Goal: Information Seeking & Learning: Compare options

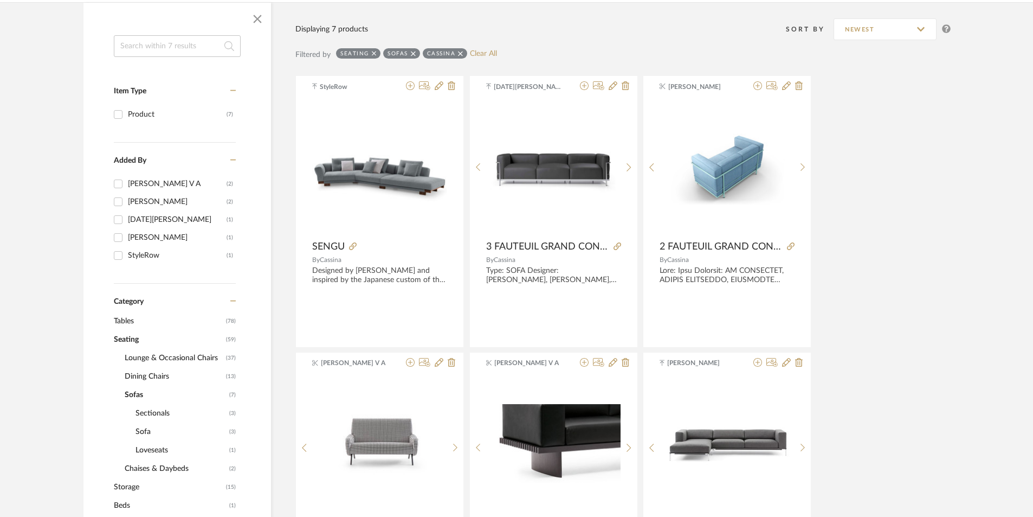
scroll to position [163, 0]
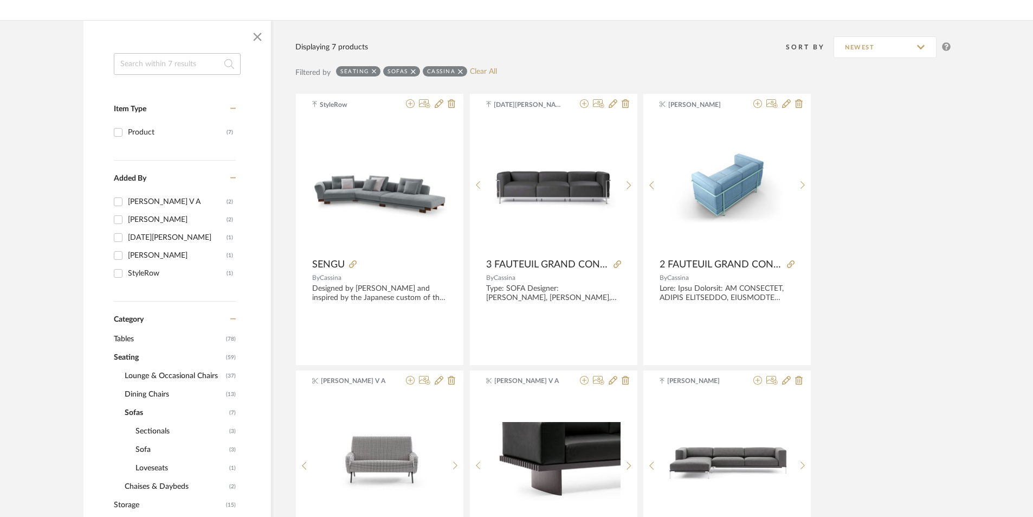
click at [139, 341] on span "Tables" at bounding box center [168, 339] width 109 height 18
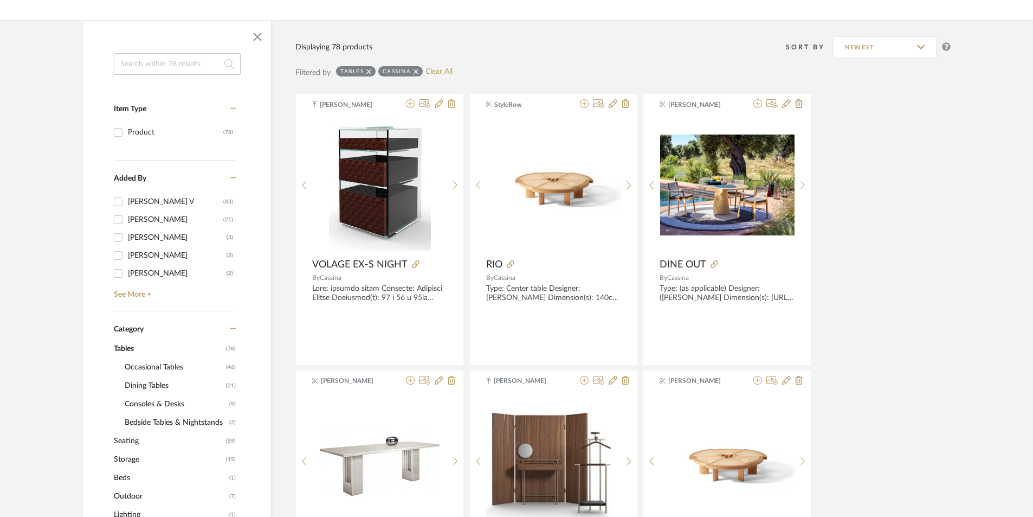
click at [158, 369] on span "Occasional Tables" at bounding box center [174, 367] width 99 height 18
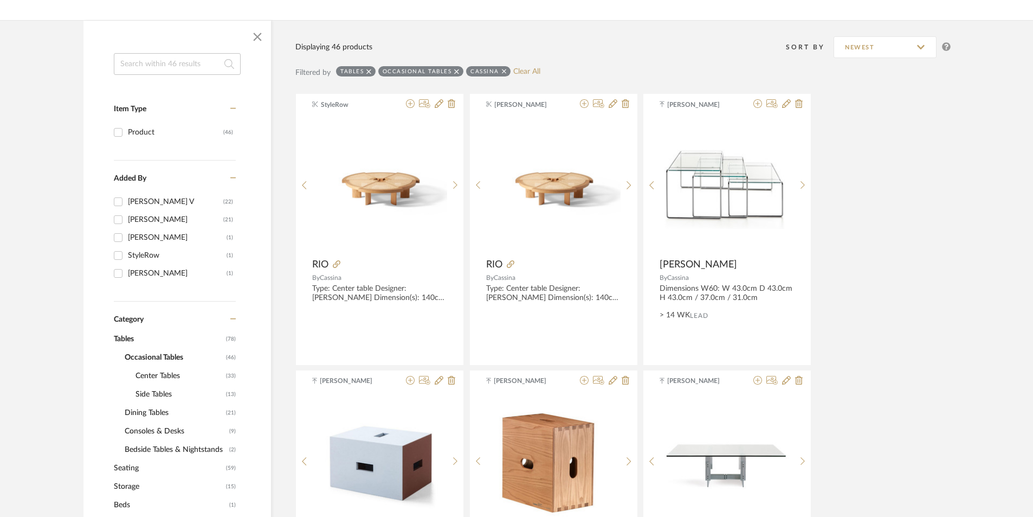
click at [153, 388] on span "Side Tables" at bounding box center [179, 394] width 88 height 18
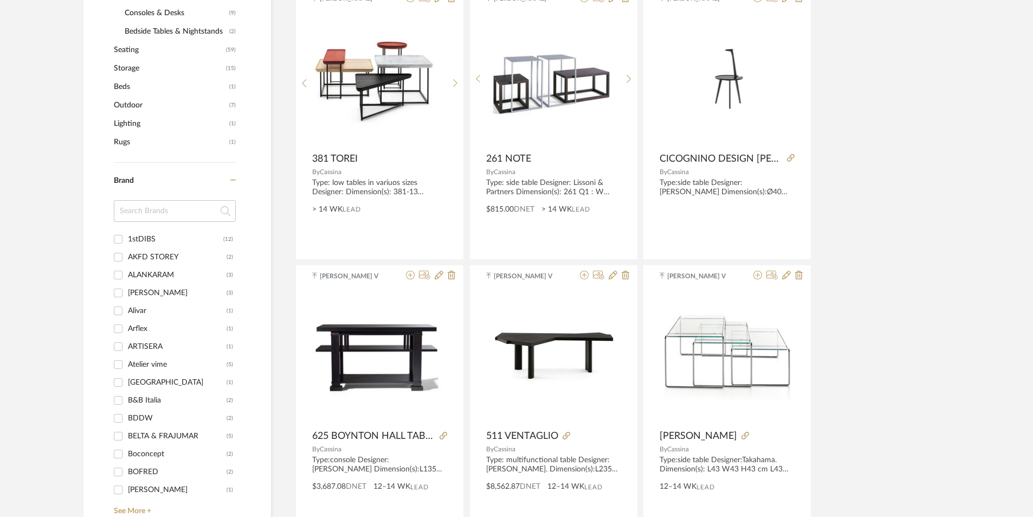
scroll to position [650, 0]
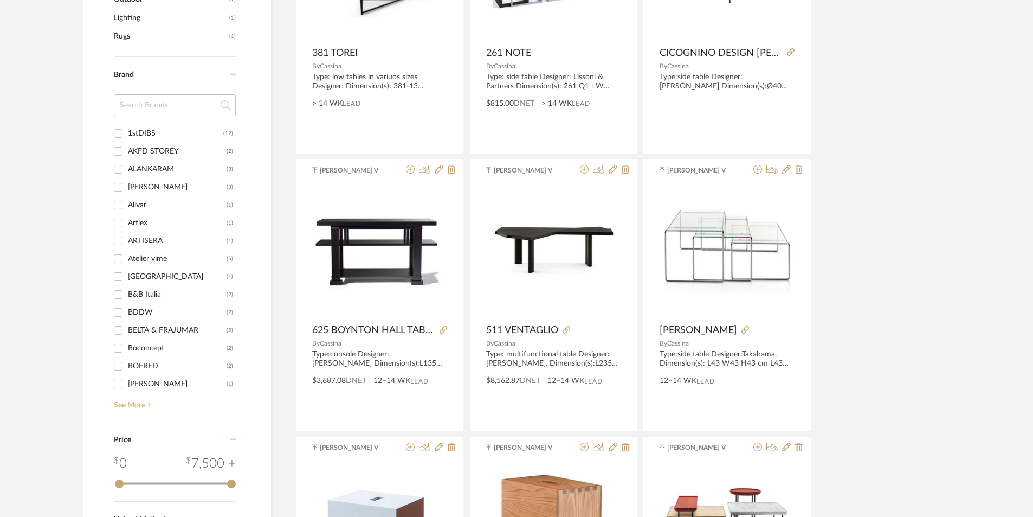
click at [120, 398] on link "See More +" at bounding box center [173, 400] width 125 height 17
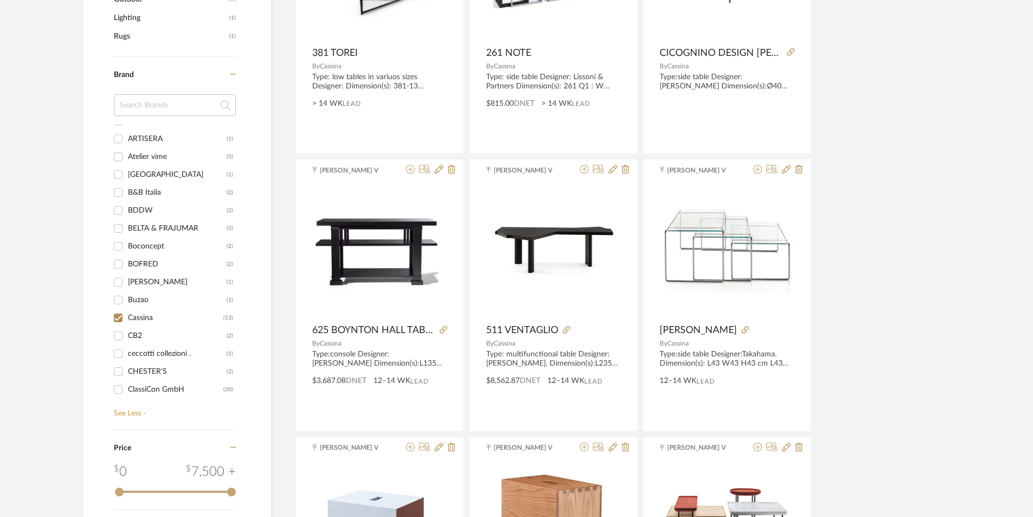
scroll to position [108, 0]
click at [120, 308] on input "Cassina (13)" at bounding box center [117, 310] width 17 height 17
checkbox input "false"
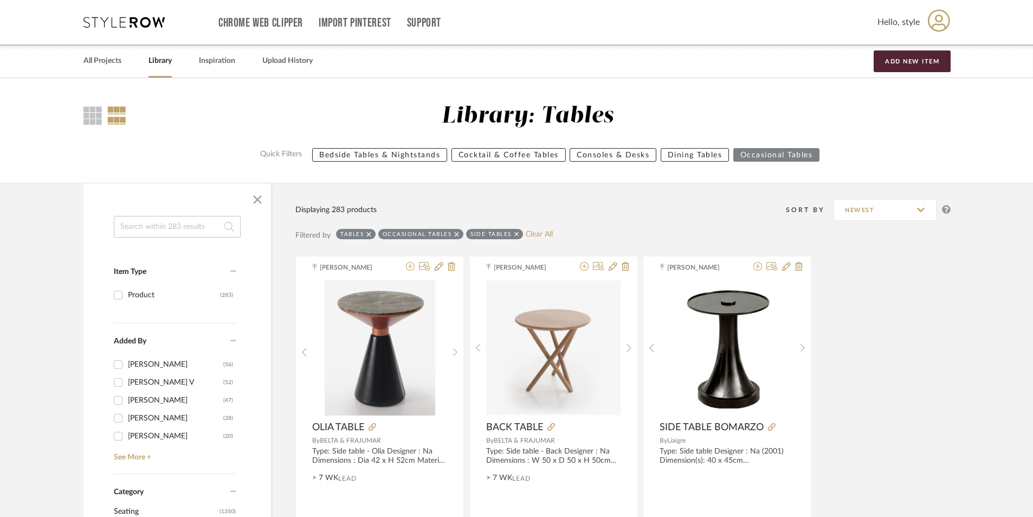
click at [151, 231] on input at bounding box center [177, 227] width 127 height 22
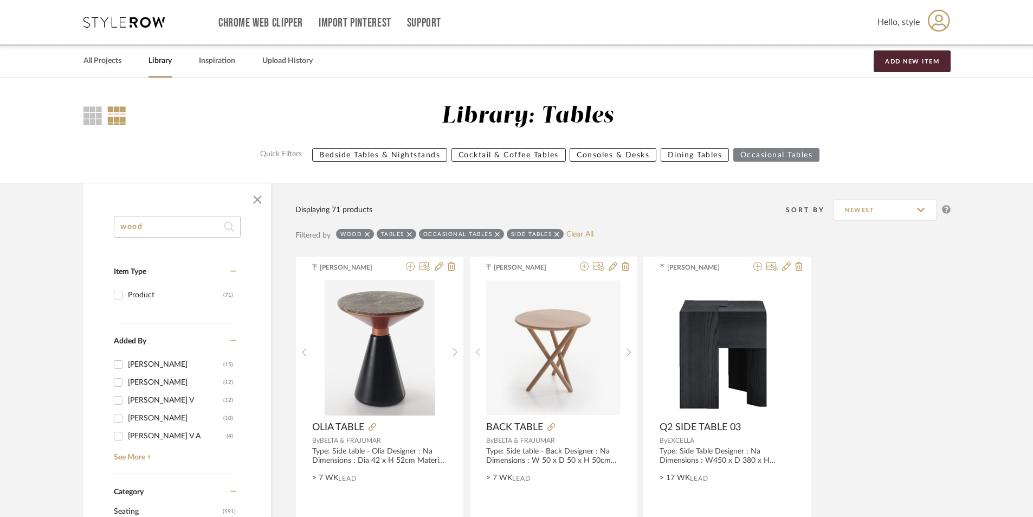
drag, startPoint x: 149, startPoint y: 229, endPoint x: 112, endPoint y: 229, distance: 36.9
type input "stone"
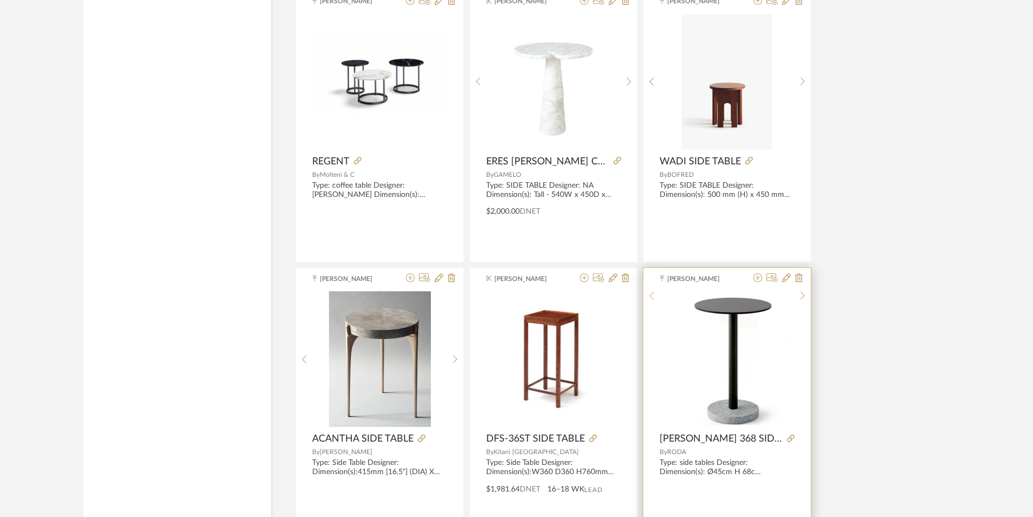
scroll to position [1843, 0]
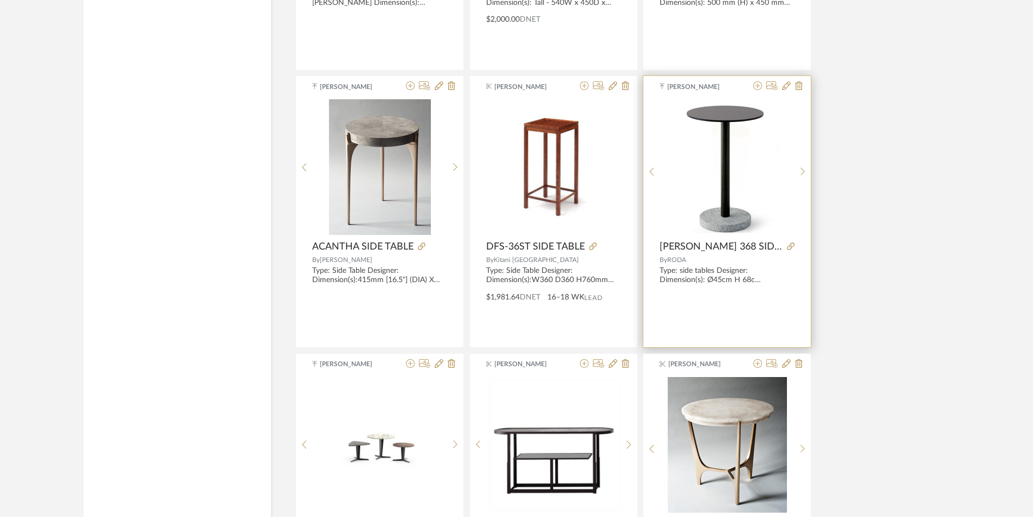
click at [734, 208] on img "0" at bounding box center [727, 166] width 117 height 135
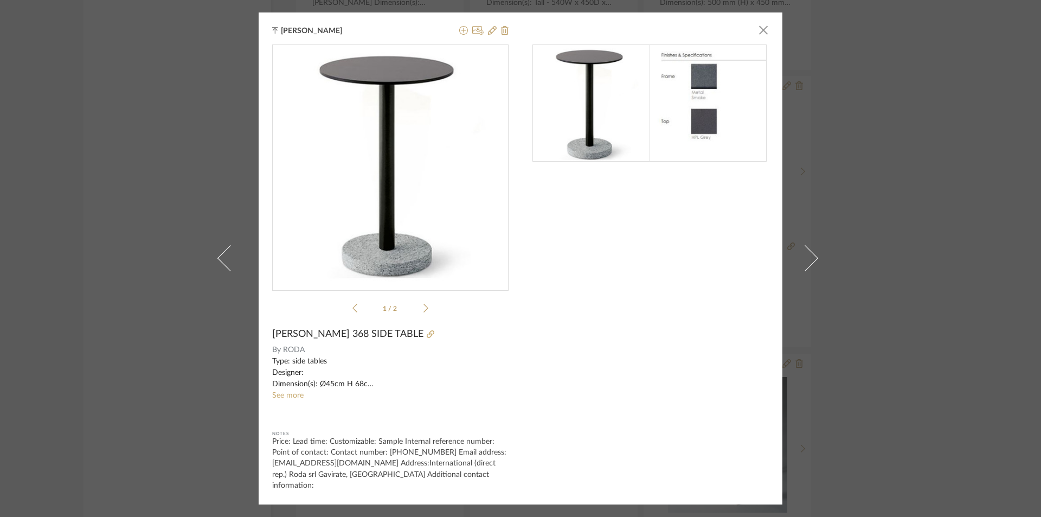
click at [423, 310] on icon at bounding box center [425, 308] width 5 height 9
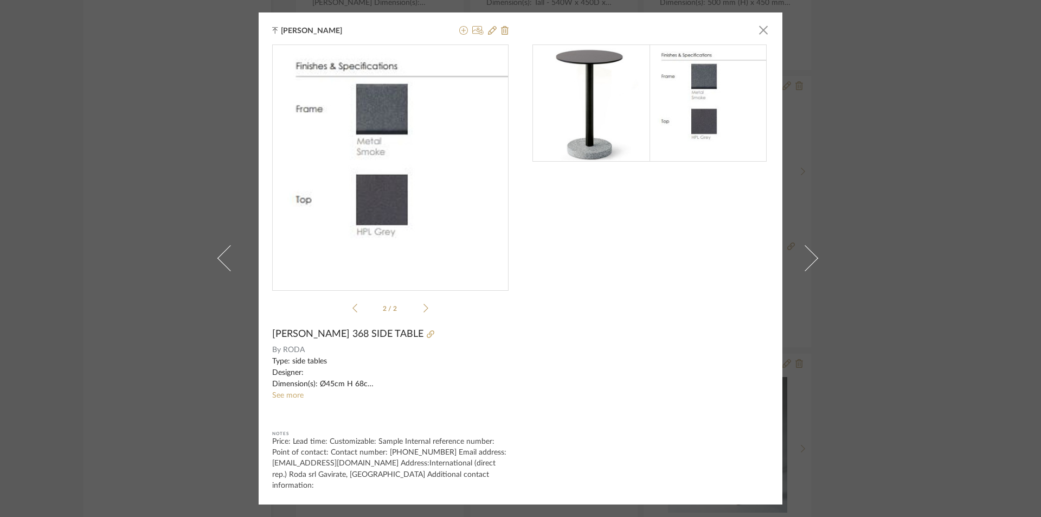
click at [560, 358] on div at bounding box center [650, 267] width 236 height 446
click at [756, 37] on span "button" at bounding box center [763, 30] width 22 height 22
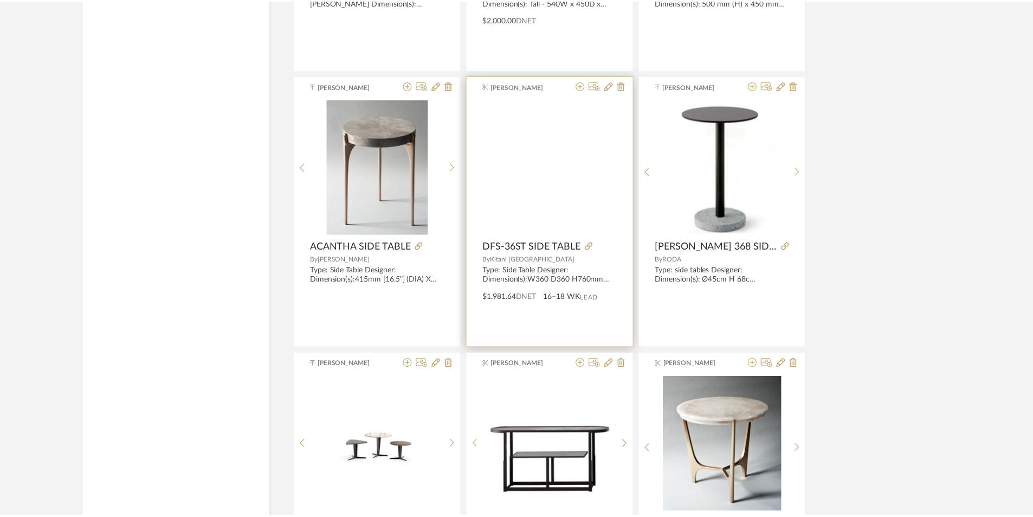
scroll to position [1843, 0]
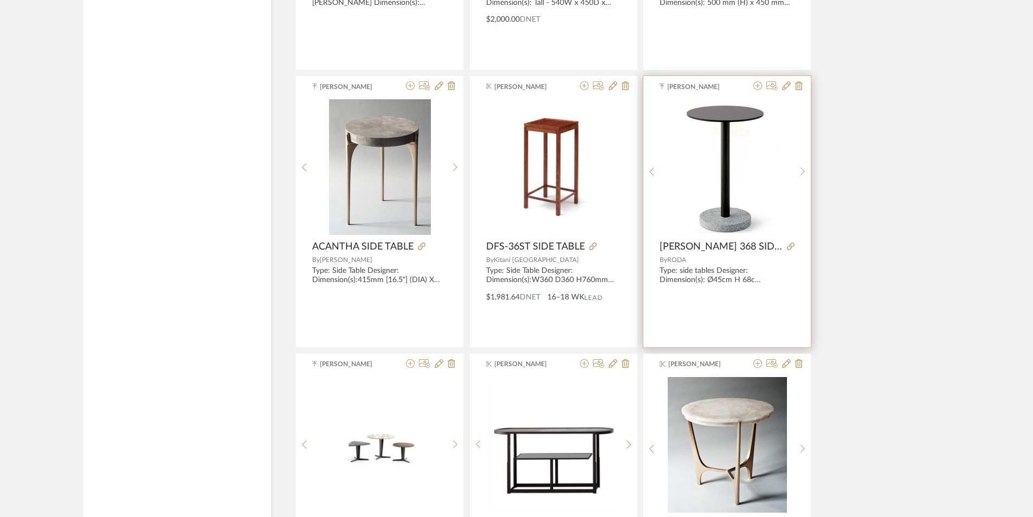
click at [709, 167] on img "0" at bounding box center [727, 166] width 117 height 135
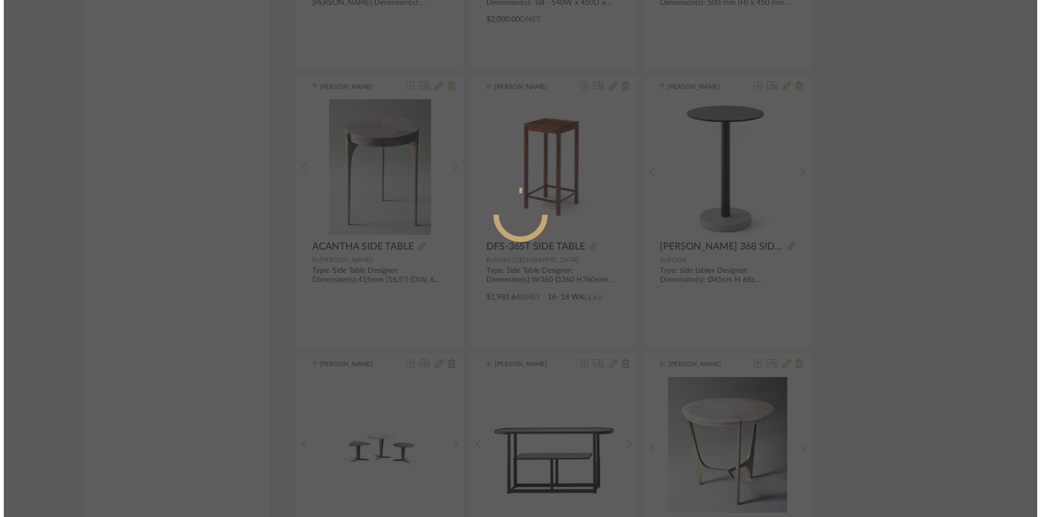
scroll to position [0, 0]
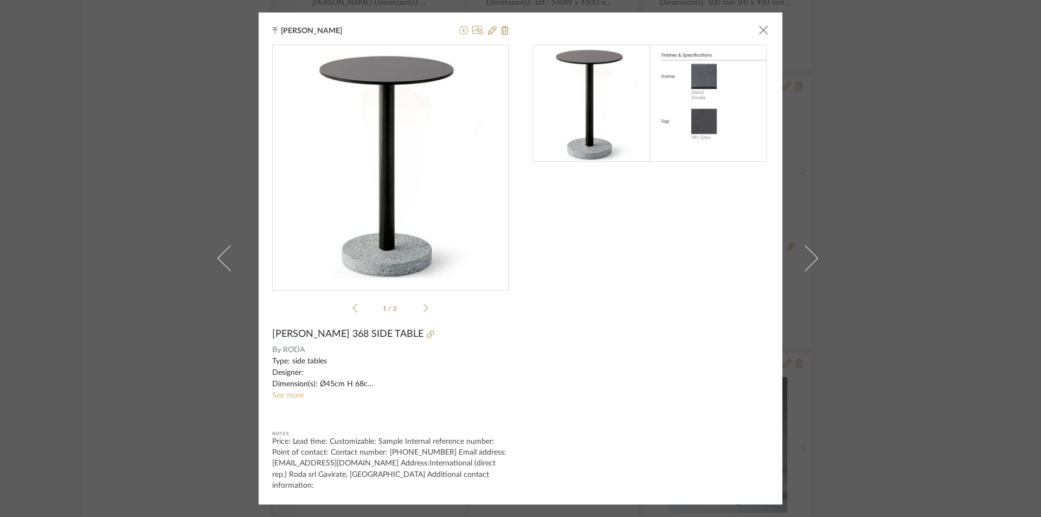
click at [282, 399] on link "See more" at bounding box center [287, 395] width 31 height 8
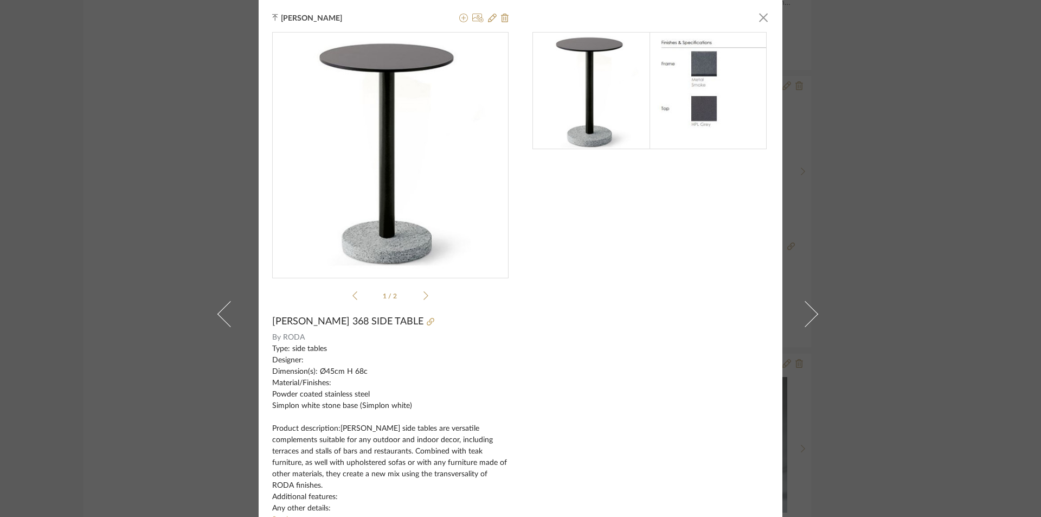
click at [961, 451] on div "[PERSON_NAME] × 1 / 2 [PERSON_NAME] 368 SIDE TABLE By RODA Type: side tables De…" at bounding box center [520, 258] width 1041 height 517
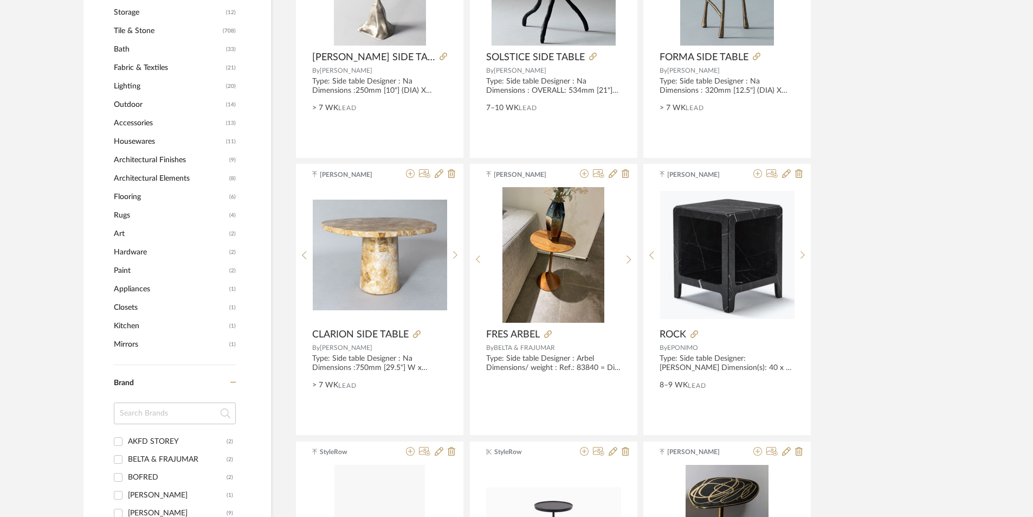
scroll to position [597, 0]
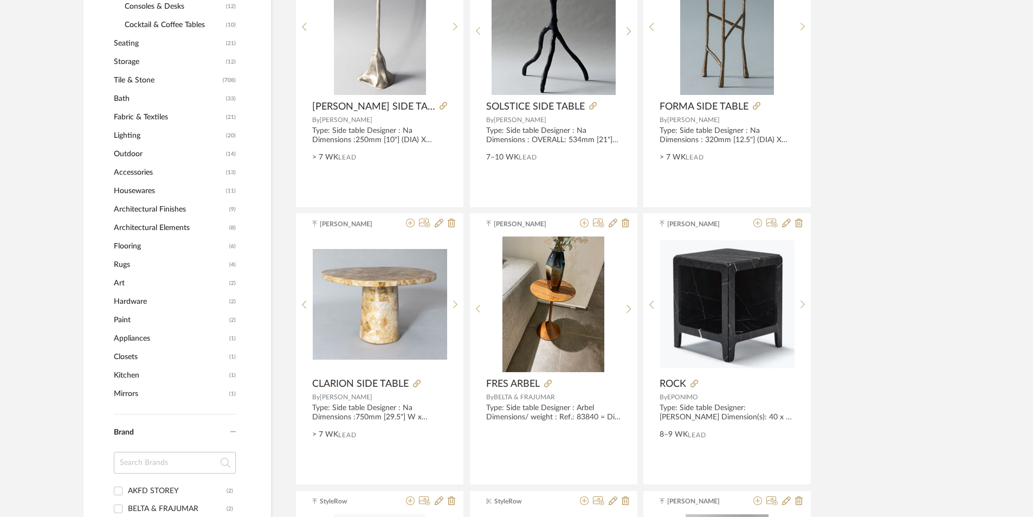
click at [126, 283] on span "Art" at bounding box center [170, 283] width 113 height 18
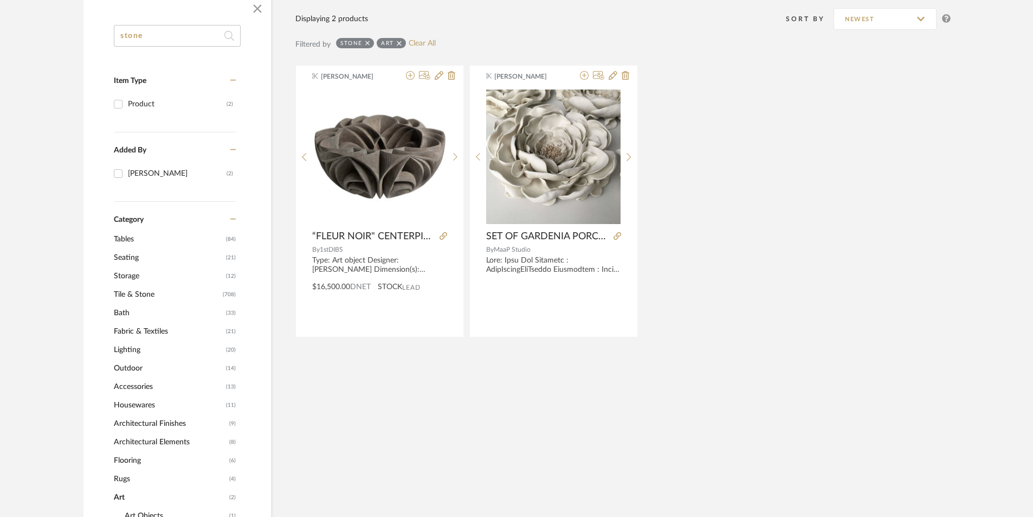
scroll to position [190, 0]
click at [191, 34] on input "stone" at bounding box center [177, 36] width 127 height 22
drag, startPoint x: 147, startPoint y: 36, endPoint x: 100, endPoint y: 41, distance: 47.4
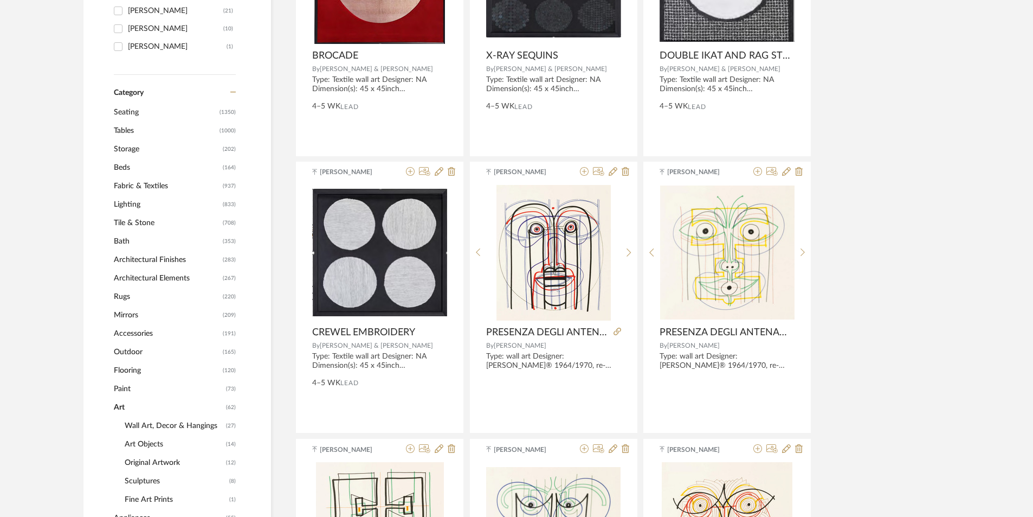
scroll to position [407, 0]
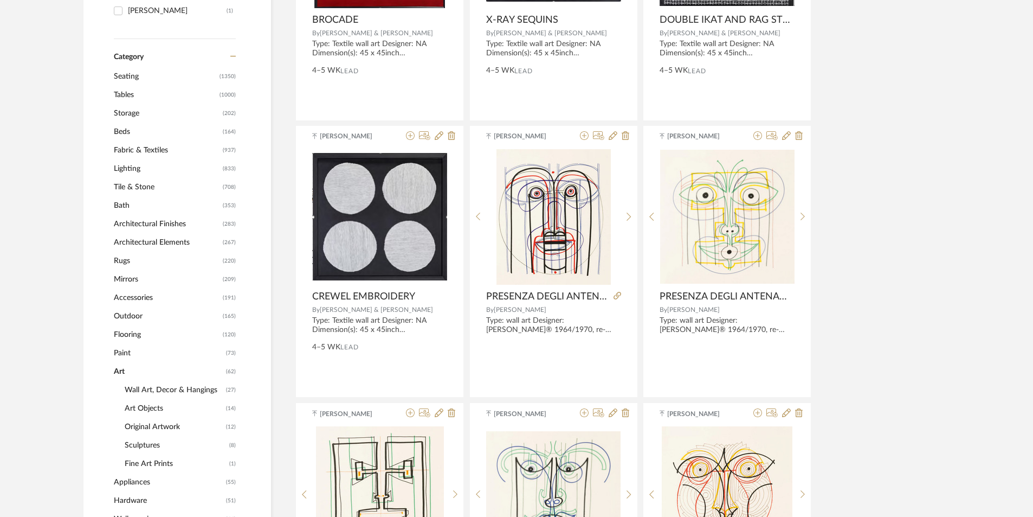
click at [149, 404] on span "Art Objects" at bounding box center [174, 408] width 99 height 18
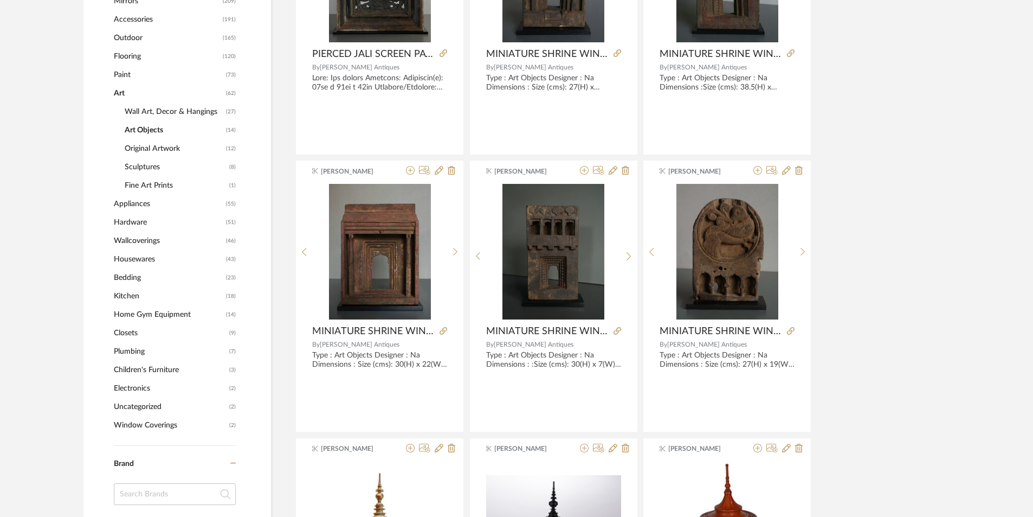
scroll to position [624, 0]
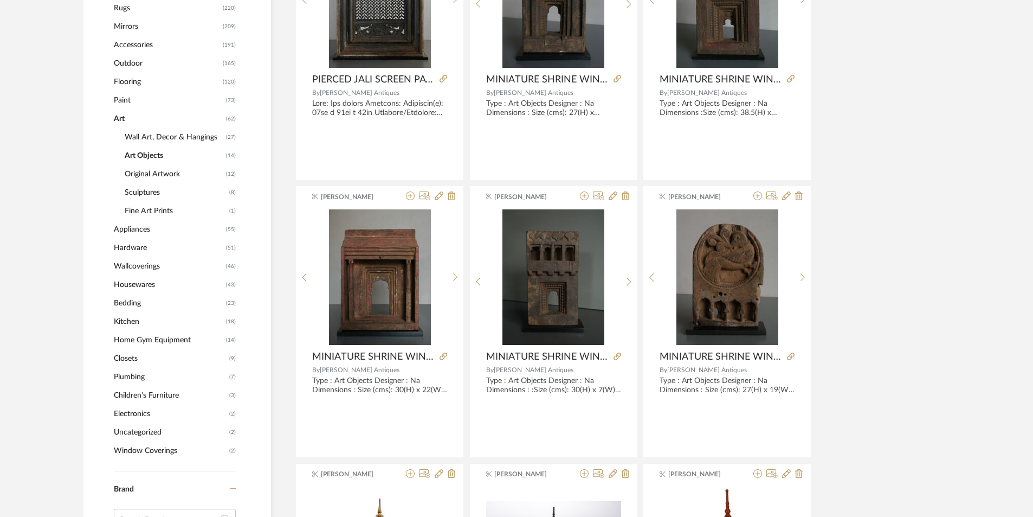
click at [160, 167] on span "Original Artwork" at bounding box center [174, 174] width 99 height 18
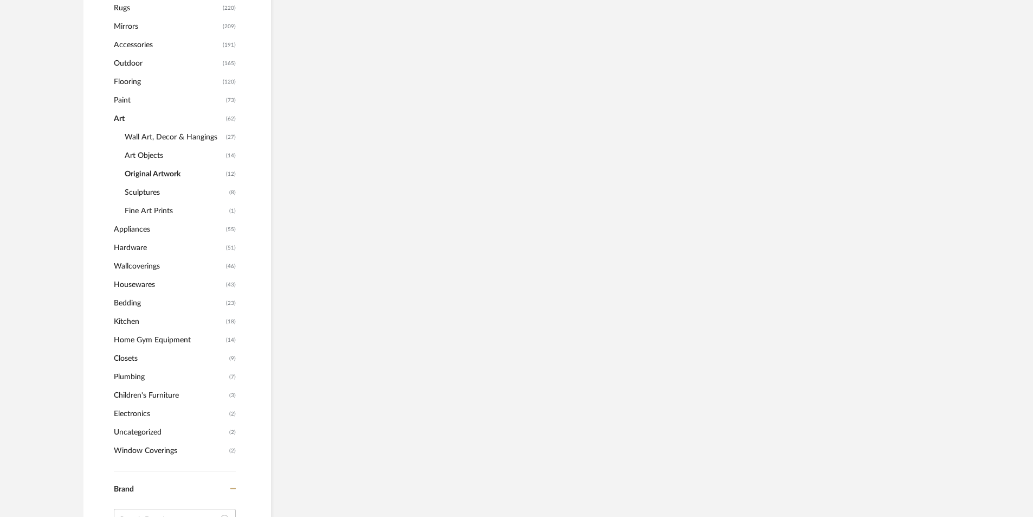
scroll to position [606, 0]
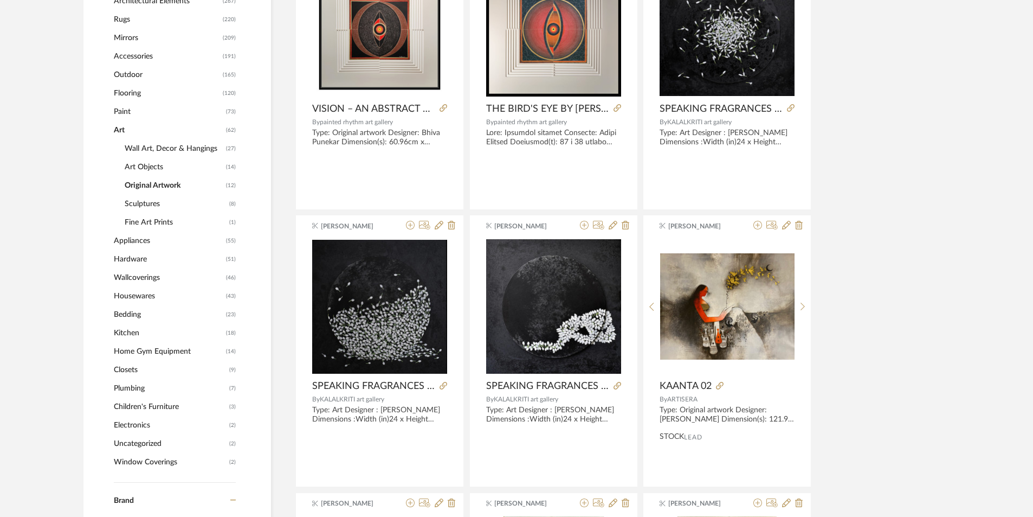
scroll to position [552, 0]
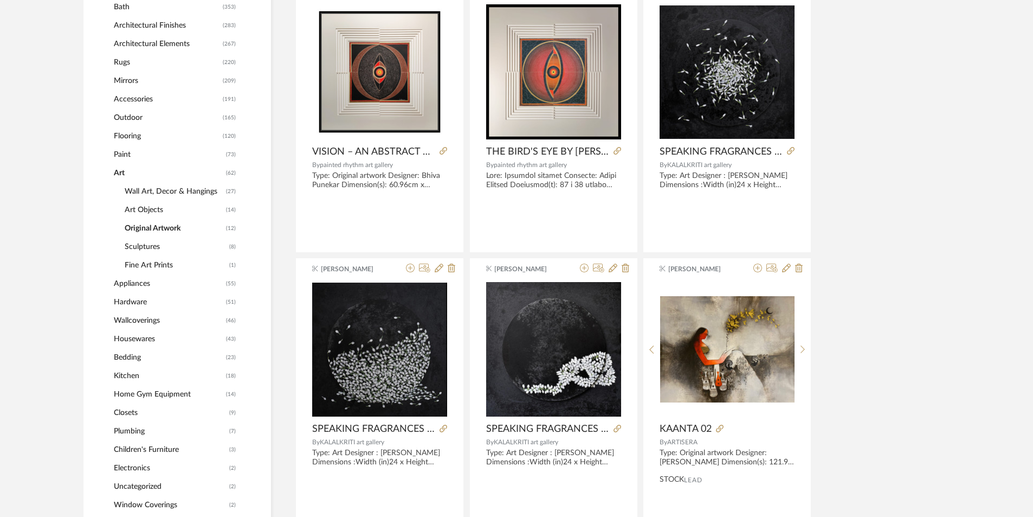
click at [147, 195] on span "Wall Art, Decor & Hangings" at bounding box center [174, 191] width 99 height 18
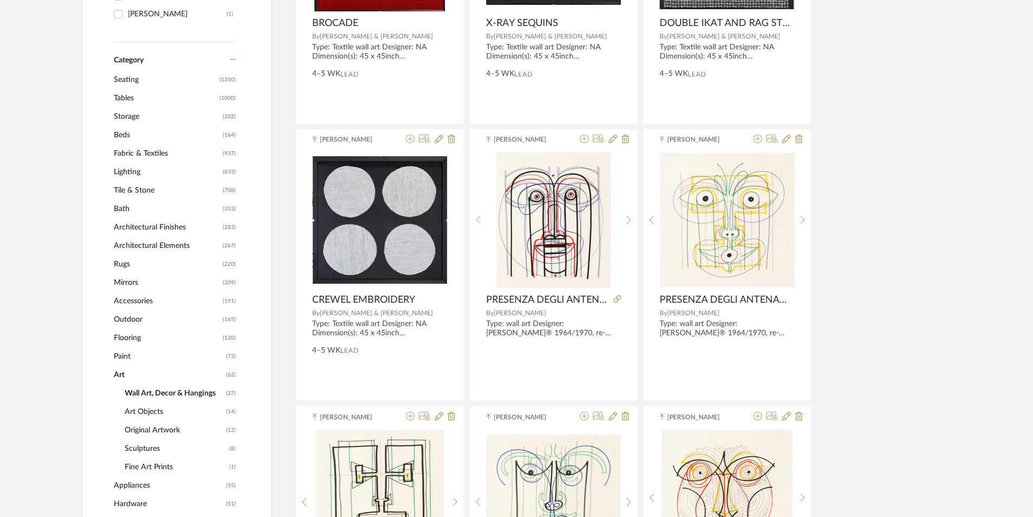
scroll to position [403, 0]
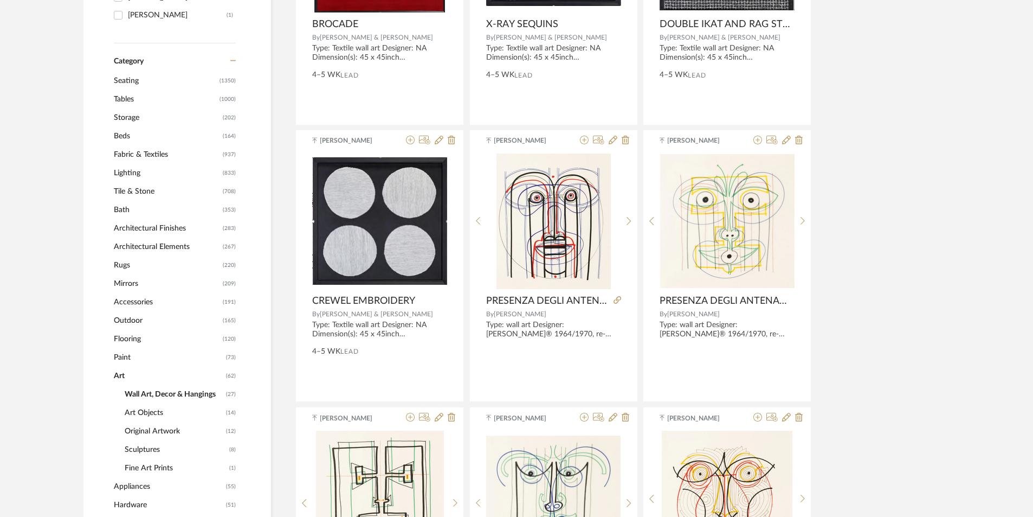
click at [149, 172] on span "Lighting" at bounding box center [167, 173] width 106 height 18
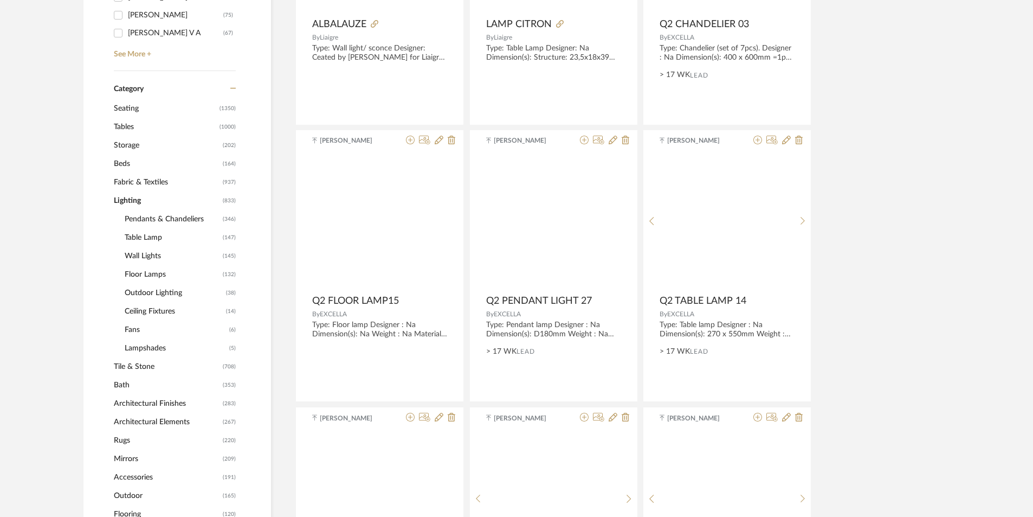
click at [170, 281] on span "Floor Lamps" at bounding box center [172, 274] width 95 height 18
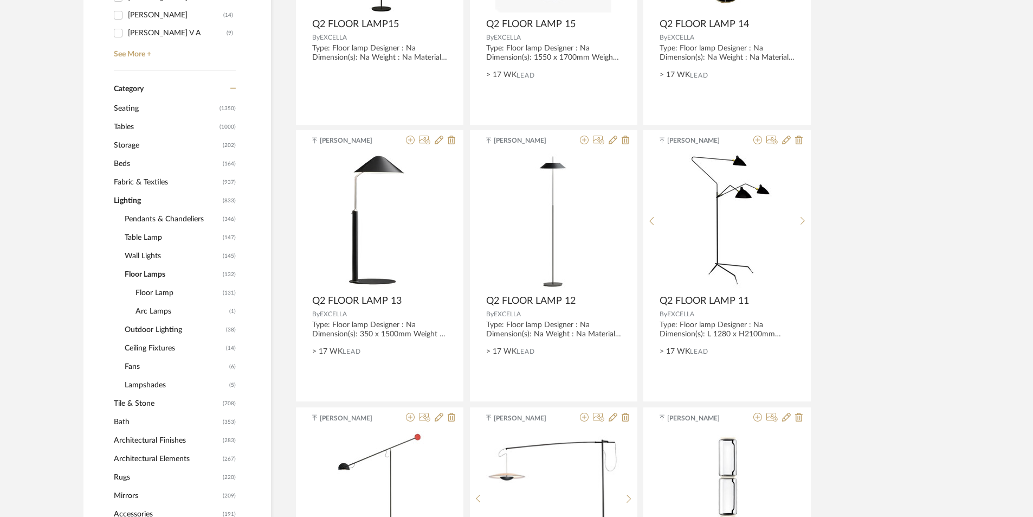
click at [165, 343] on span "Ceiling Fixtures" at bounding box center [174, 348] width 99 height 18
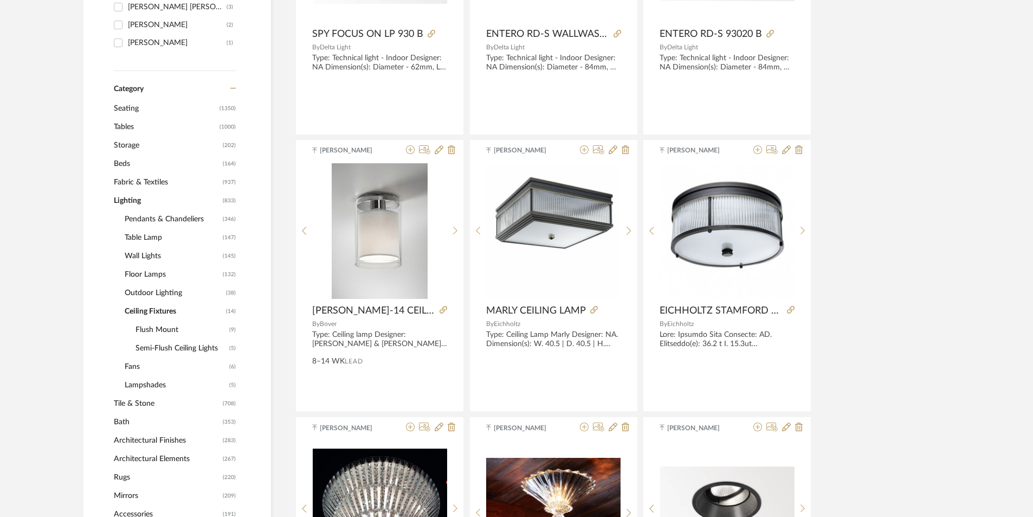
scroll to position [403, 0]
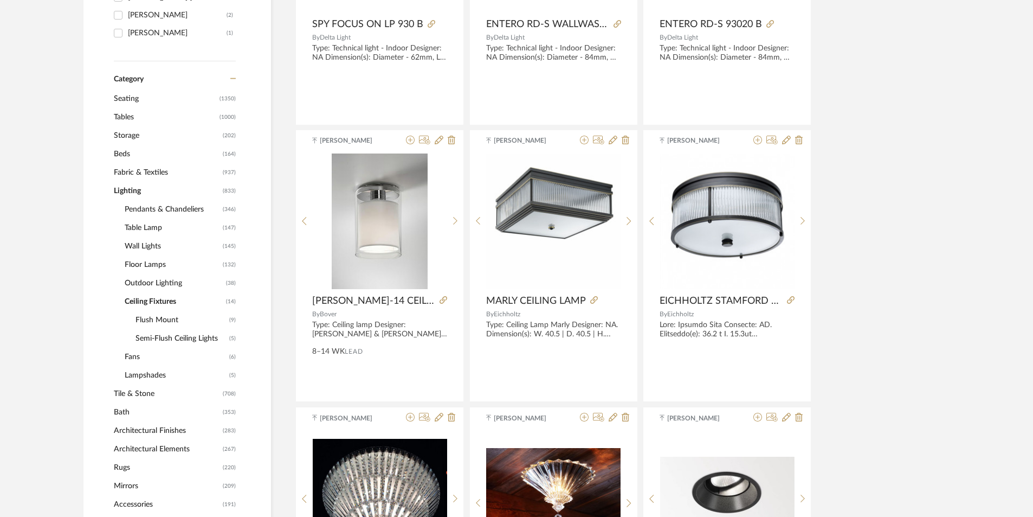
click at [170, 318] on span "Flush Mount" at bounding box center [180, 320] width 91 height 18
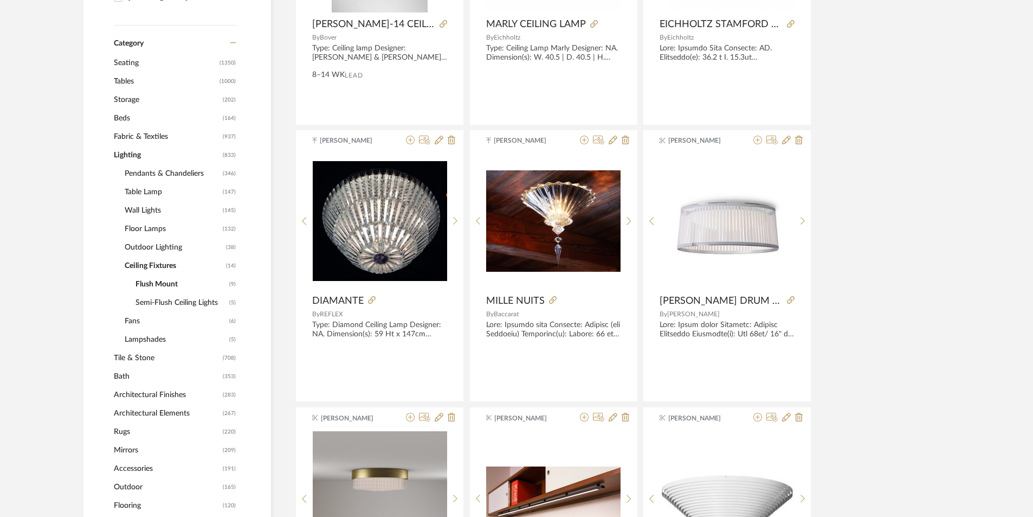
scroll to position [385, 0]
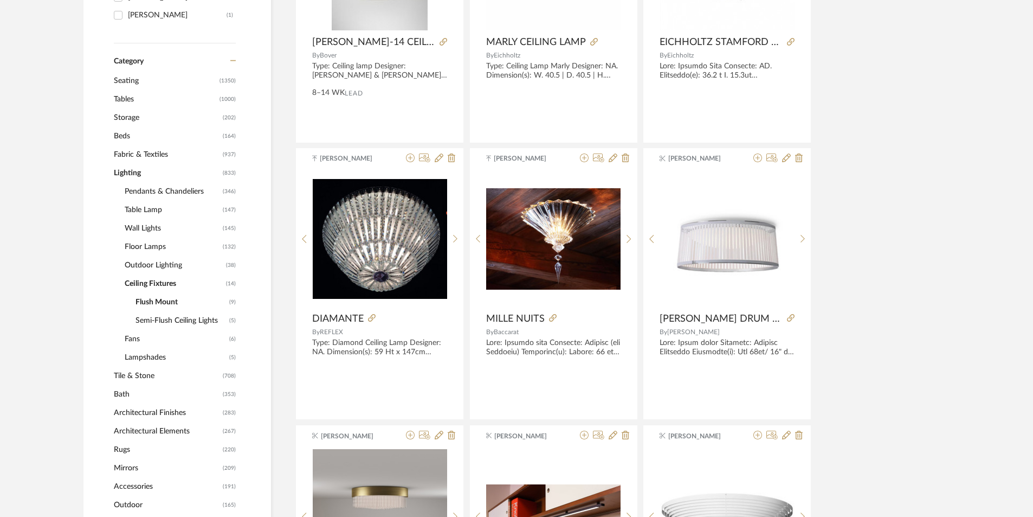
click at [194, 314] on span "Semi-Flush Ceiling Lights" at bounding box center [180, 320] width 91 height 18
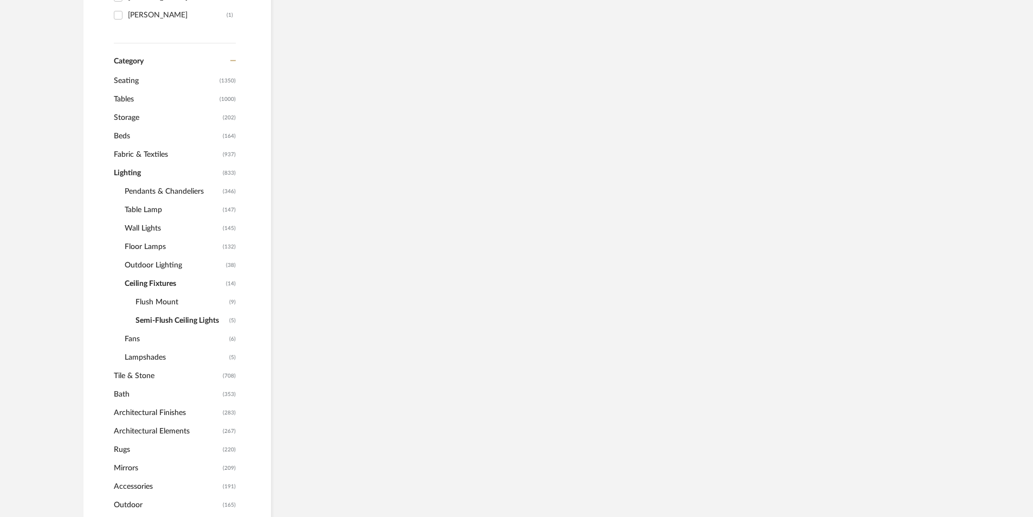
scroll to position [367, 0]
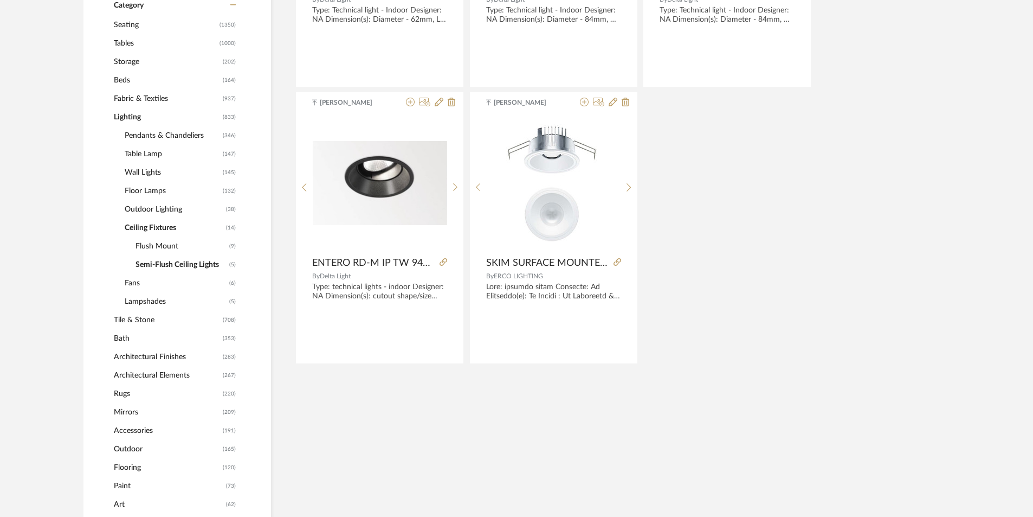
scroll to position [421, 0]
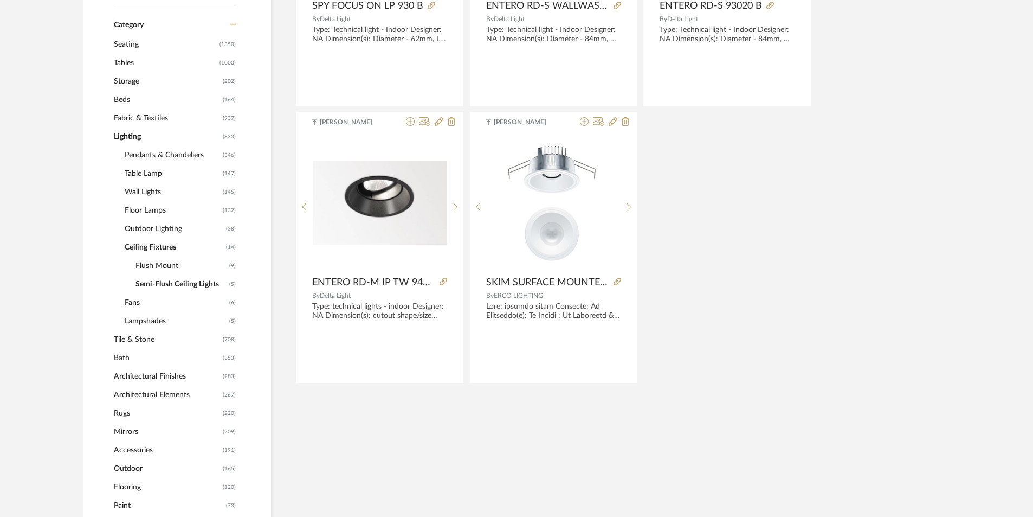
click at [172, 156] on span "Pendants & Chandeliers" at bounding box center [172, 155] width 95 height 18
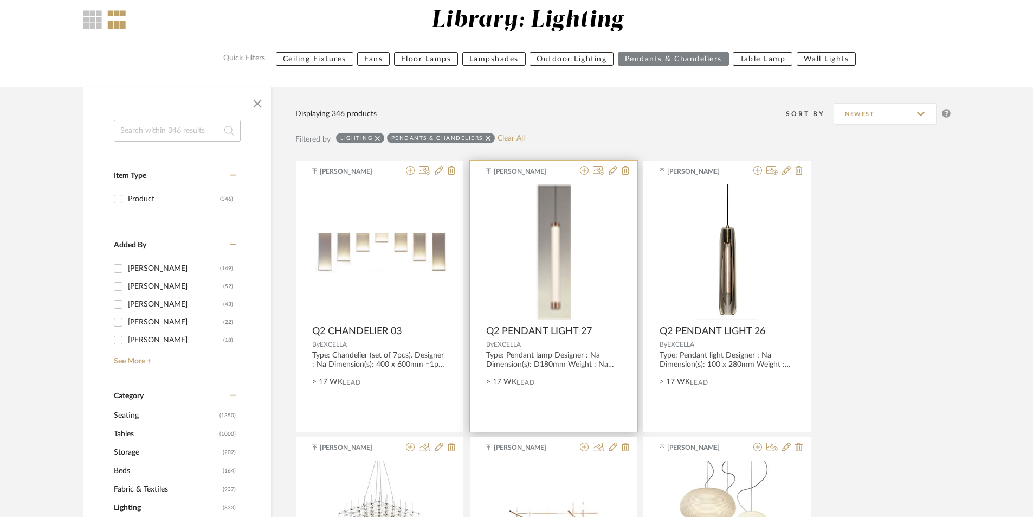
scroll to position [259, 0]
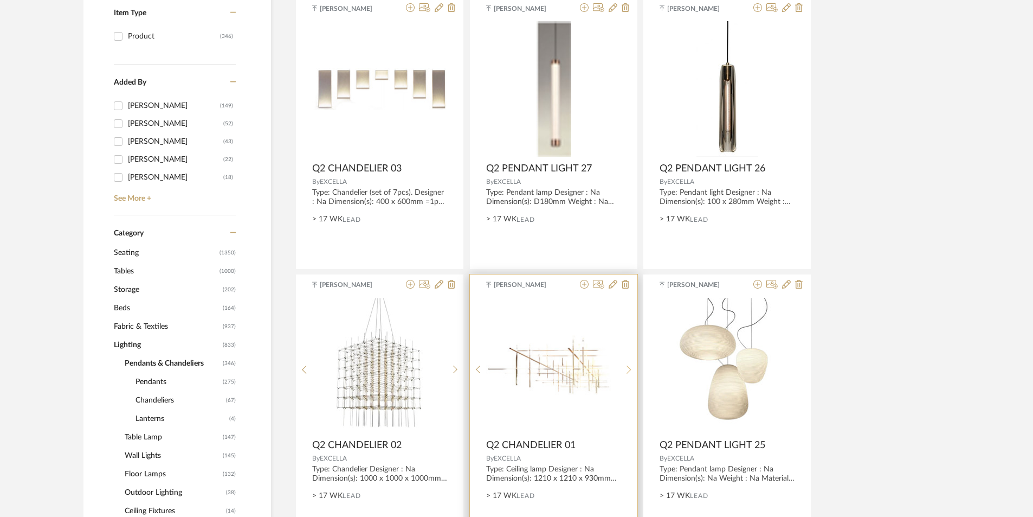
click at [625, 371] on sr-next-btn at bounding box center [629, 369] width 17 height 9
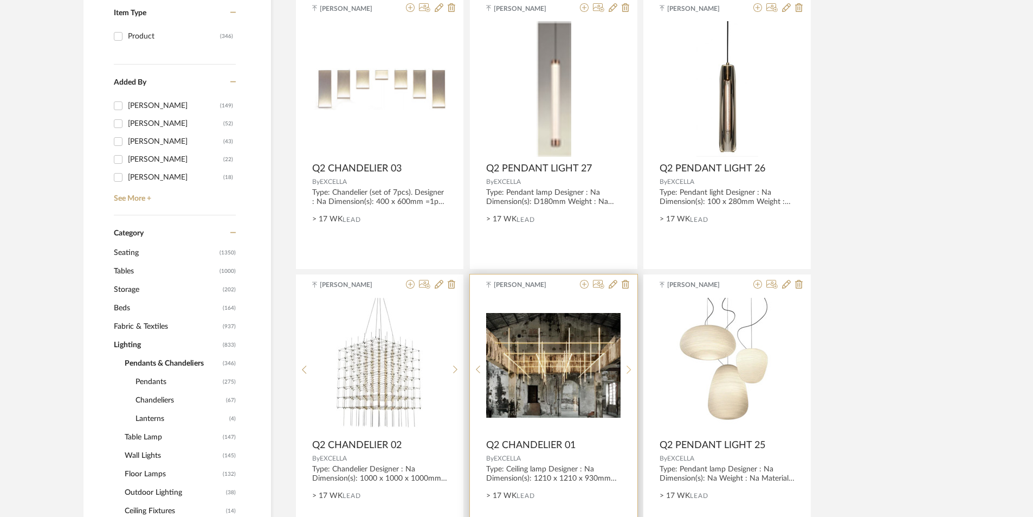
click at [625, 371] on sr-next-btn at bounding box center [629, 369] width 17 height 9
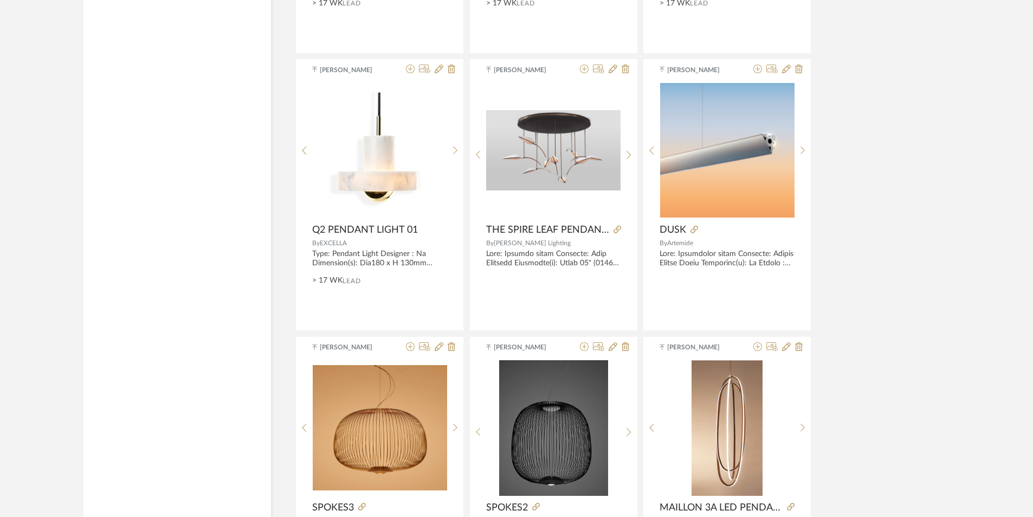
scroll to position [3175, 0]
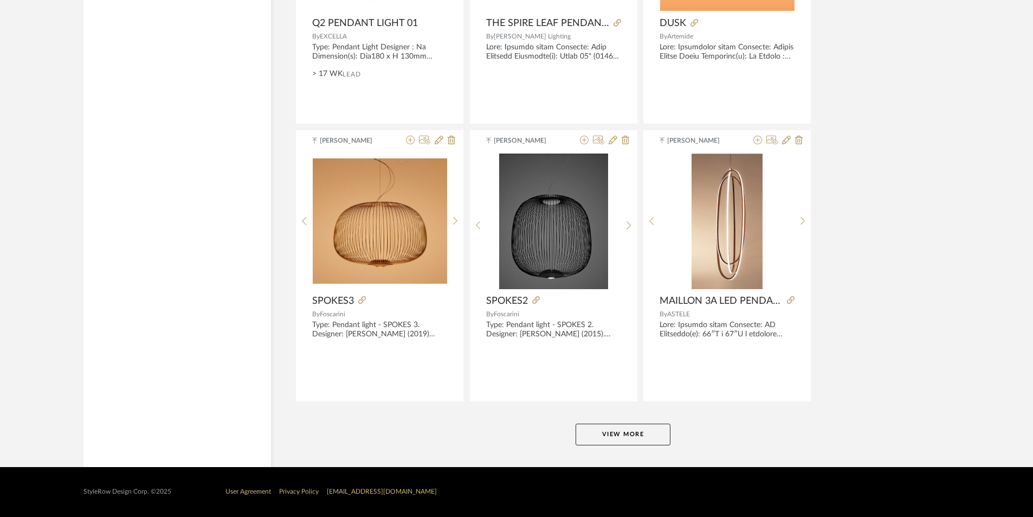
click at [647, 434] on button "View More" at bounding box center [623, 434] width 95 height 22
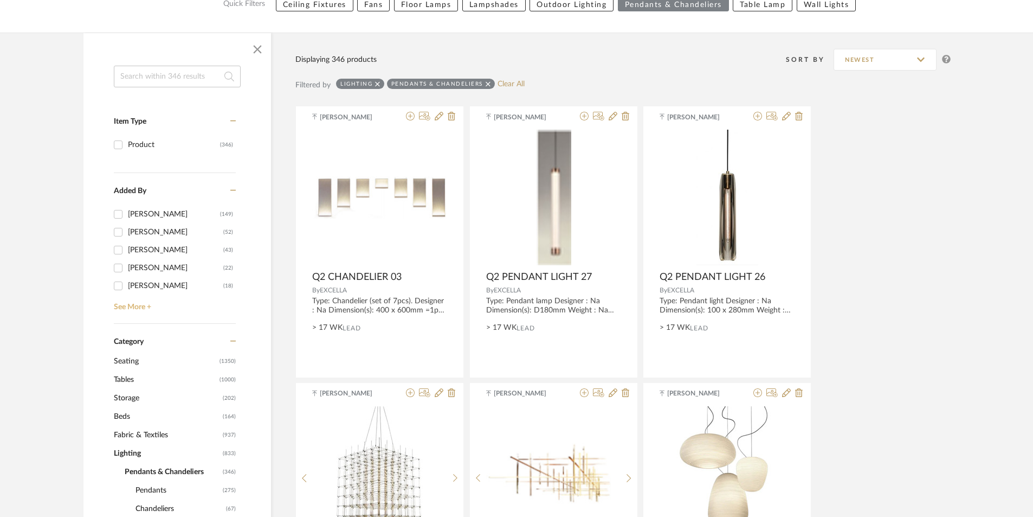
scroll to position [163, 0]
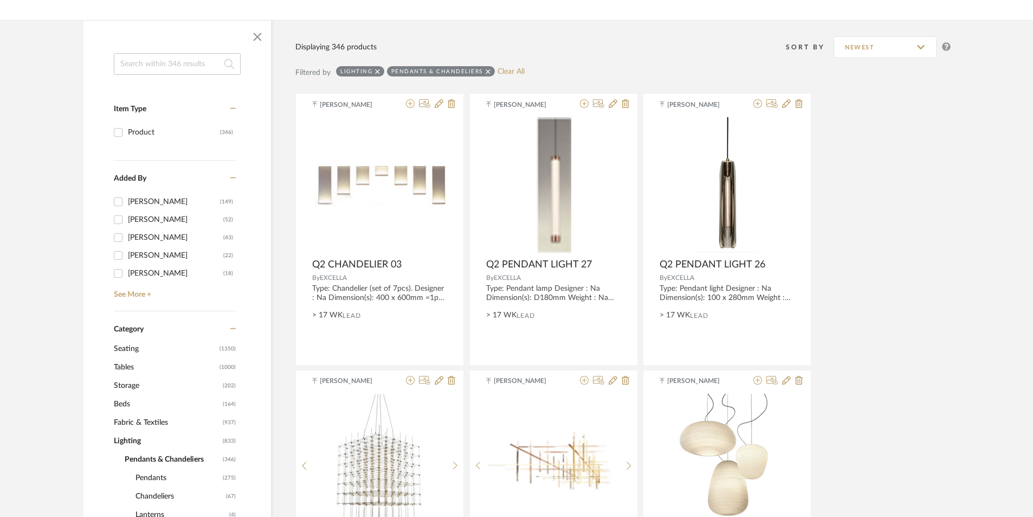
click at [144, 350] on span "Seating" at bounding box center [165, 348] width 103 height 18
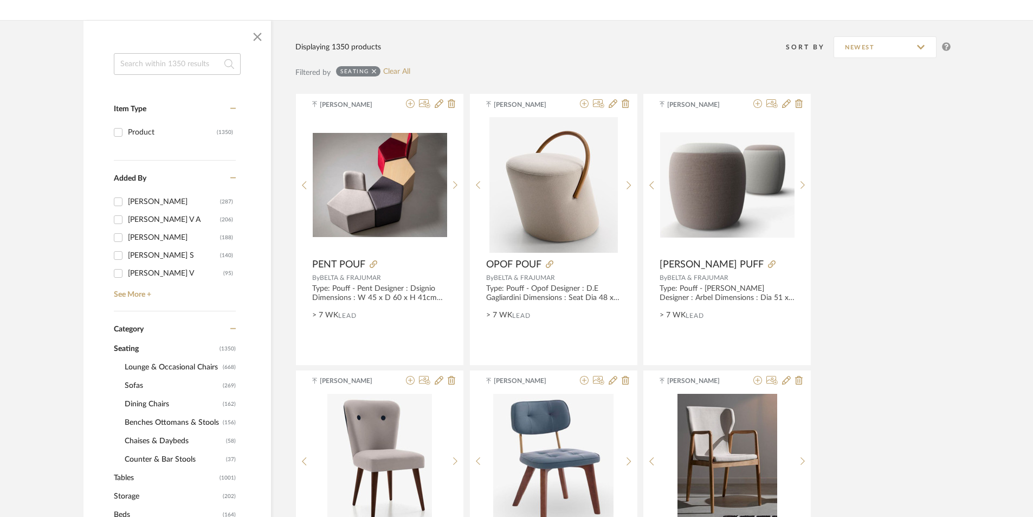
click at [137, 370] on span "Lounge & Occasional Chairs" at bounding box center [172, 367] width 95 height 18
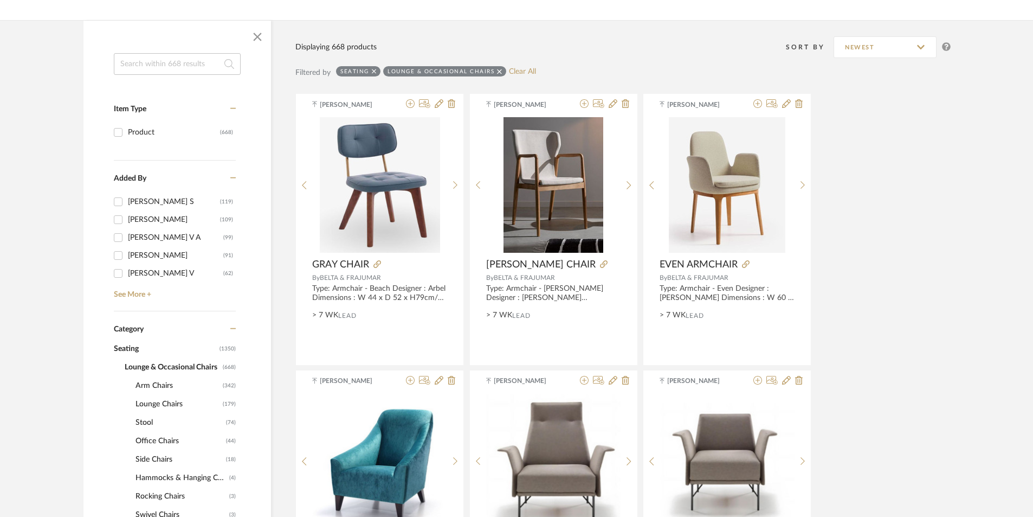
click at [160, 363] on span "Lounge & Occasional Chairs" at bounding box center [172, 367] width 95 height 18
click at [150, 382] on span "Arm Chairs" at bounding box center [177, 385] width 85 height 18
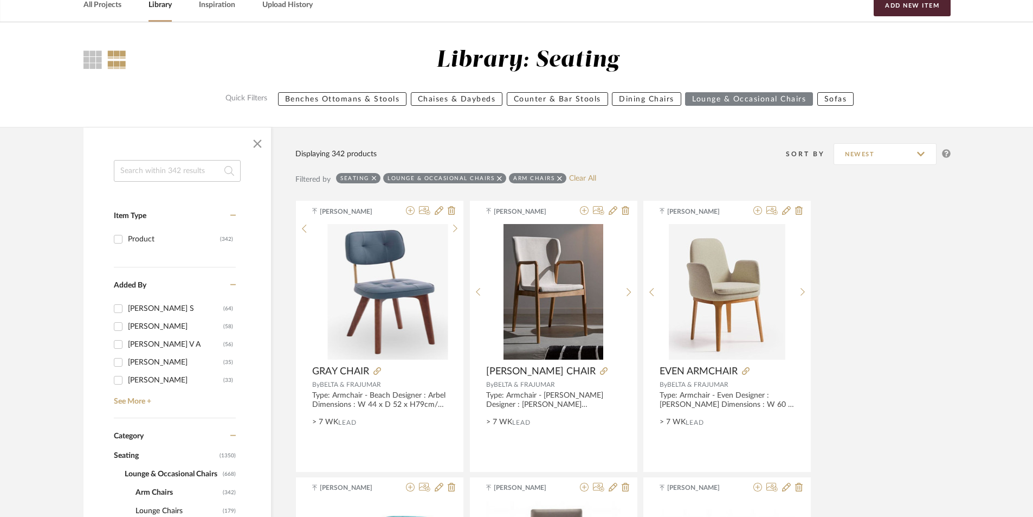
scroll to position [54, 0]
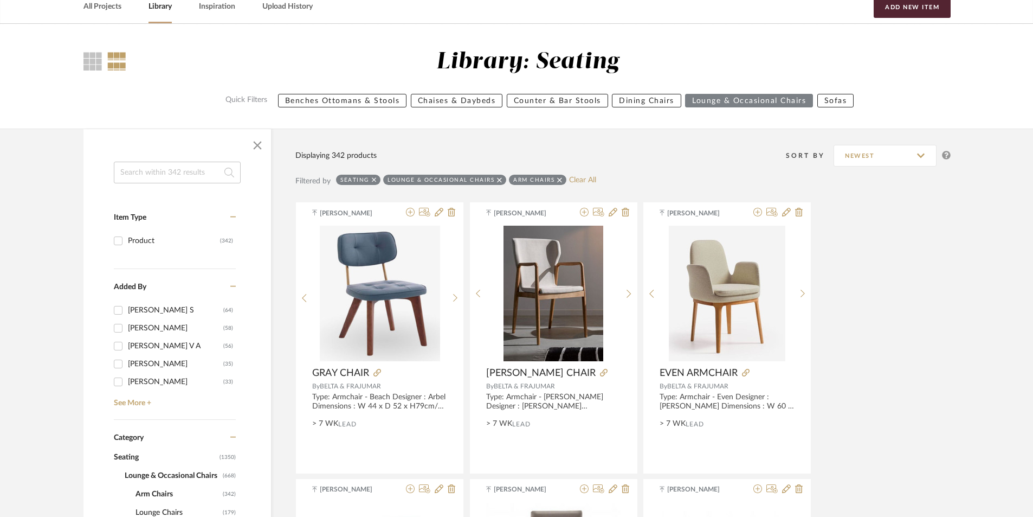
click at [145, 174] on input at bounding box center [177, 173] width 127 height 22
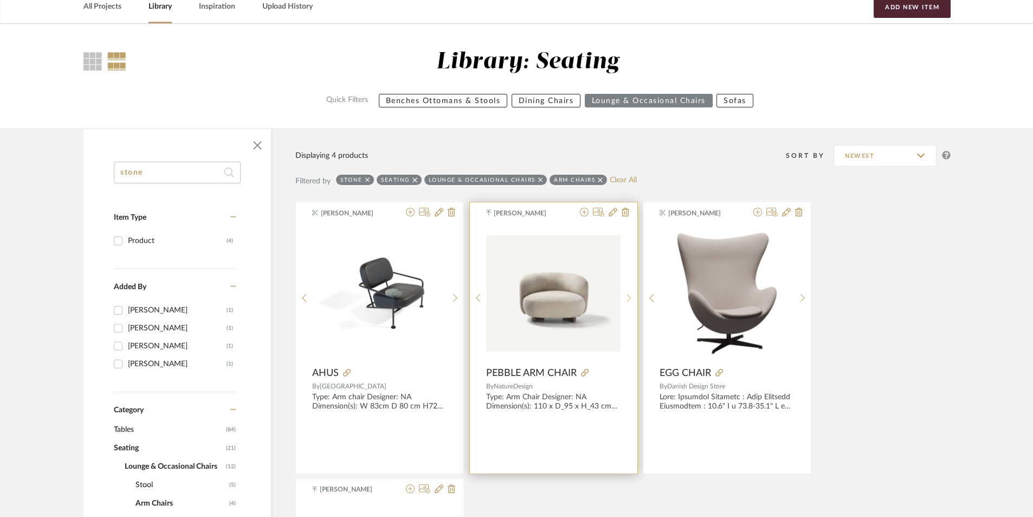
click at [627, 291] on div at bounding box center [629, 297] width 17 height 144
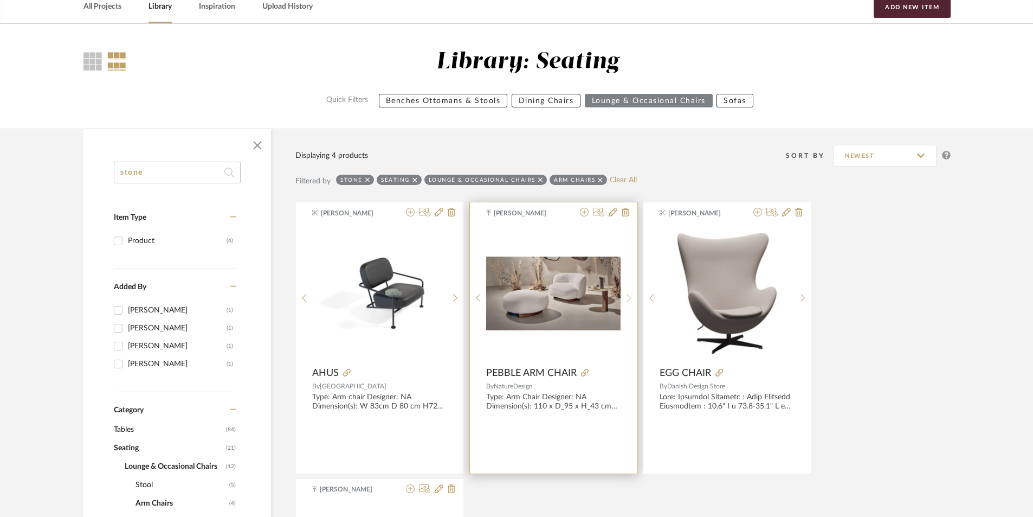
click at [627, 291] on div at bounding box center [629, 297] width 17 height 144
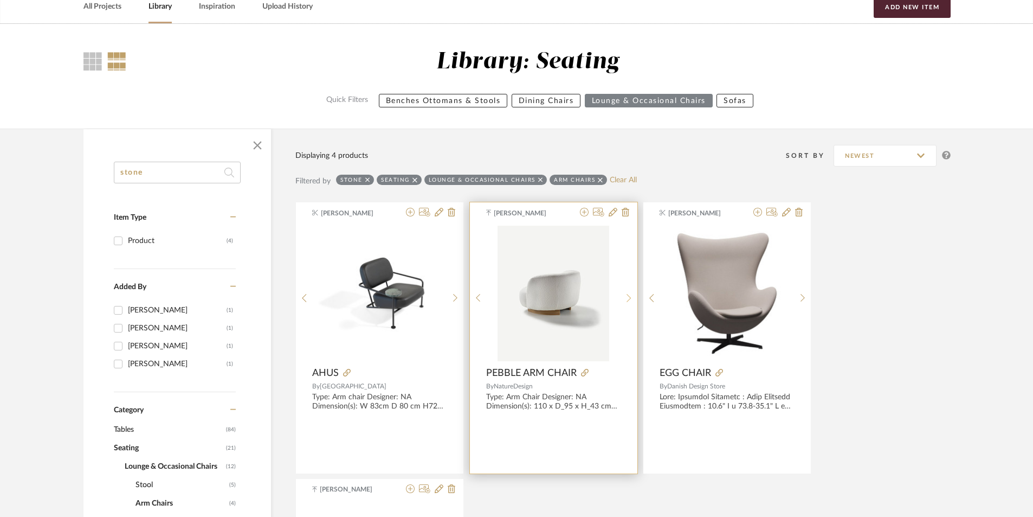
click at [627, 291] on div at bounding box center [629, 297] width 17 height 144
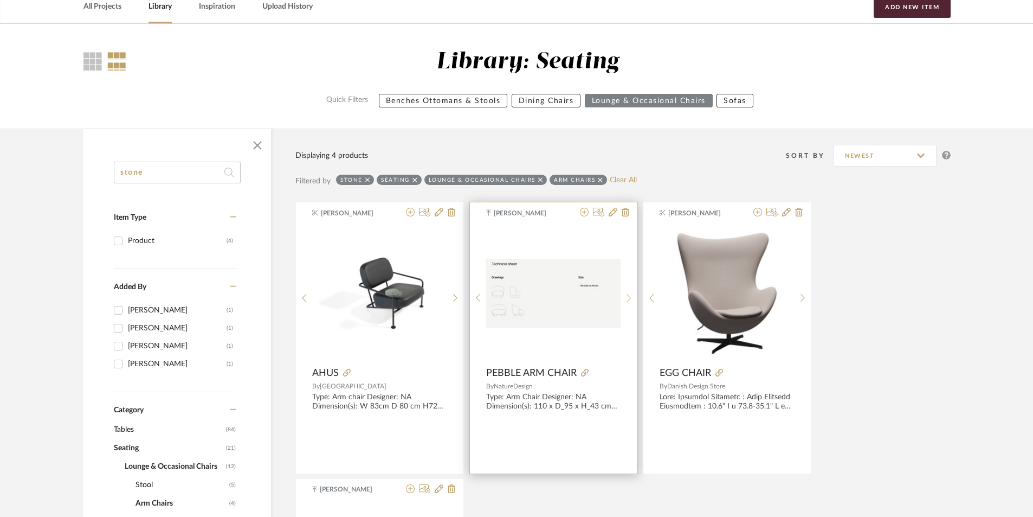
click at [627, 291] on div at bounding box center [629, 297] width 17 height 144
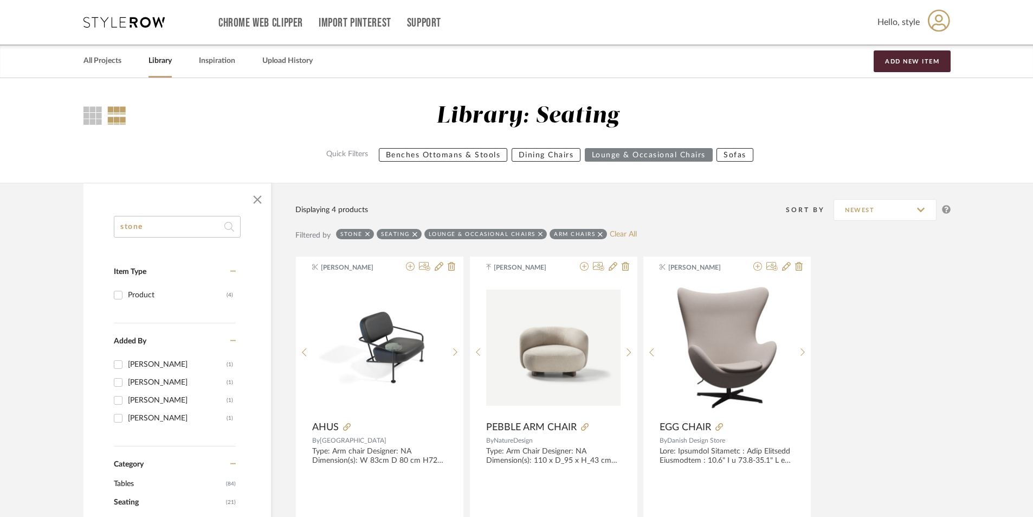
drag, startPoint x: 149, startPoint y: 222, endPoint x: 113, endPoint y: 227, distance: 35.6
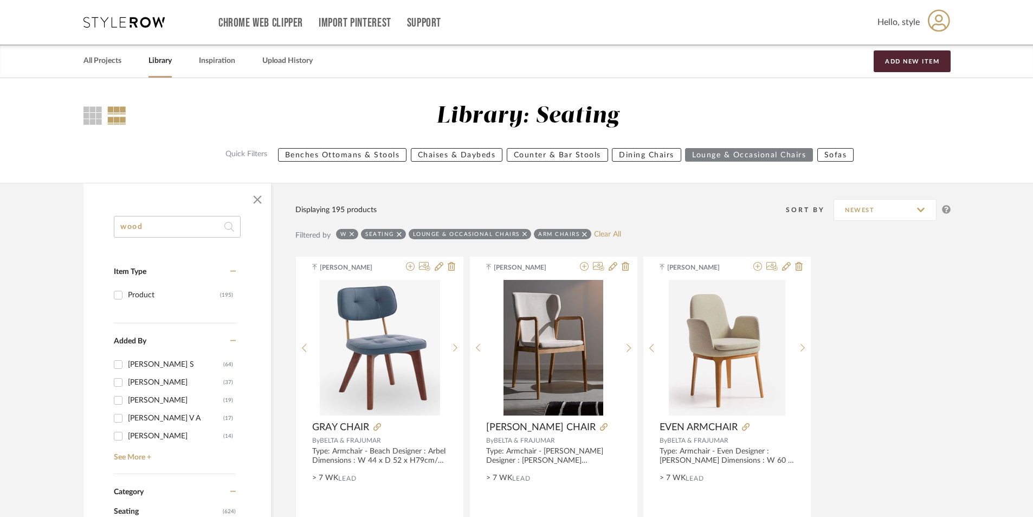
type input "wood"
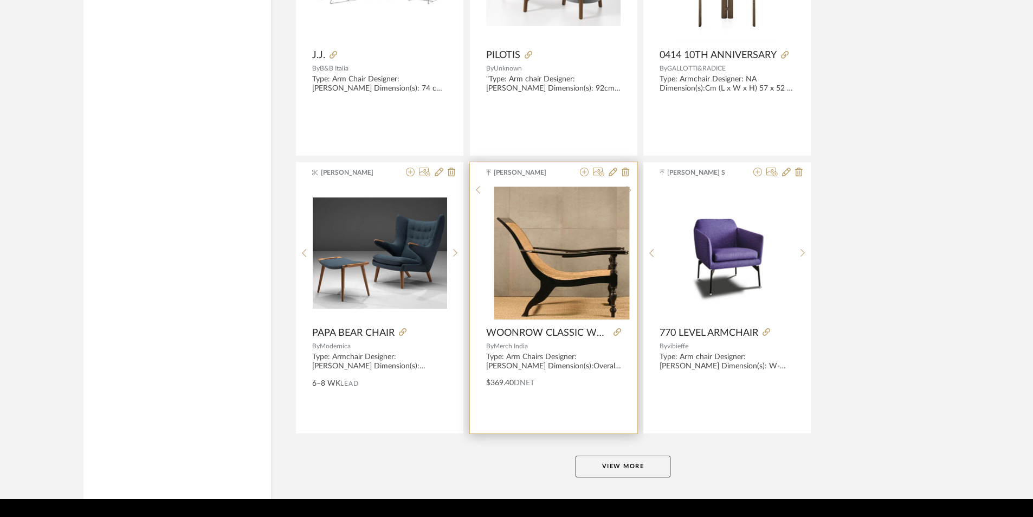
scroll to position [3175, 0]
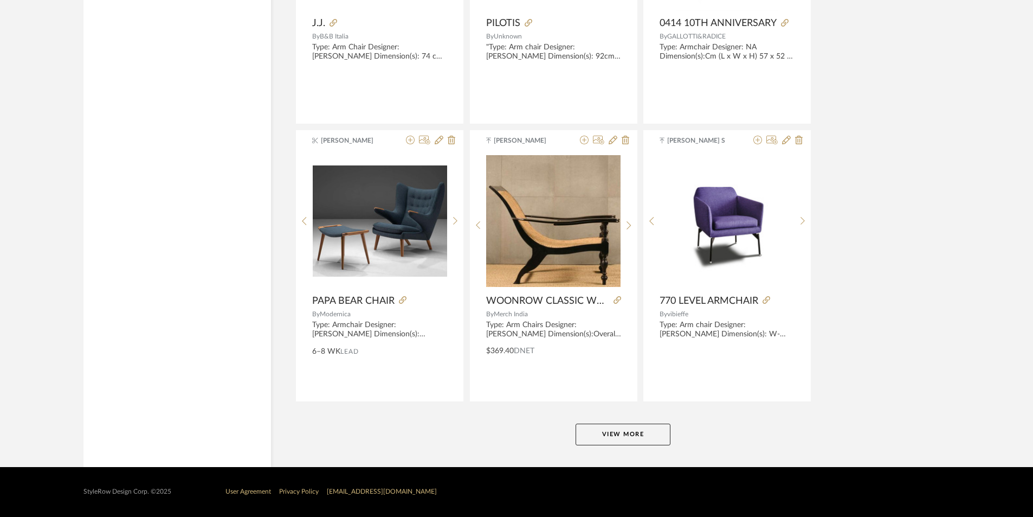
click at [597, 438] on button "View More" at bounding box center [623, 434] width 95 height 22
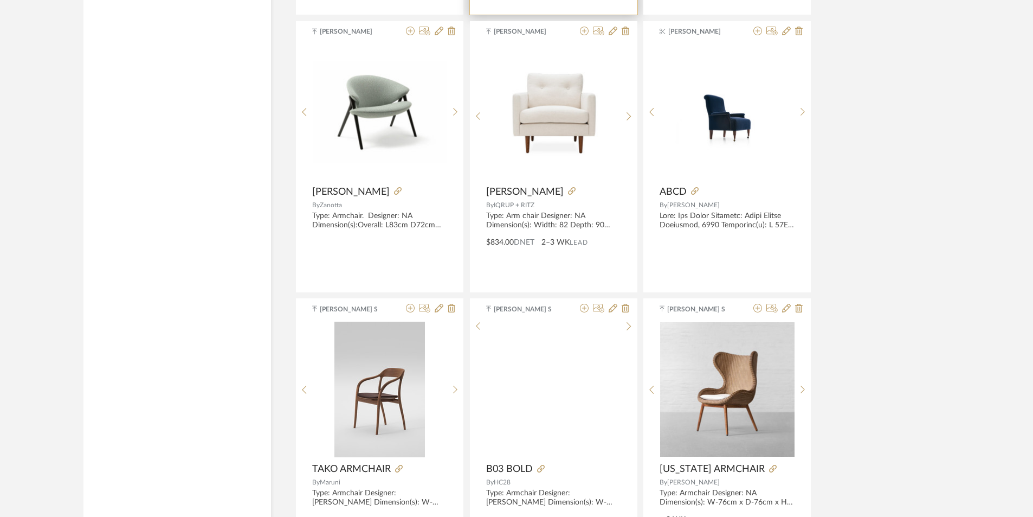
scroll to position [4476, 0]
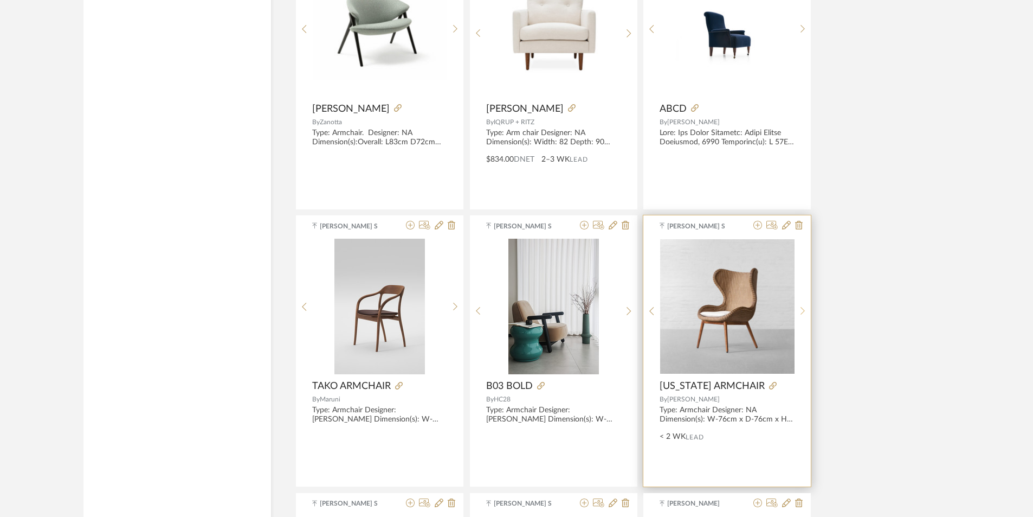
click at [799, 304] on div at bounding box center [803, 310] width 17 height 144
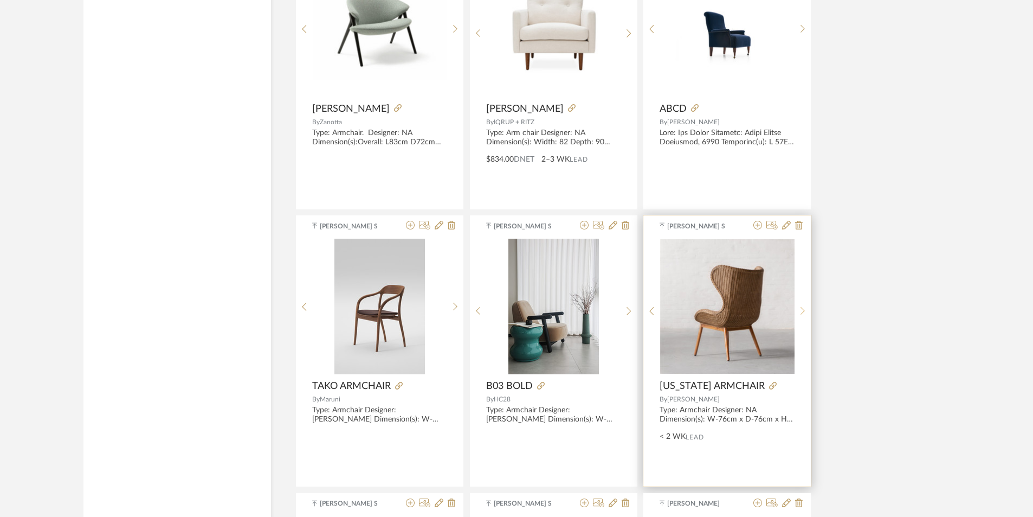
click at [799, 304] on div at bounding box center [803, 310] width 17 height 144
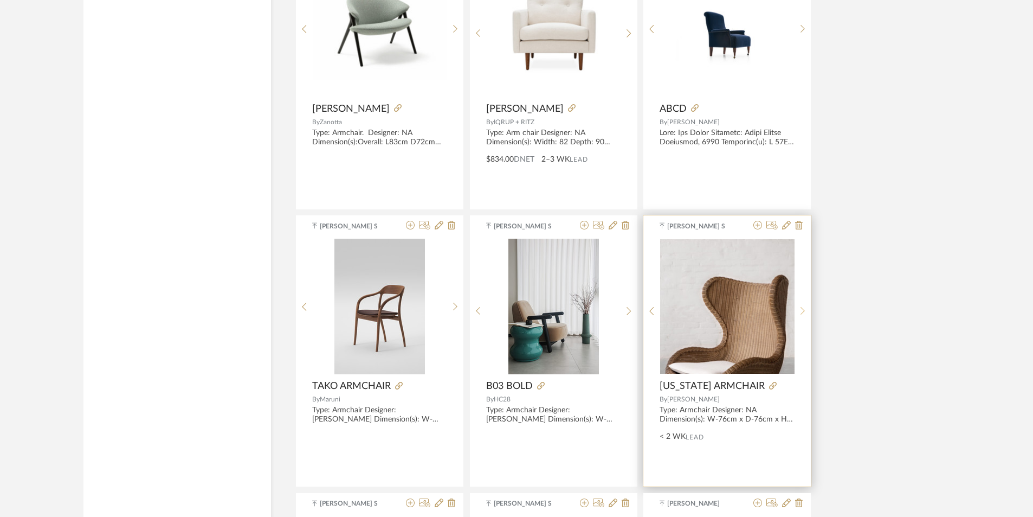
click at [799, 304] on div at bounding box center [803, 310] width 17 height 144
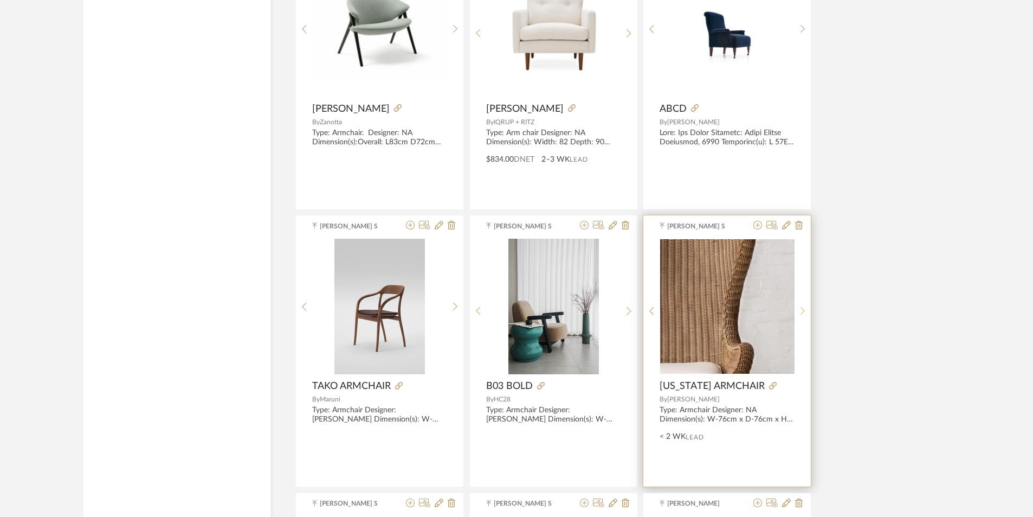
click at [799, 304] on div at bounding box center [803, 310] width 17 height 144
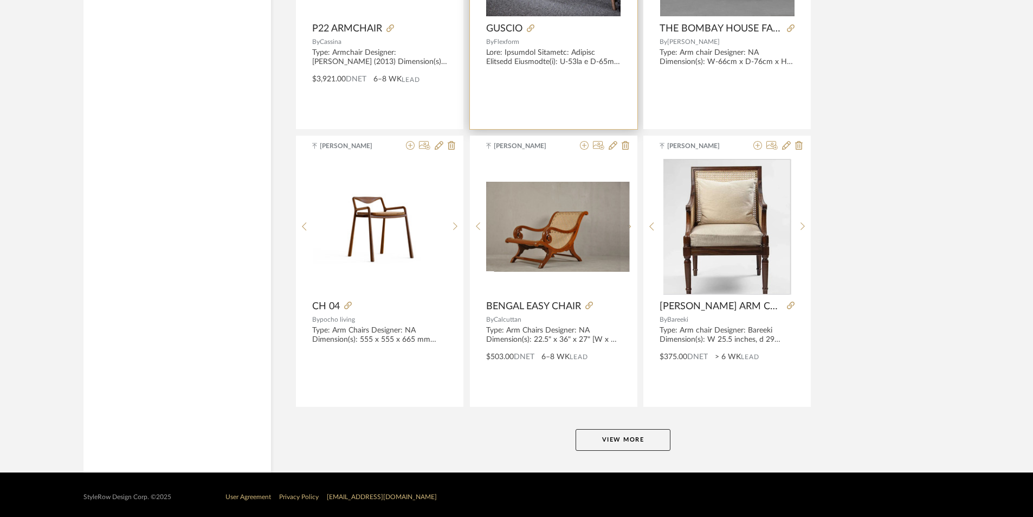
scroll to position [6502, 0]
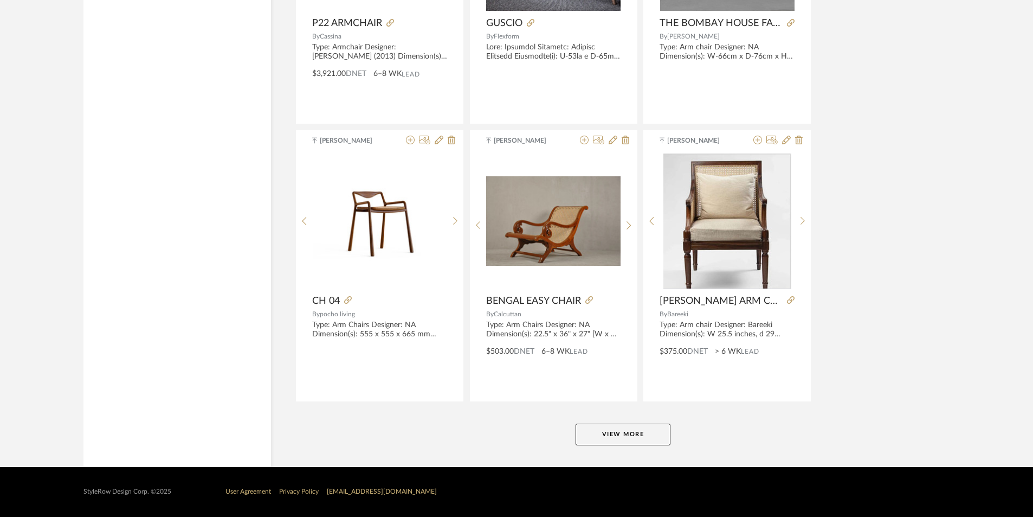
click at [632, 430] on button "View More" at bounding box center [623, 434] width 95 height 22
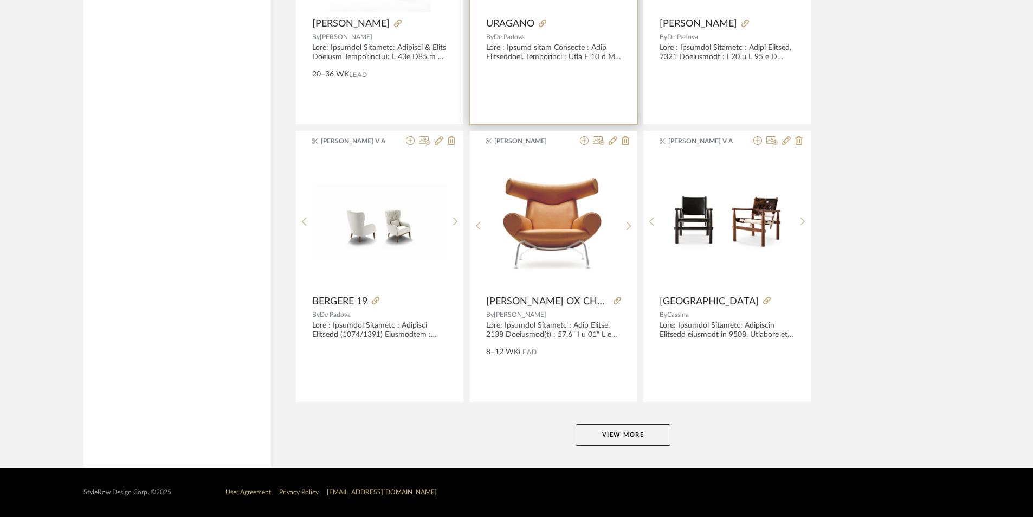
scroll to position [9828, 0]
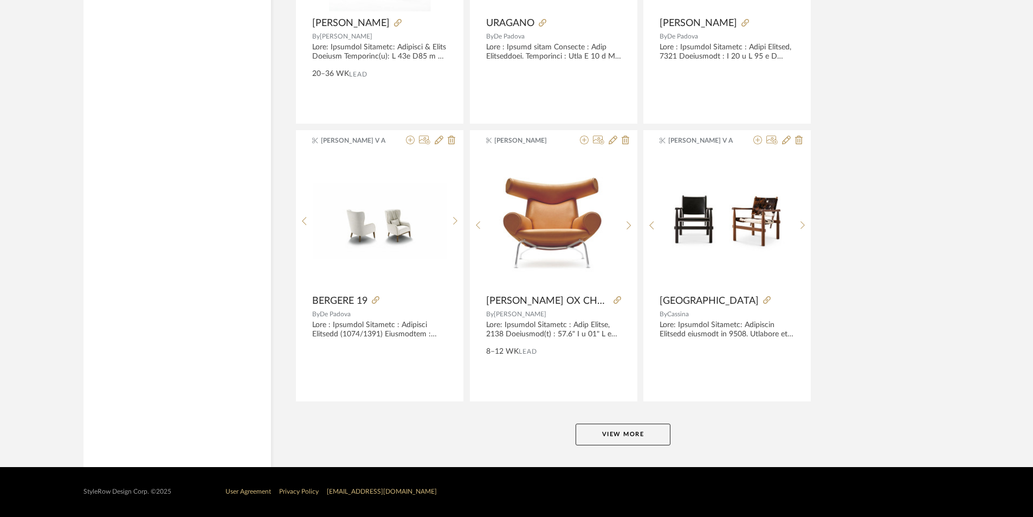
click at [610, 430] on button "View More" at bounding box center [623, 434] width 95 height 22
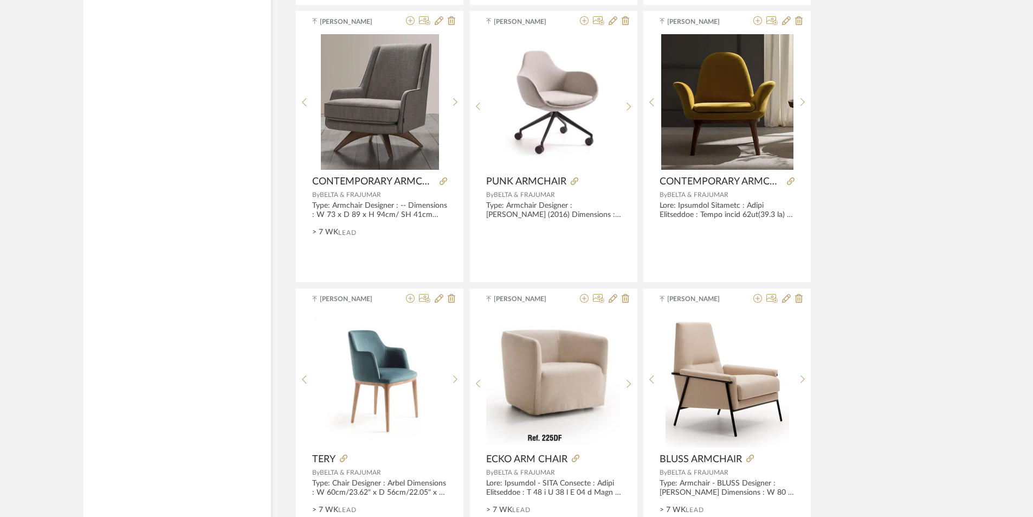
scroll to position [0, 0]
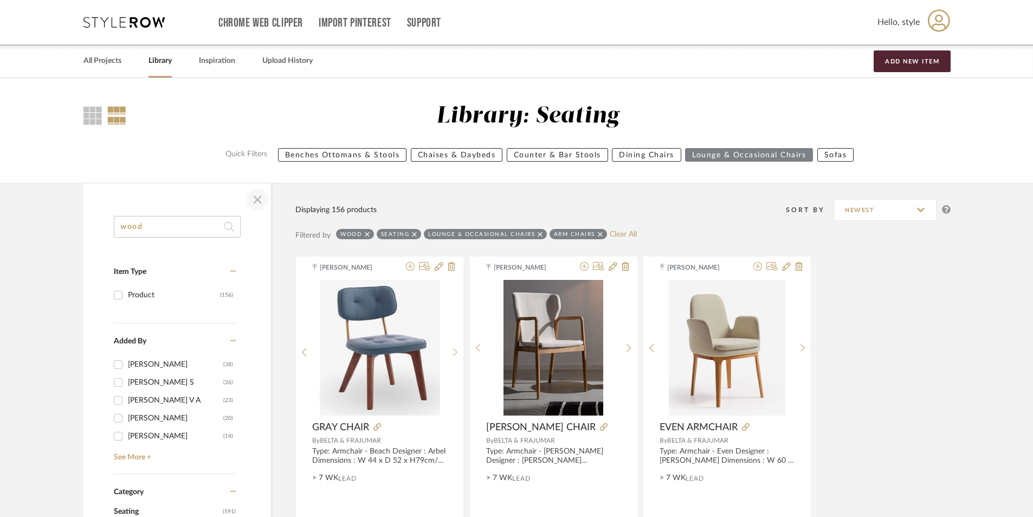
click at [263, 198] on span "button" at bounding box center [257, 199] width 26 height 26
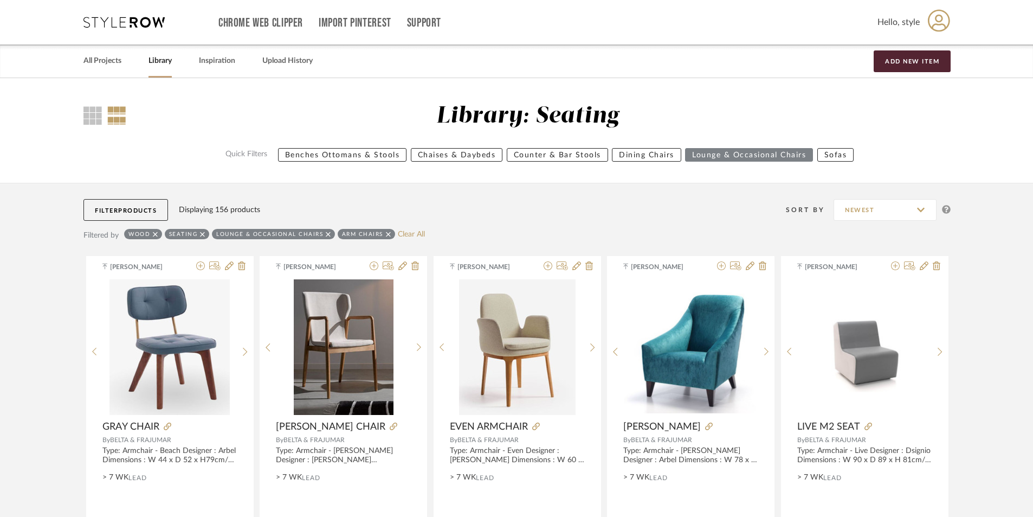
click at [156, 235] on icon at bounding box center [155, 234] width 5 height 8
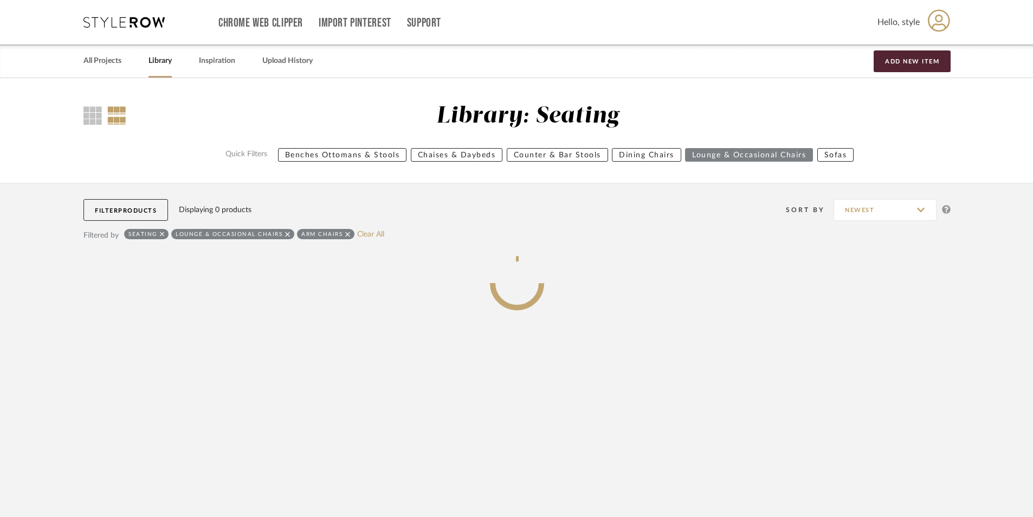
click at [128, 212] on span "Products" at bounding box center [137, 211] width 38 height 6
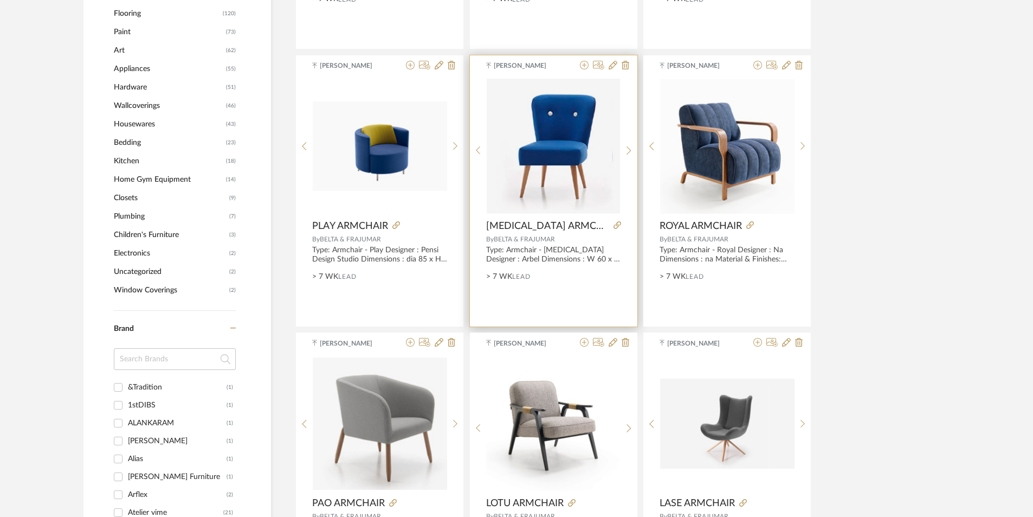
scroll to position [1030, 0]
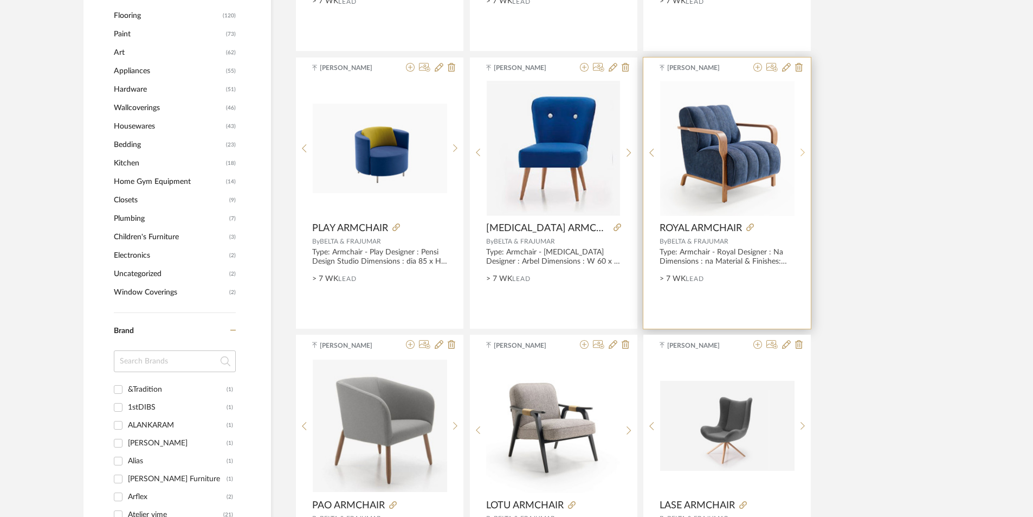
click at [805, 145] on div at bounding box center [803, 153] width 17 height 144
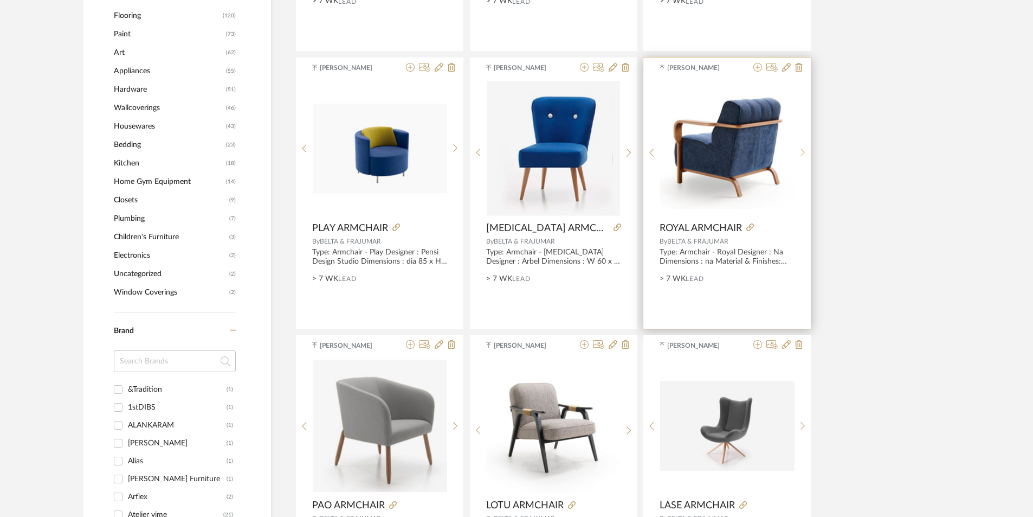
click at [805, 145] on div at bounding box center [803, 153] width 17 height 144
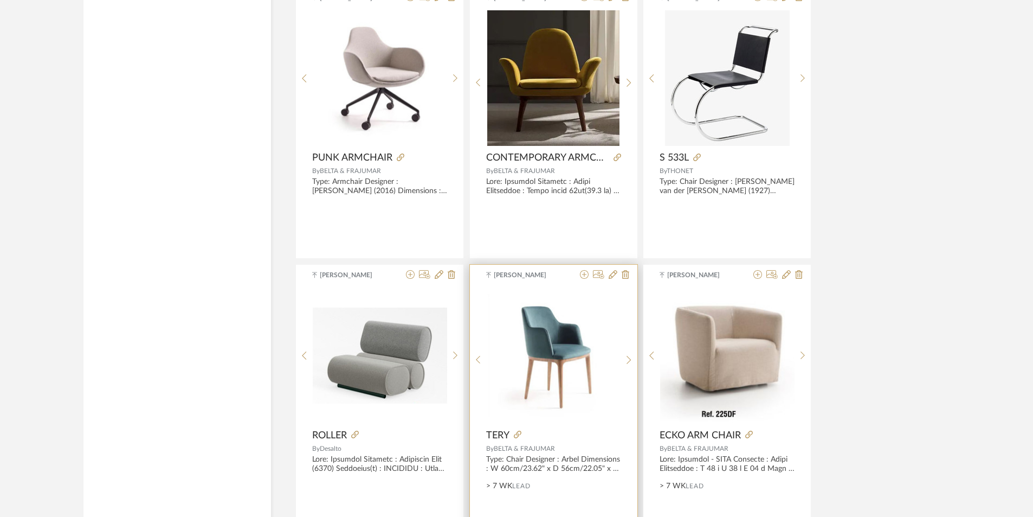
scroll to position [3175, 0]
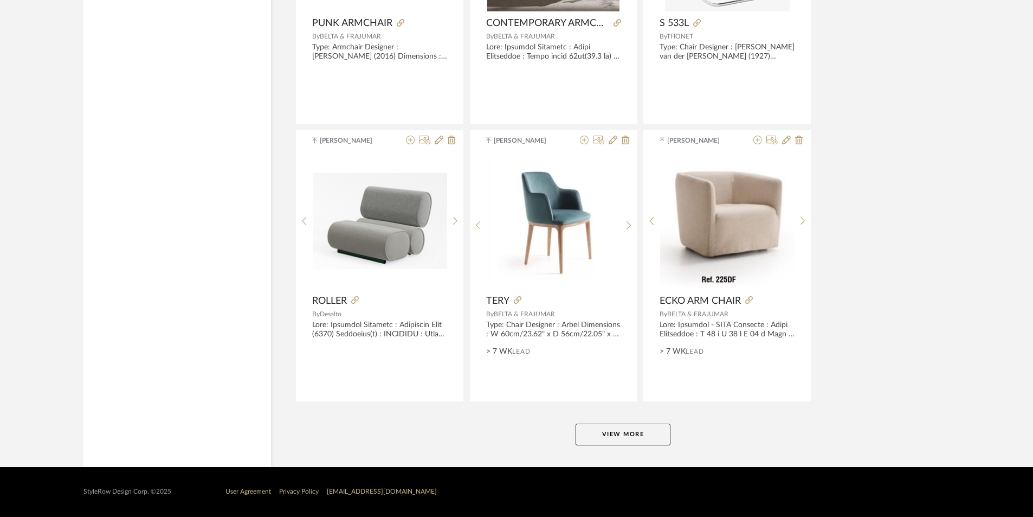
click at [610, 435] on button "View More" at bounding box center [623, 434] width 95 height 22
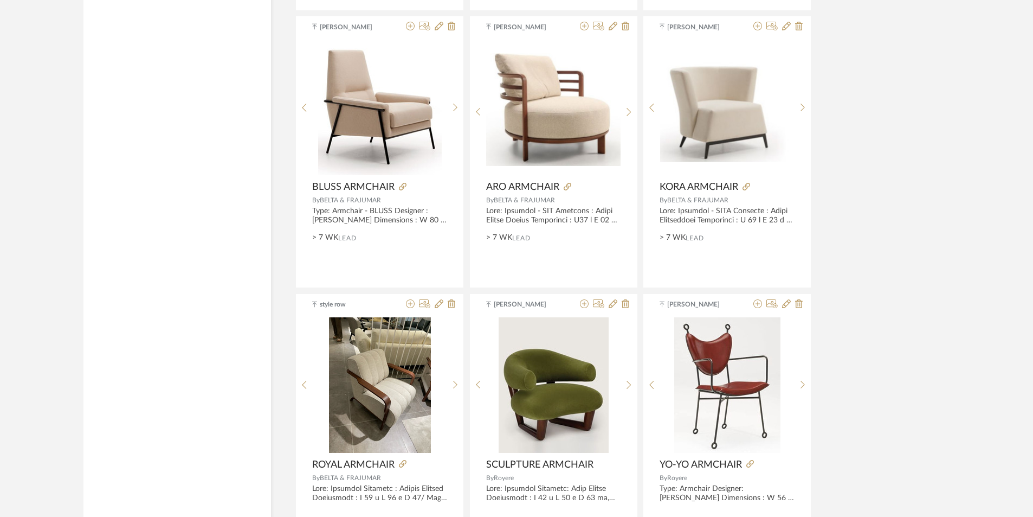
scroll to position [3663, 0]
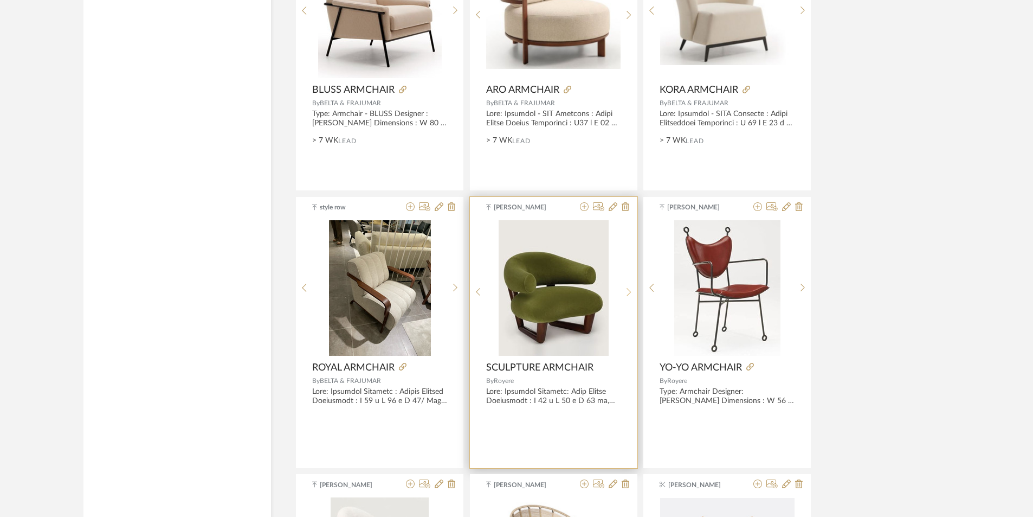
click at [627, 286] on div at bounding box center [629, 292] width 17 height 144
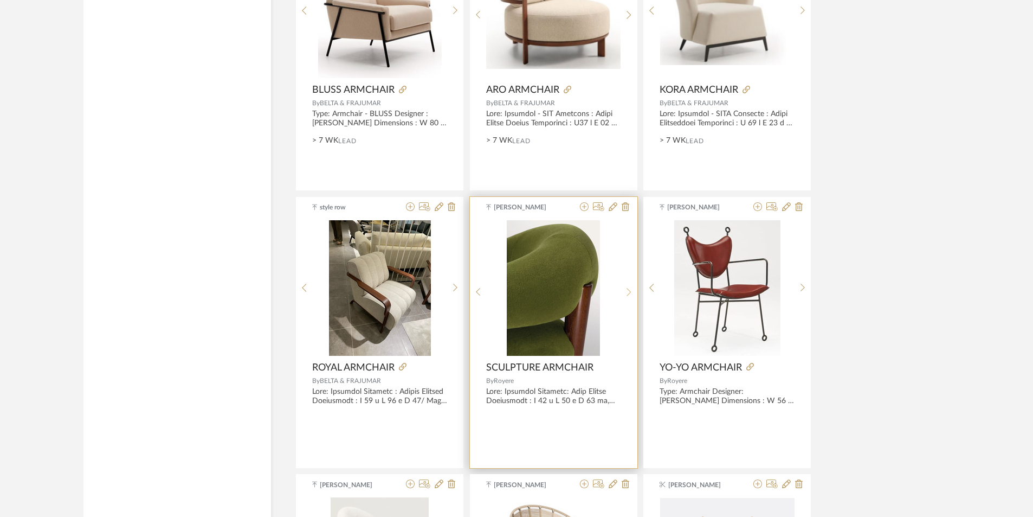
click at [627, 286] on div at bounding box center [629, 292] width 17 height 144
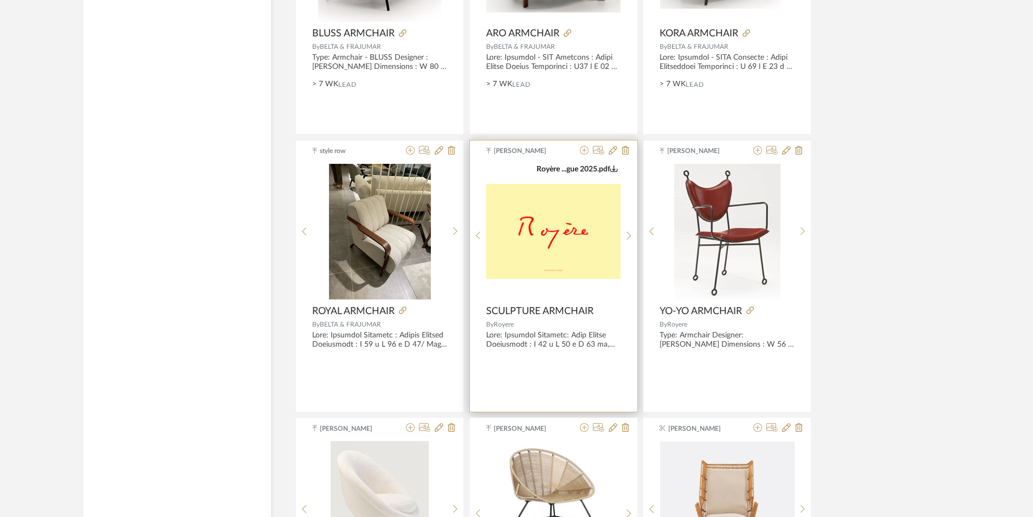
scroll to position [3717, 0]
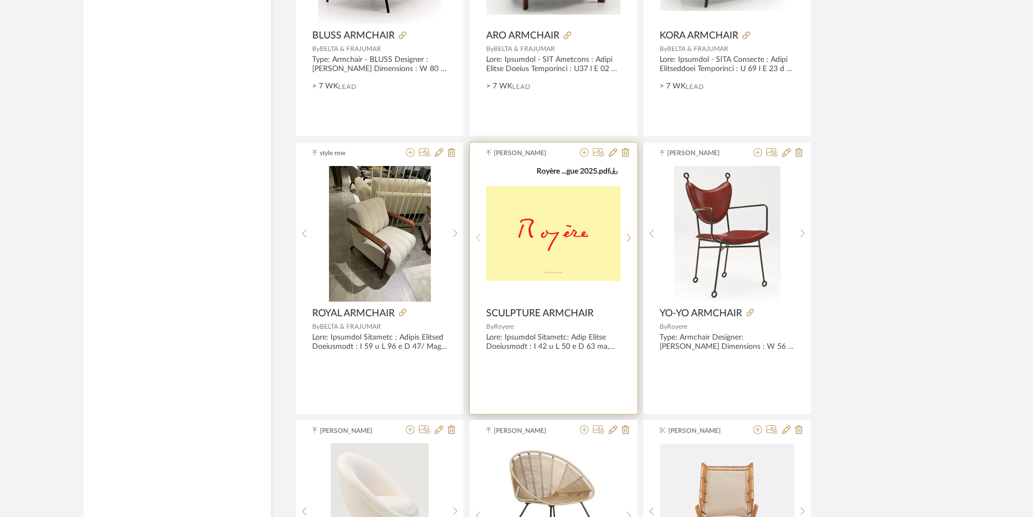
click at [481, 236] on sr-prev-btn at bounding box center [478, 237] width 17 height 9
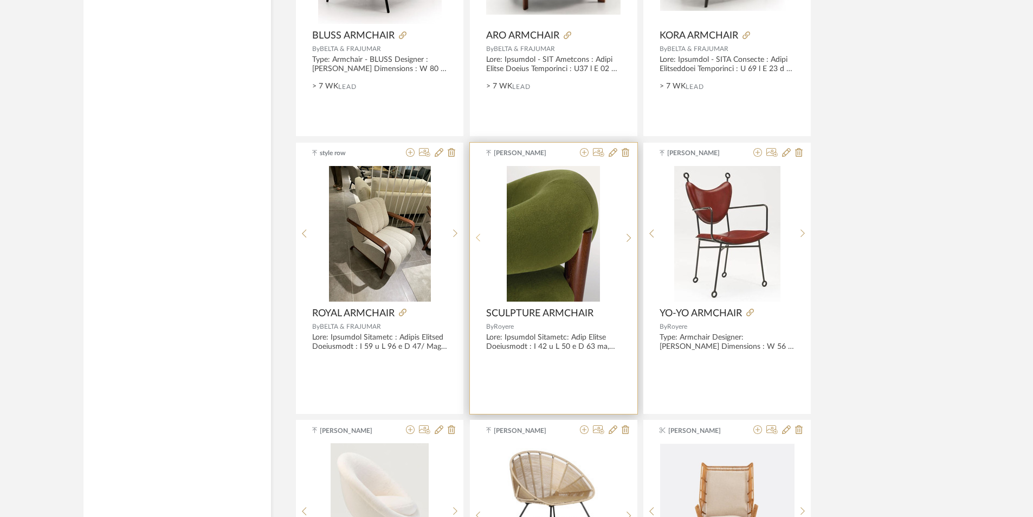
click at [481, 236] on sr-prev-btn at bounding box center [478, 237] width 17 height 9
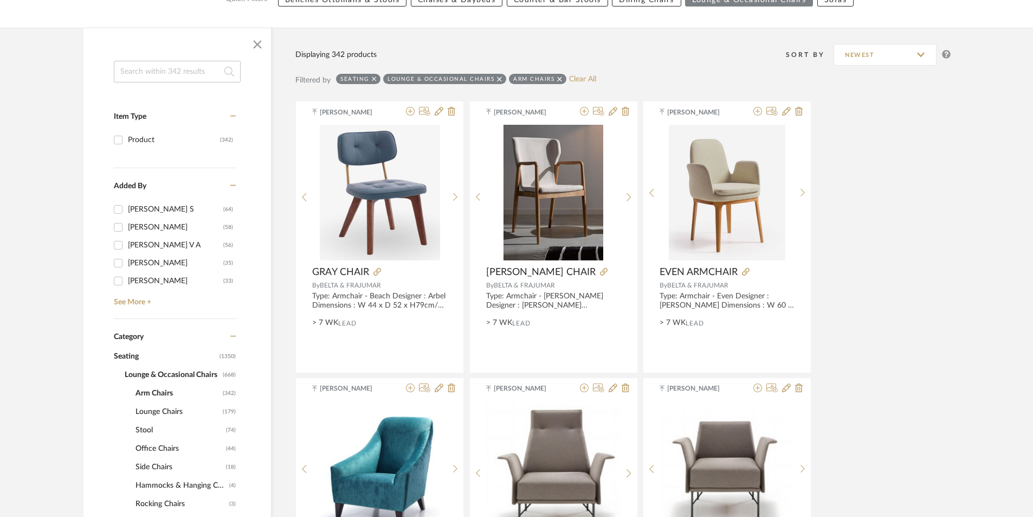
scroll to position [0, 0]
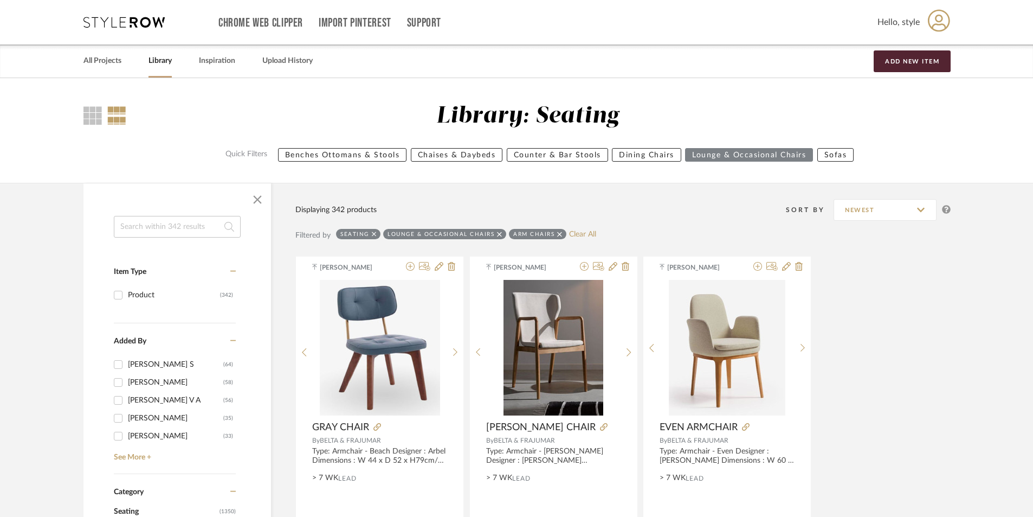
click at [191, 229] on input at bounding box center [177, 227] width 127 height 22
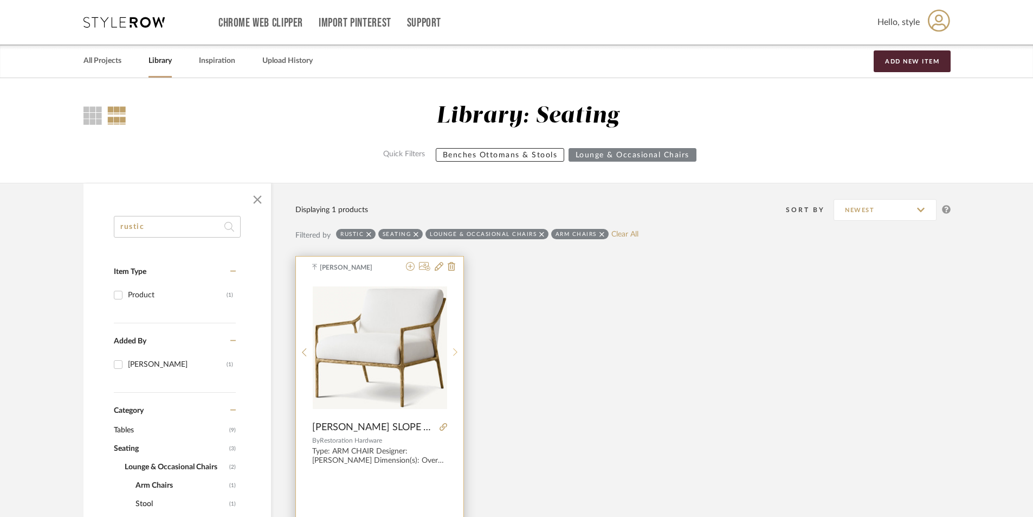
type input "rustic"
click at [455, 350] on icon at bounding box center [455, 351] width 5 height 9
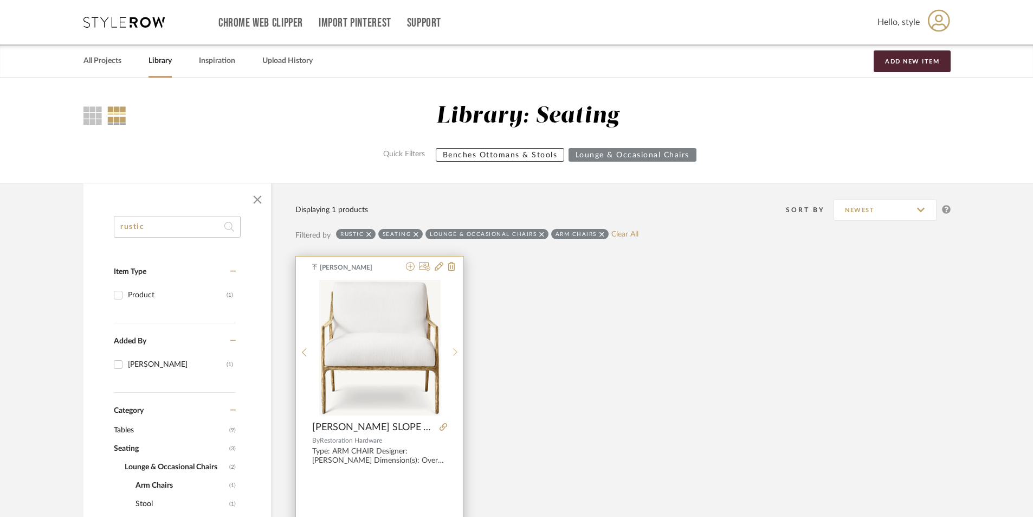
click at [455, 350] on icon at bounding box center [455, 351] width 5 height 9
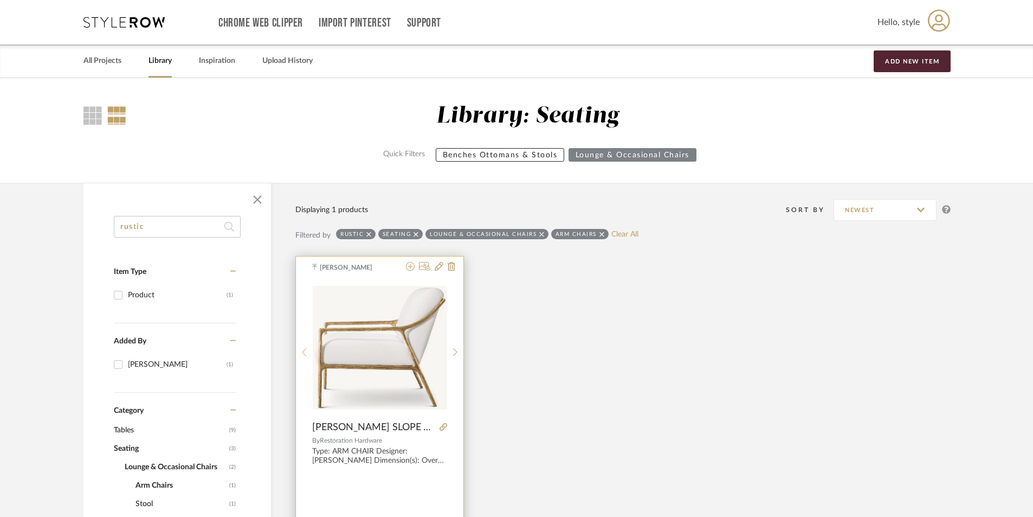
click at [305, 351] on icon at bounding box center [304, 351] width 5 height 9
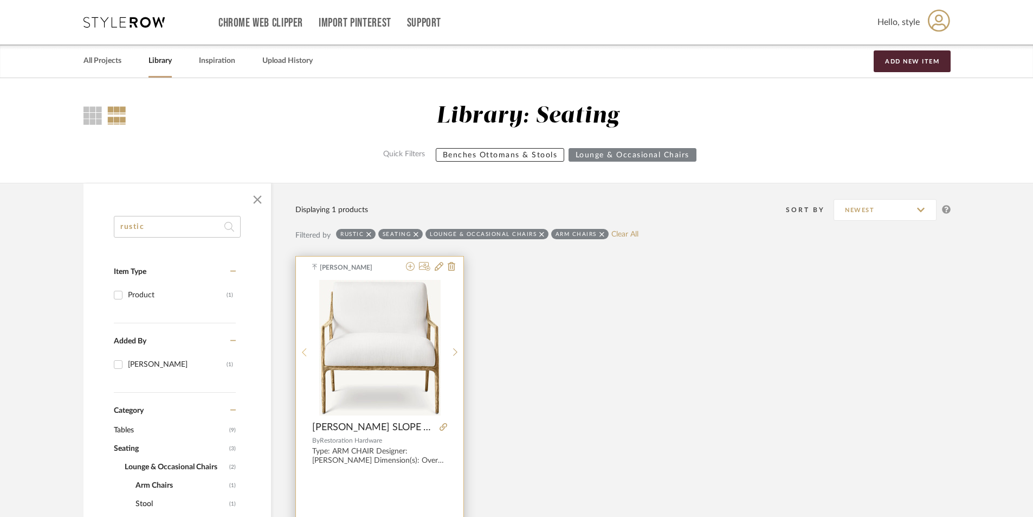
click at [305, 351] on icon at bounding box center [304, 351] width 5 height 9
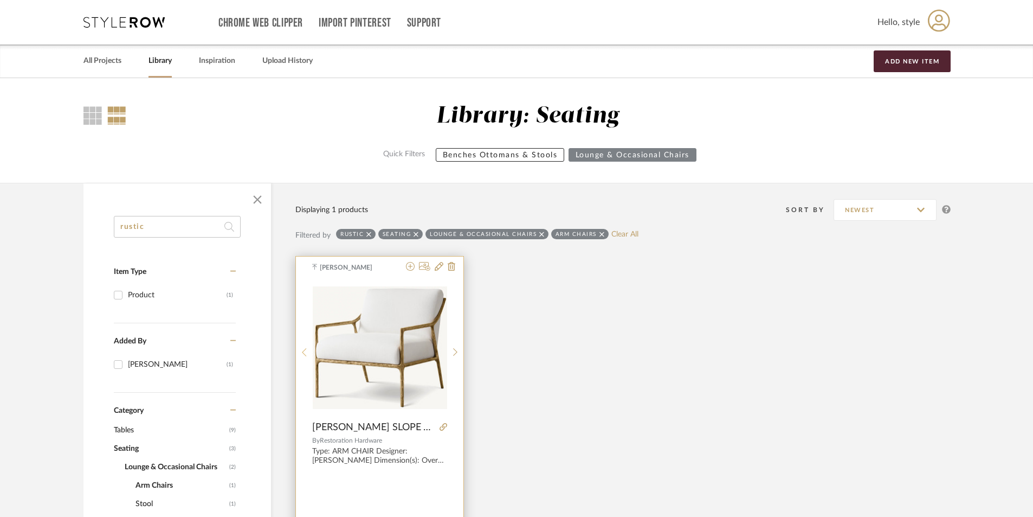
click at [305, 351] on icon at bounding box center [304, 351] width 5 height 9
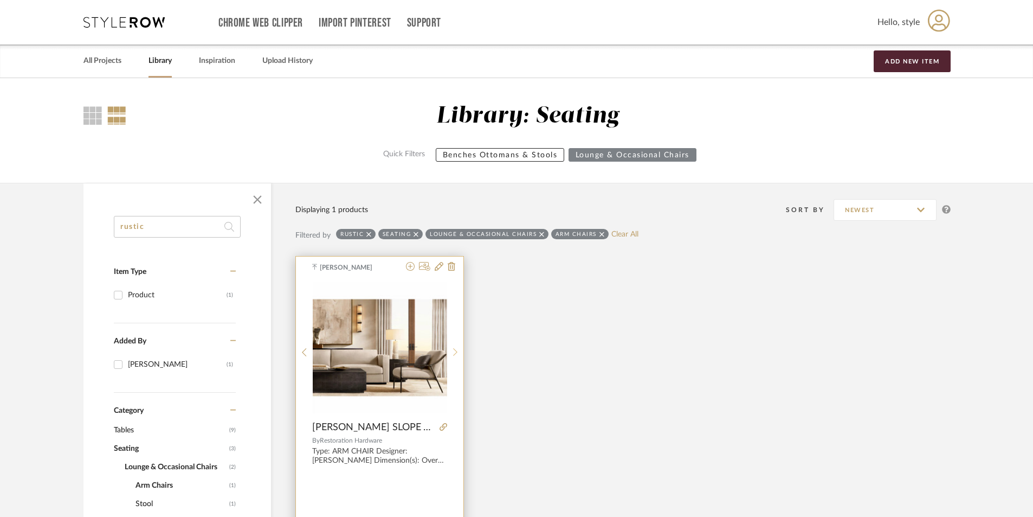
click at [456, 349] on icon at bounding box center [455, 351] width 5 height 9
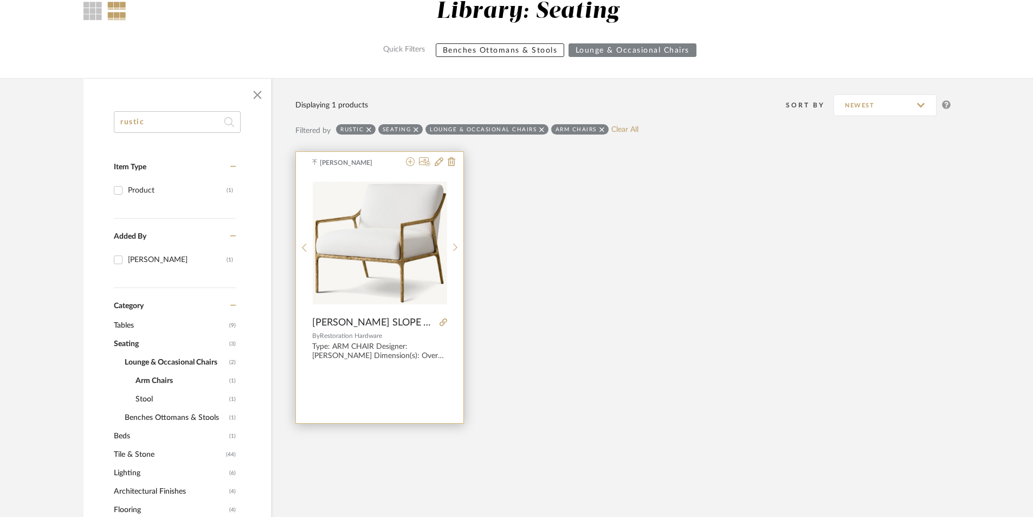
scroll to position [108, 0]
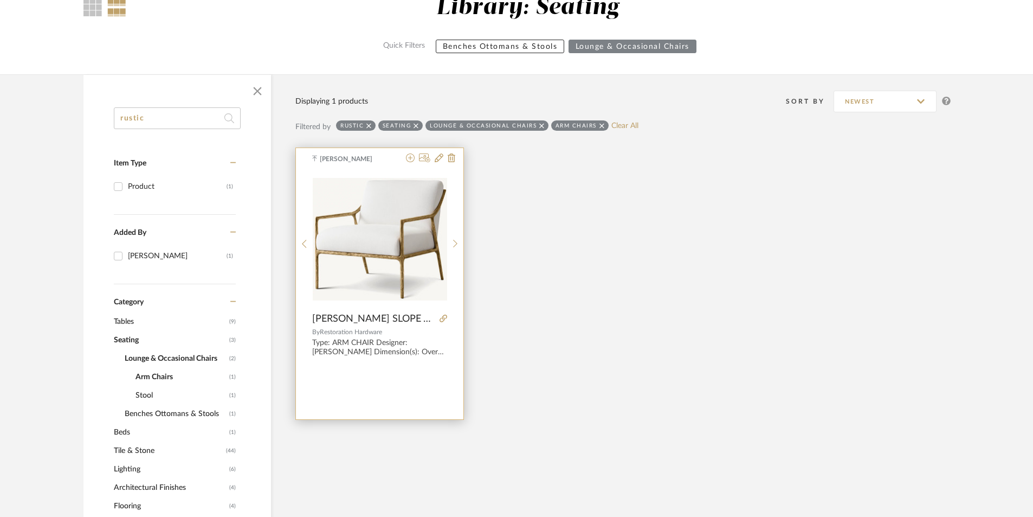
click at [356, 305] on div "0" at bounding box center [380, 238] width 134 height 135
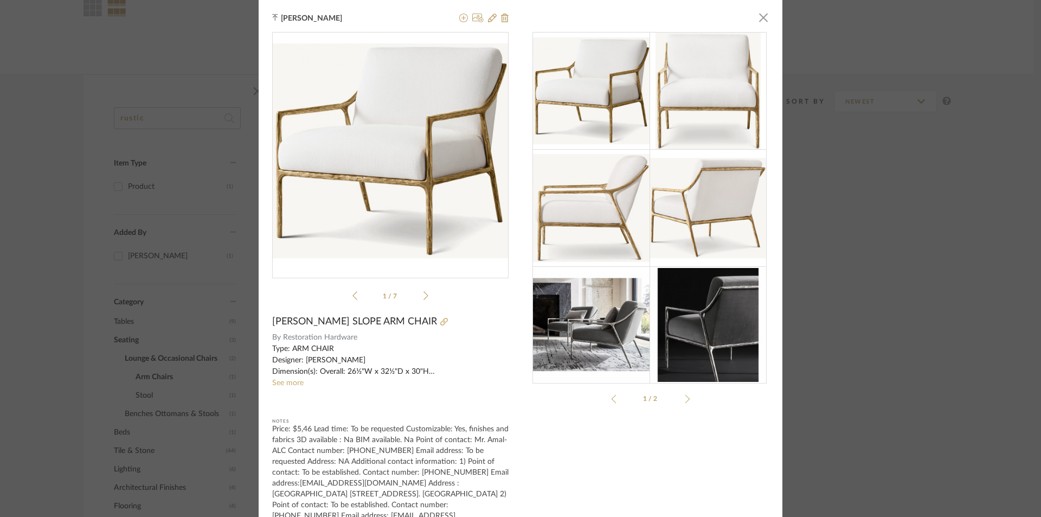
click at [705, 343] on img at bounding box center [707, 325] width 117 height 114
click at [586, 326] on img at bounding box center [591, 325] width 117 height 114
click at [423, 296] on icon at bounding box center [425, 295] width 5 height 10
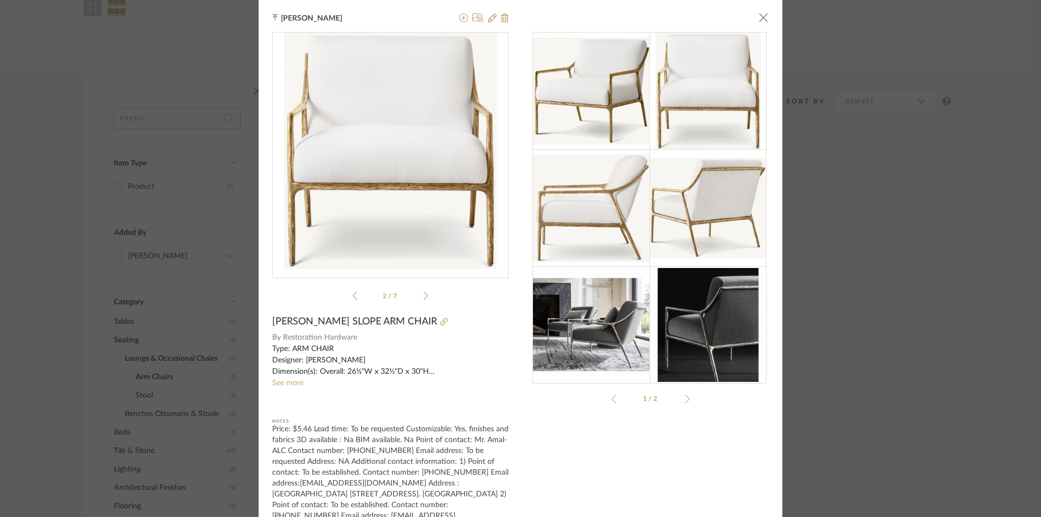
click at [423, 296] on icon at bounding box center [425, 295] width 5 height 10
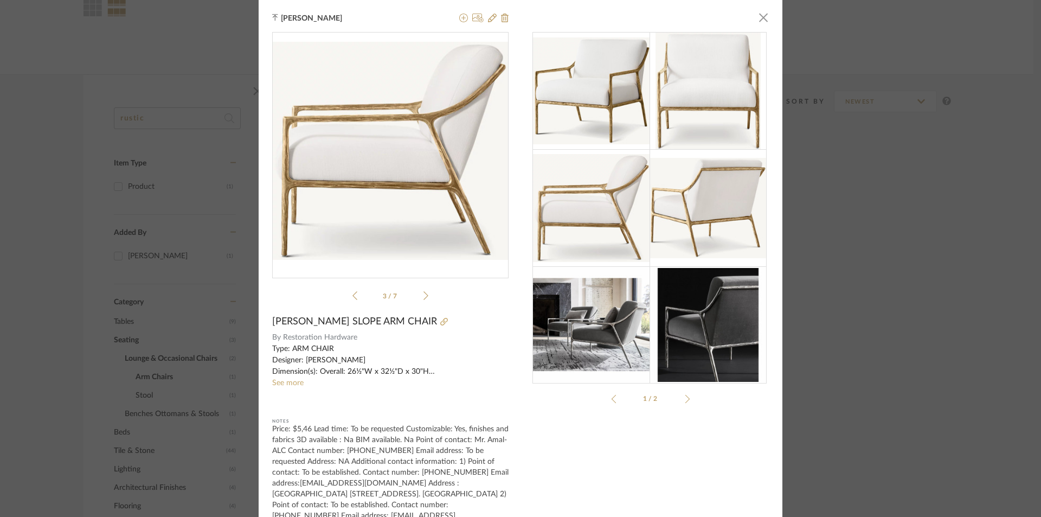
click at [423, 296] on icon at bounding box center [425, 295] width 5 height 10
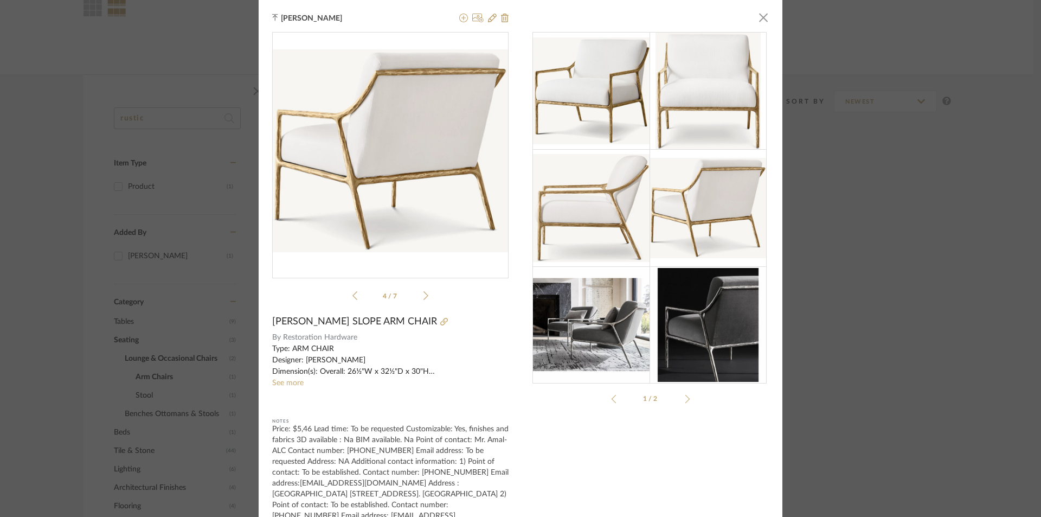
click at [423, 296] on icon at bounding box center [425, 295] width 5 height 10
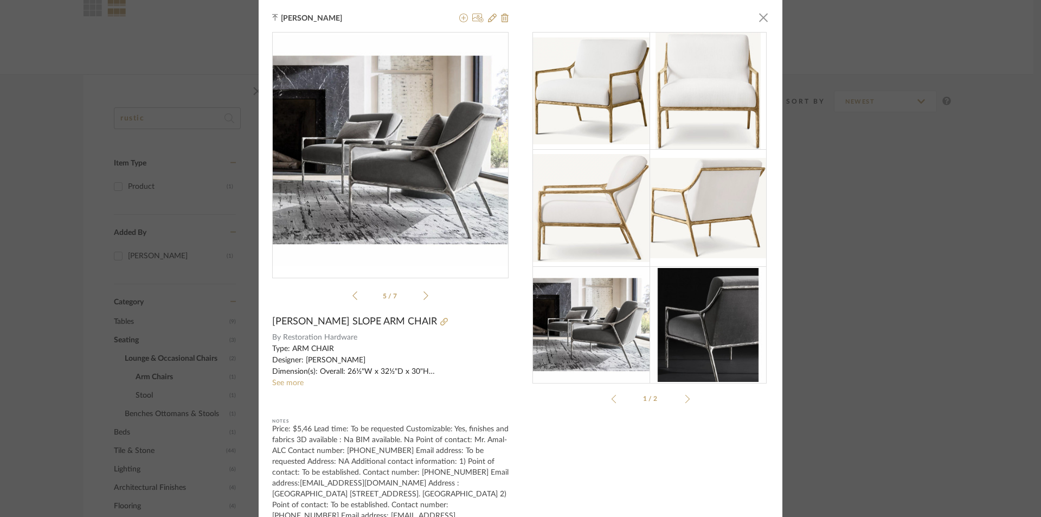
click at [423, 296] on icon at bounding box center [425, 295] width 5 height 10
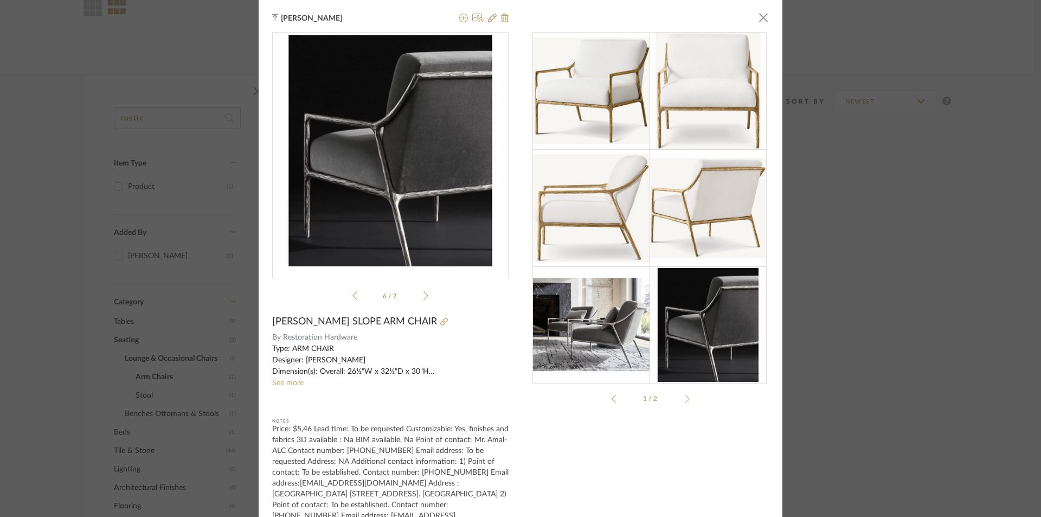
click at [423, 296] on icon at bounding box center [425, 295] width 5 height 10
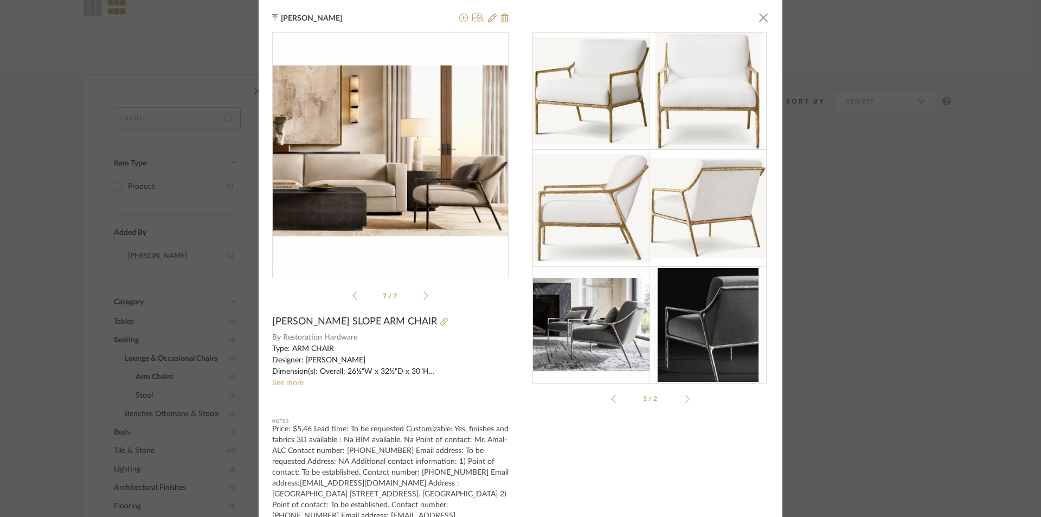
click at [423, 296] on icon at bounding box center [425, 295] width 5 height 10
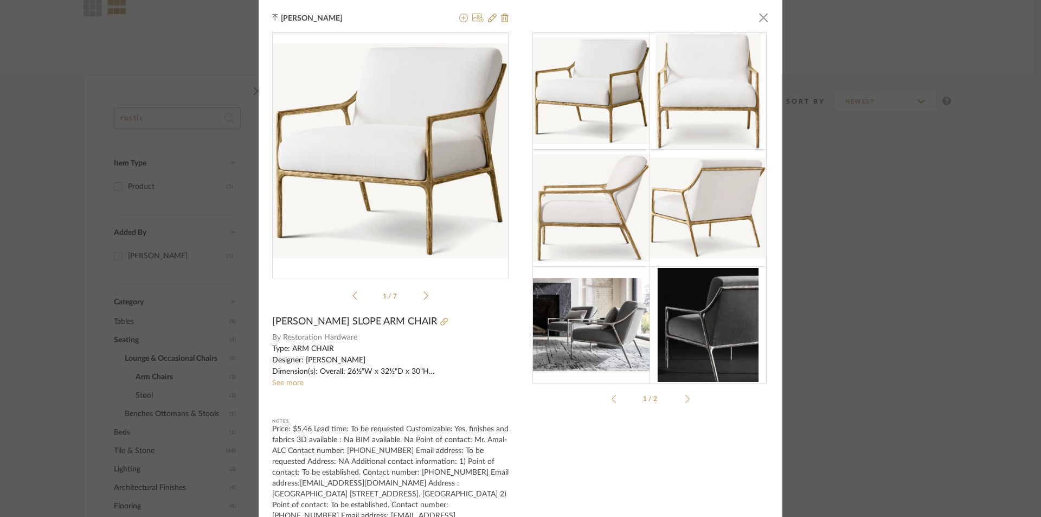
click at [423, 296] on icon at bounding box center [425, 295] width 5 height 10
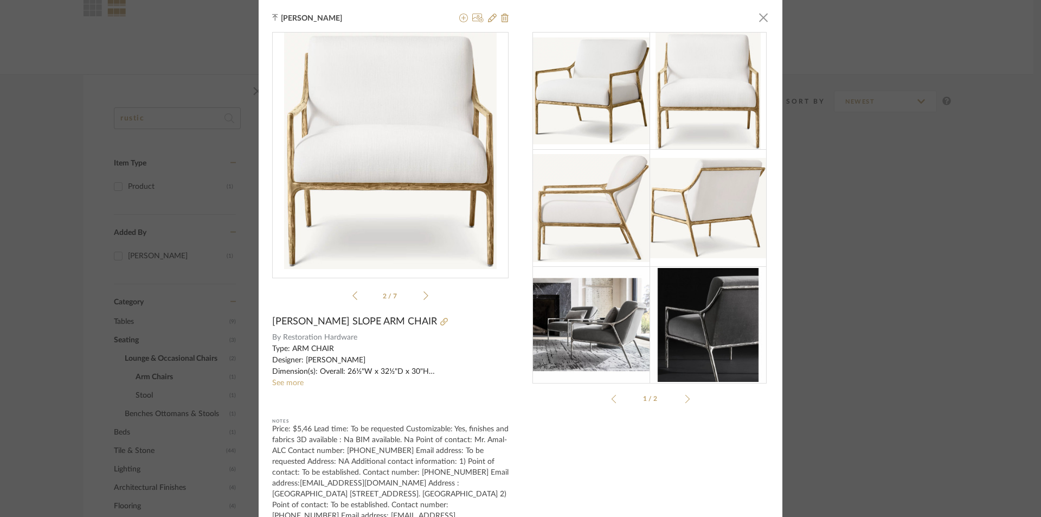
click at [423, 296] on icon at bounding box center [425, 295] width 5 height 10
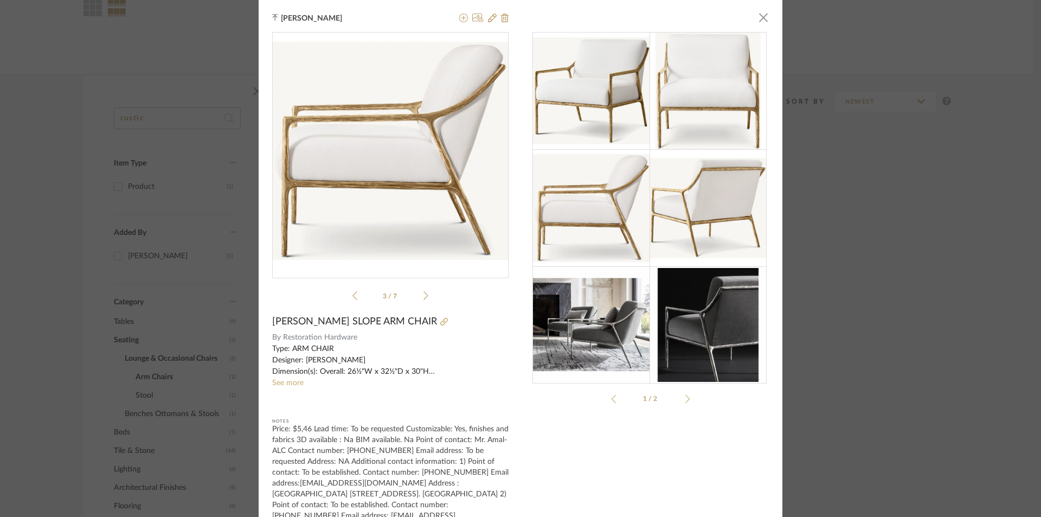
click at [423, 296] on icon at bounding box center [425, 295] width 5 height 10
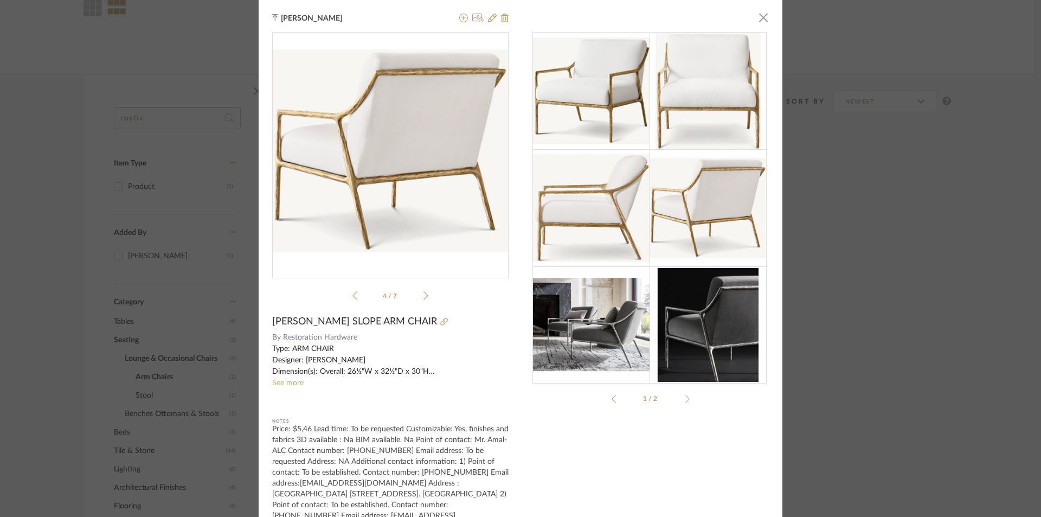
click at [423, 296] on icon at bounding box center [425, 295] width 5 height 10
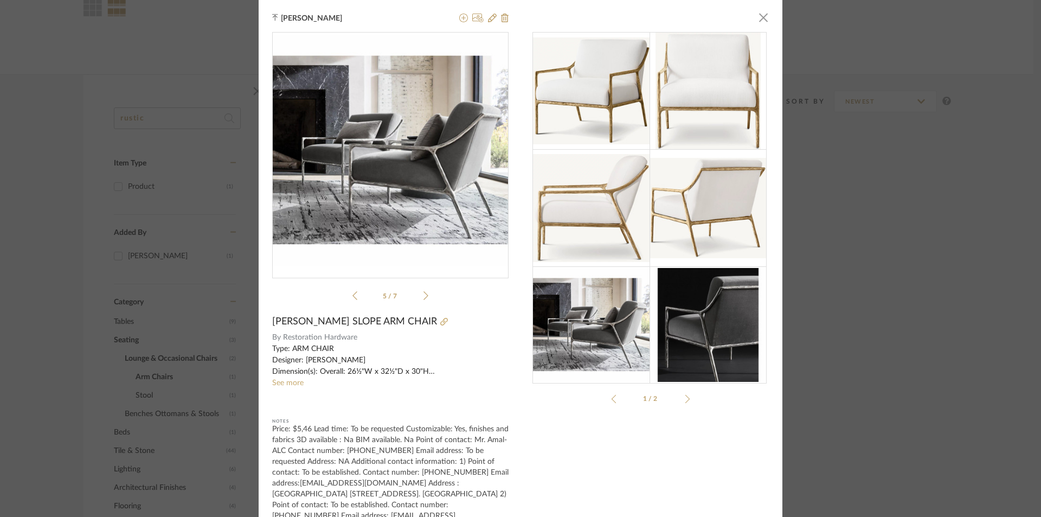
click at [423, 296] on icon at bounding box center [425, 295] width 5 height 10
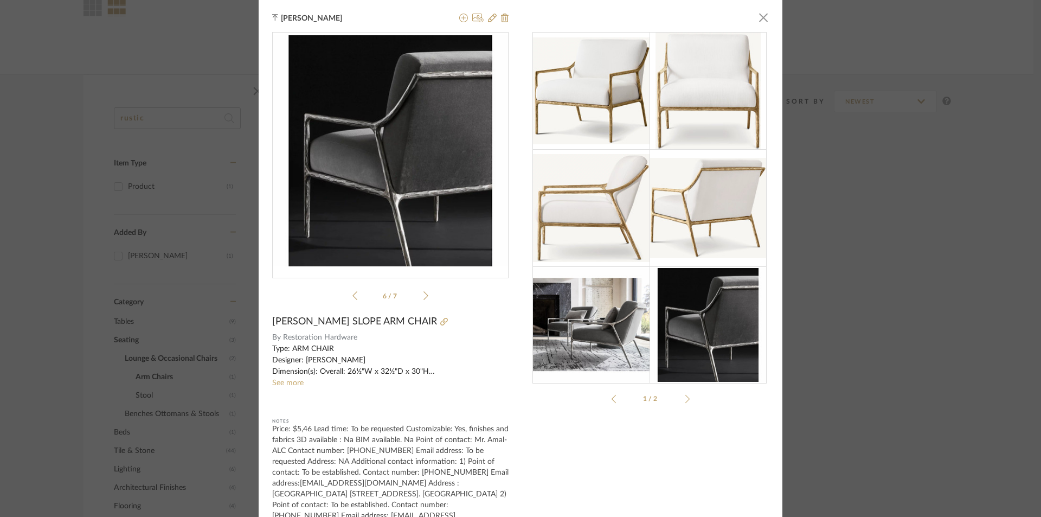
click at [357, 296] on li "6 / 7" at bounding box center [390, 295] width 66 height 13
click at [352, 295] on icon at bounding box center [354, 295] width 5 height 10
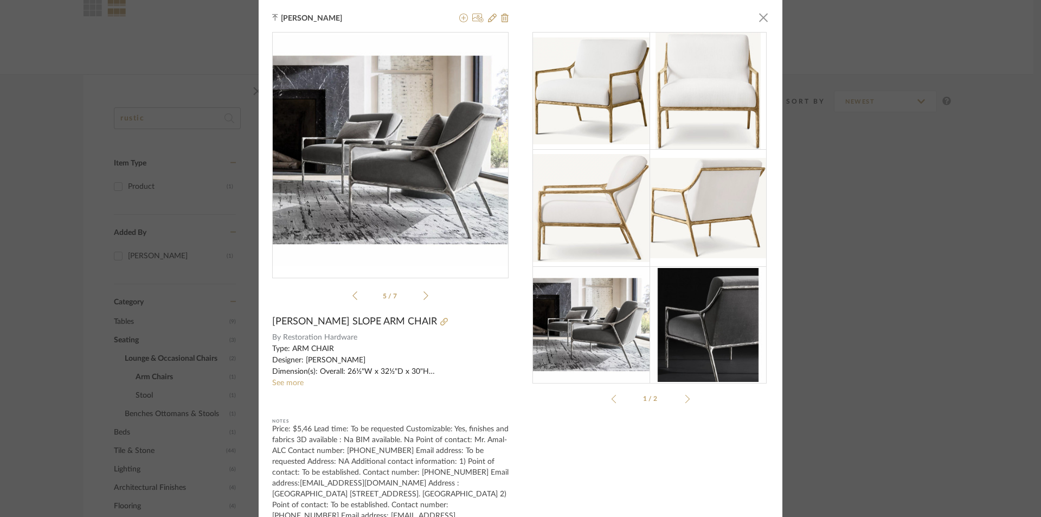
drag, startPoint x: 754, startPoint y: 16, endPoint x: 746, endPoint y: 25, distance: 12.3
click at [752, 17] on span "button" at bounding box center [763, 18] width 22 height 22
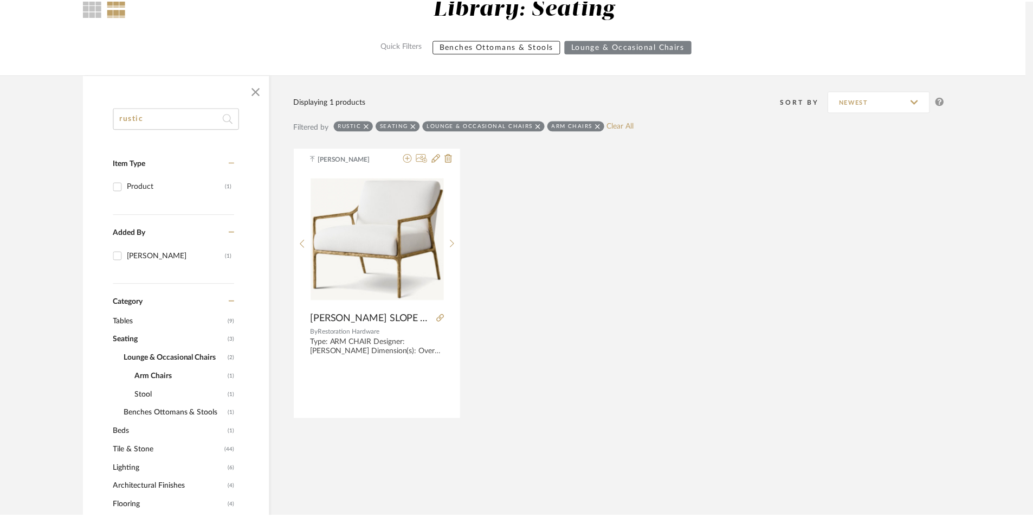
scroll to position [108, 0]
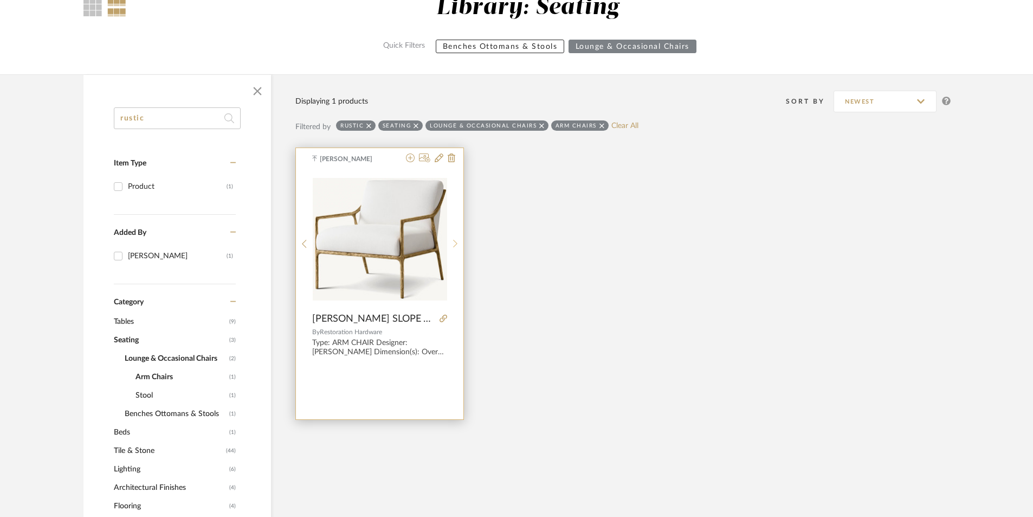
click at [455, 242] on icon at bounding box center [455, 244] width 4 height 8
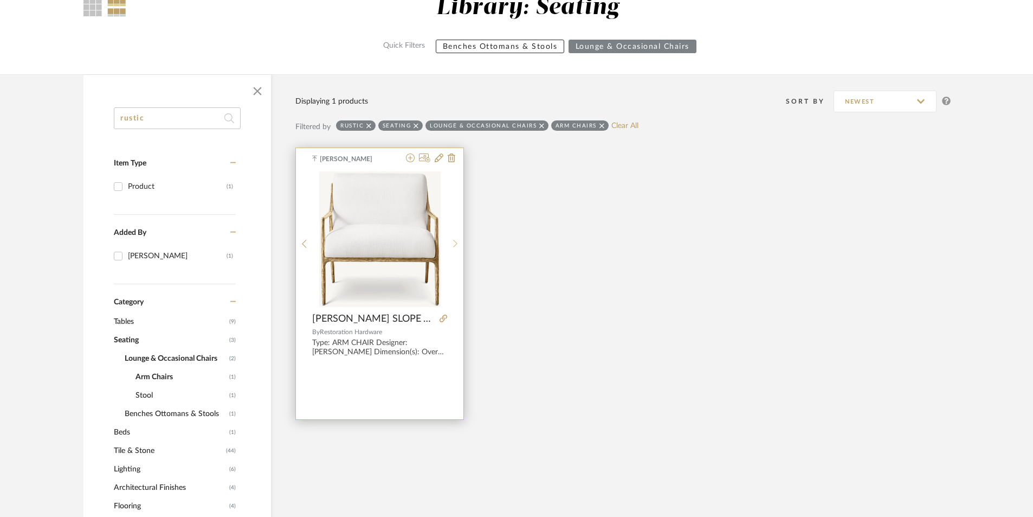
click at [455, 242] on icon at bounding box center [455, 244] width 4 height 8
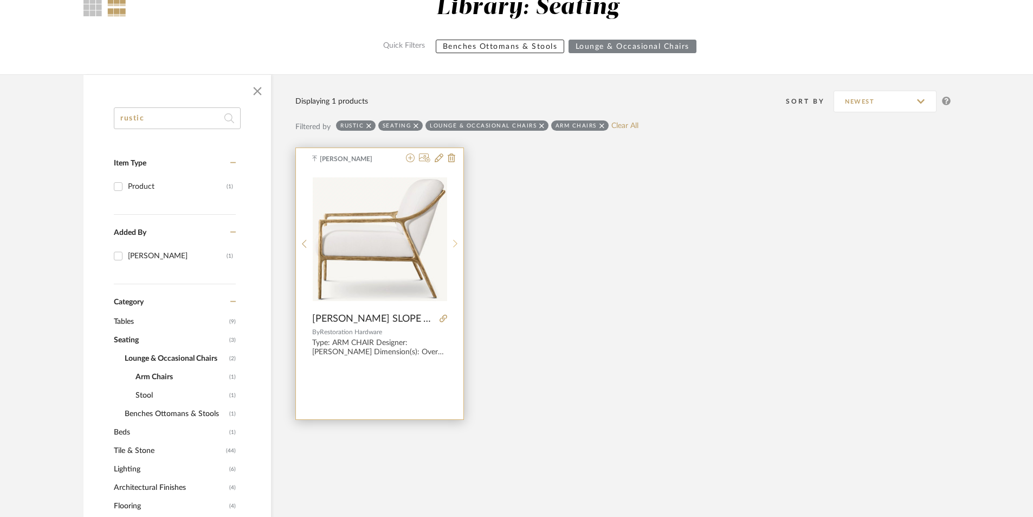
click at [455, 242] on icon at bounding box center [455, 244] width 4 height 8
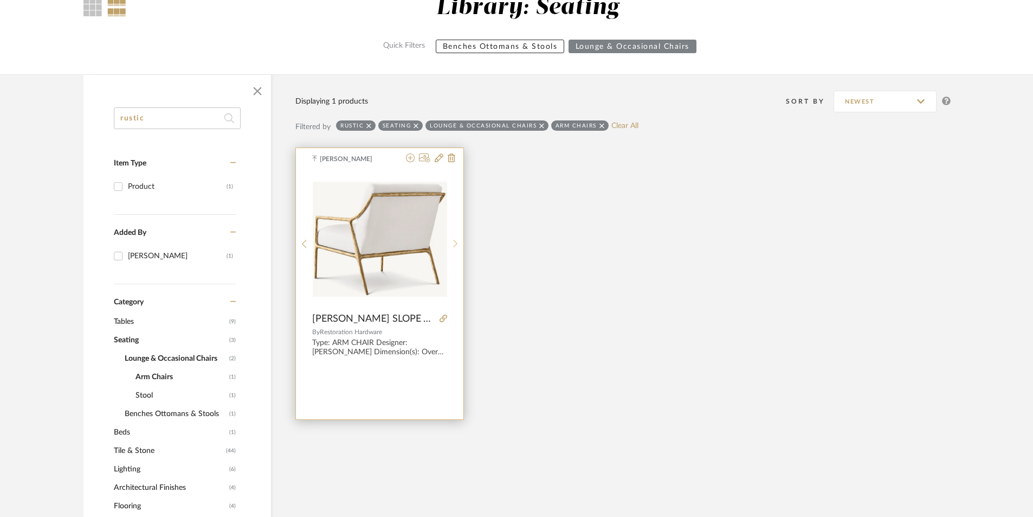
click at [455, 242] on icon at bounding box center [455, 244] width 4 height 8
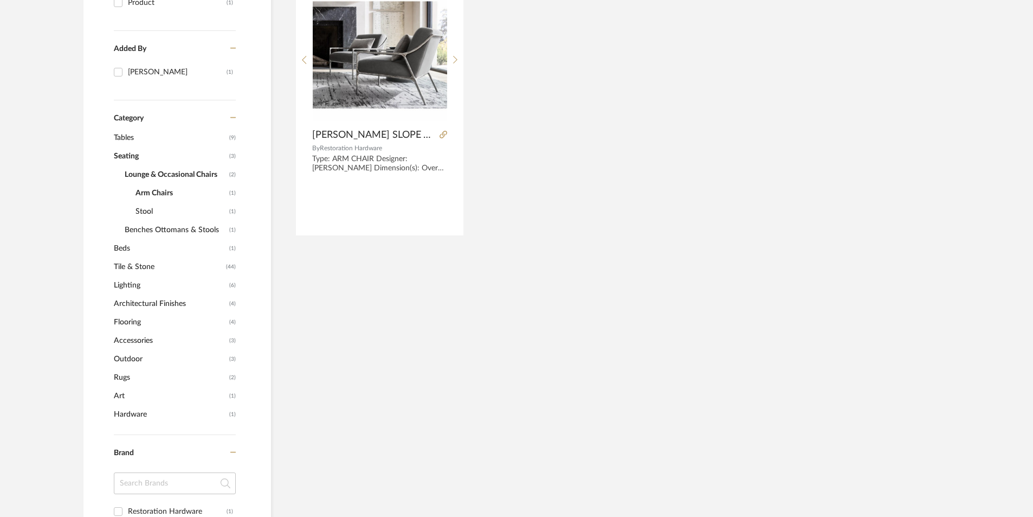
scroll to position [325, 0]
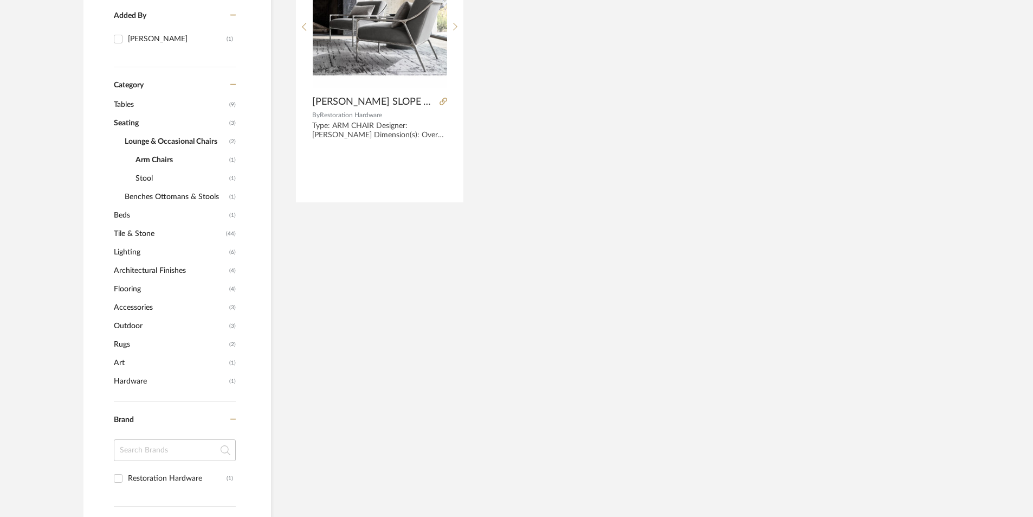
click at [145, 179] on span "Stool" at bounding box center [180, 178] width 91 height 18
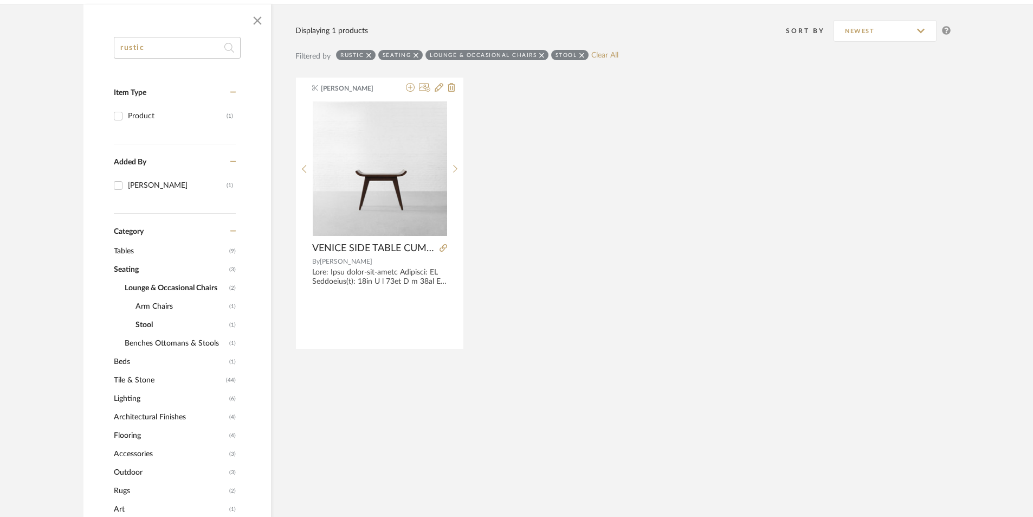
scroll to position [108, 0]
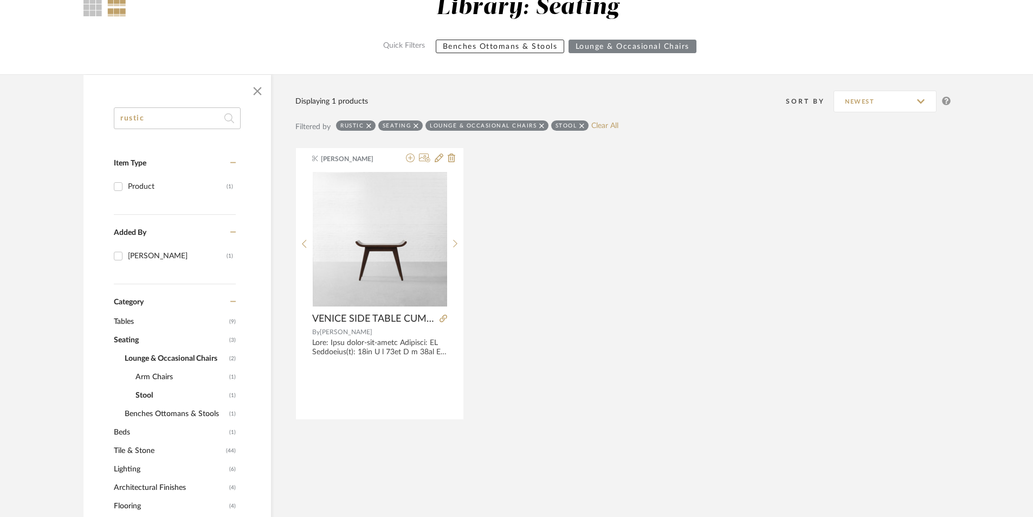
click at [173, 416] on span "Benches Ottomans & Stools" at bounding box center [176, 413] width 102 height 18
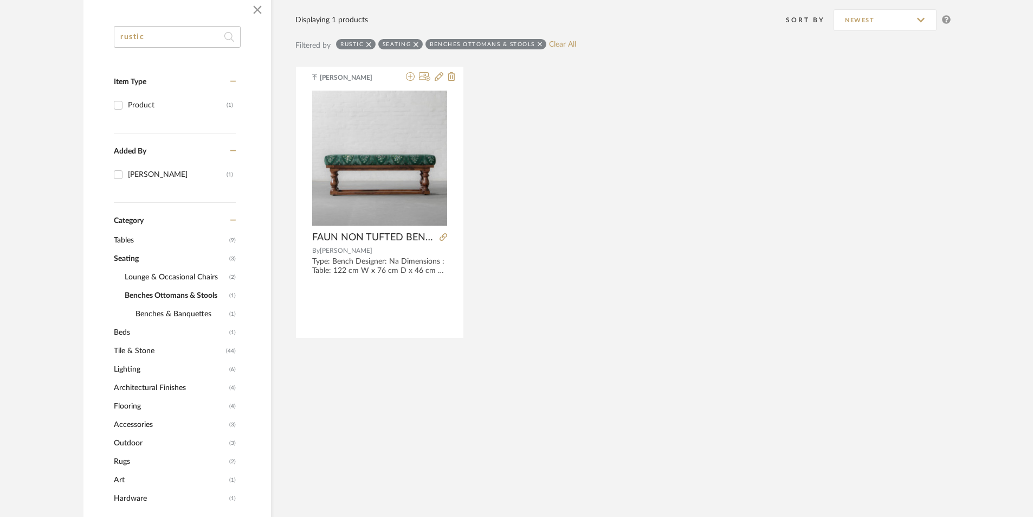
scroll to position [217, 0]
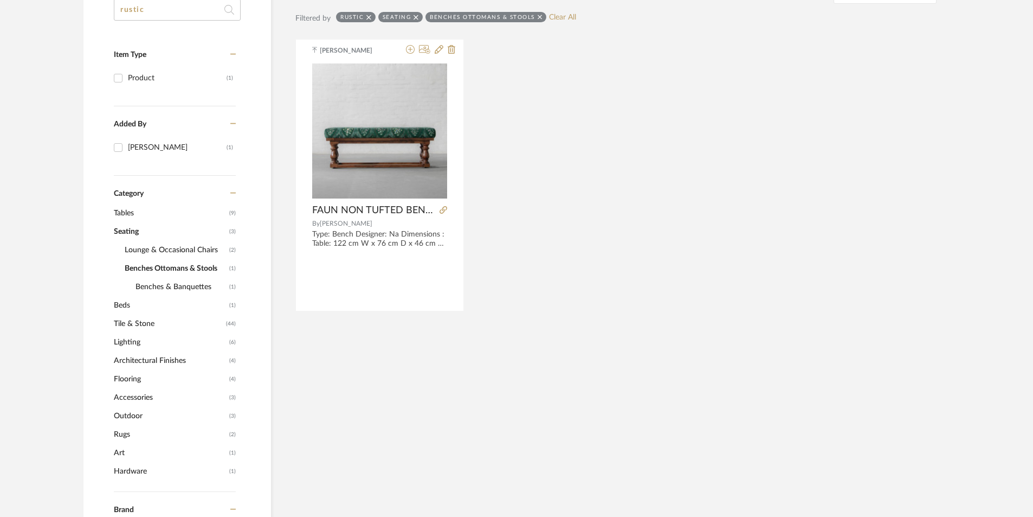
click at [123, 346] on span "Lighting" at bounding box center [170, 342] width 113 height 18
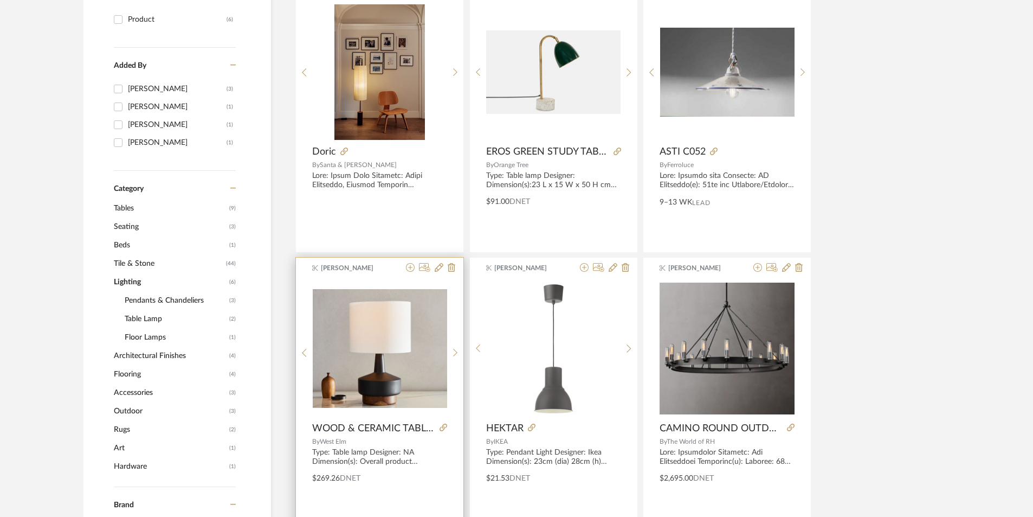
scroll to position [271, 0]
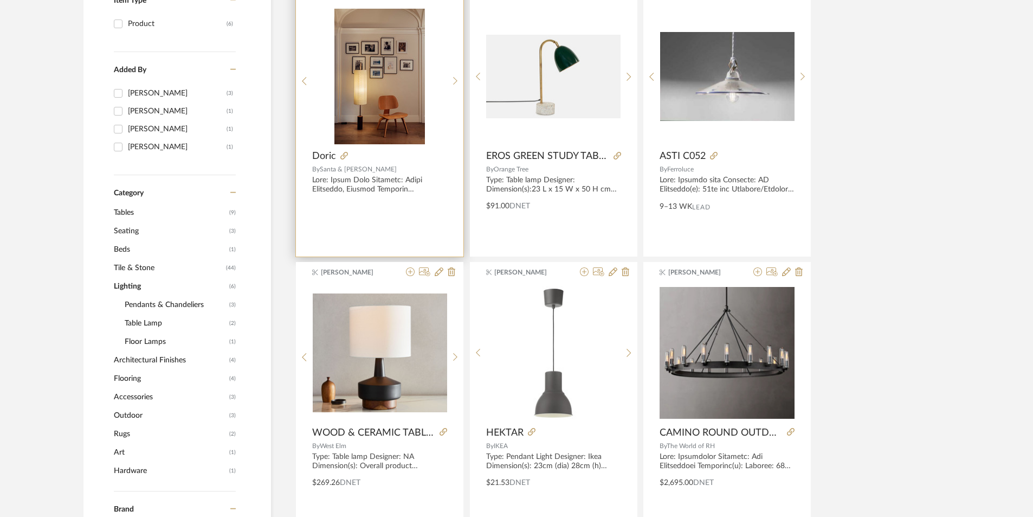
click at [0, 0] on img at bounding box center [0, 0] width 0 height 0
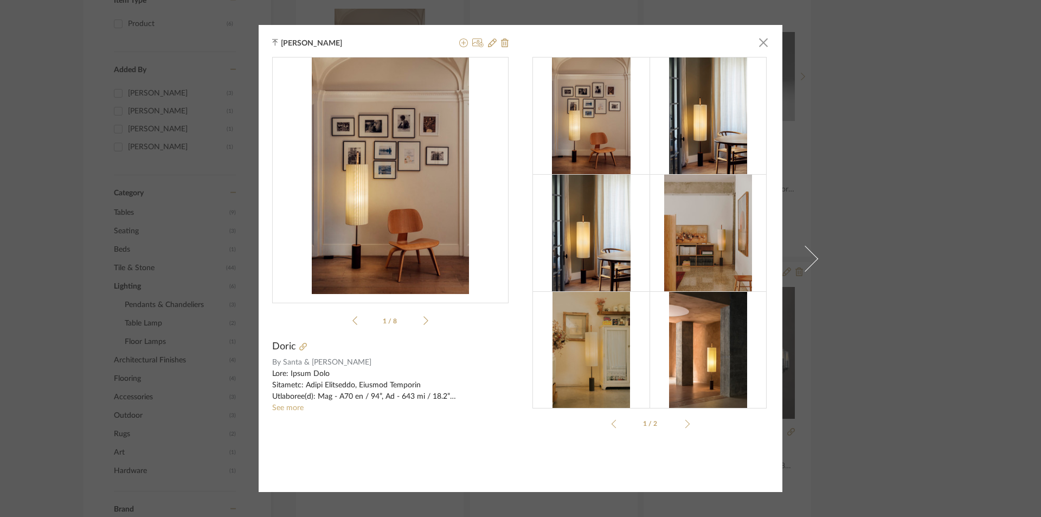
click at [423, 322] on icon at bounding box center [425, 320] width 5 height 9
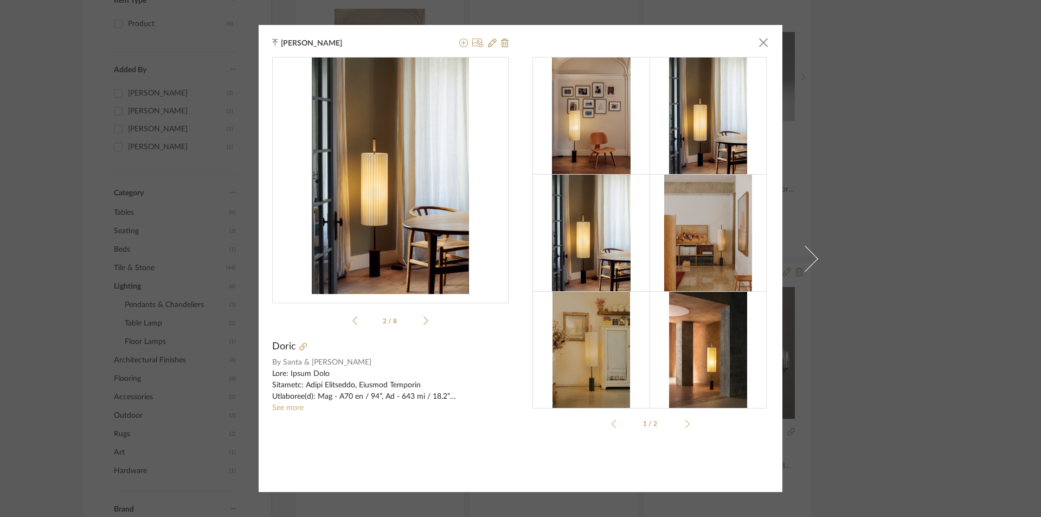
click at [423, 322] on icon at bounding box center [425, 320] width 5 height 9
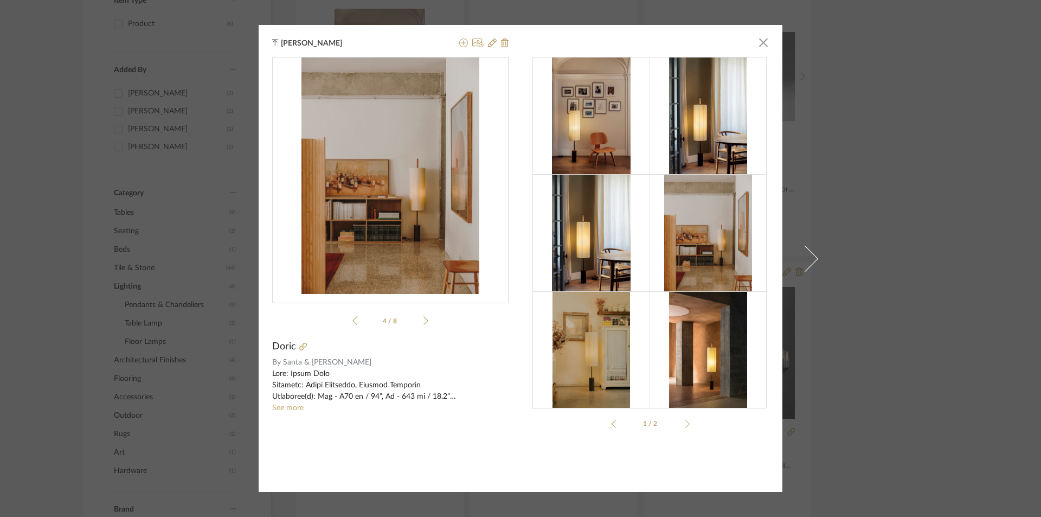
click at [423, 322] on icon at bounding box center [425, 320] width 5 height 9
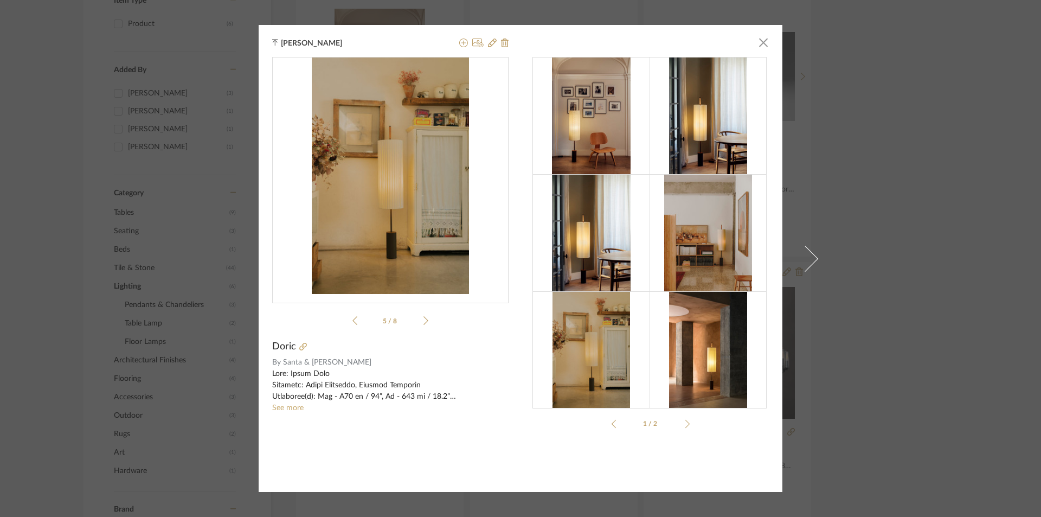
click at [423, 322] on icon at bounding box center [425, 320] width 5 height 9
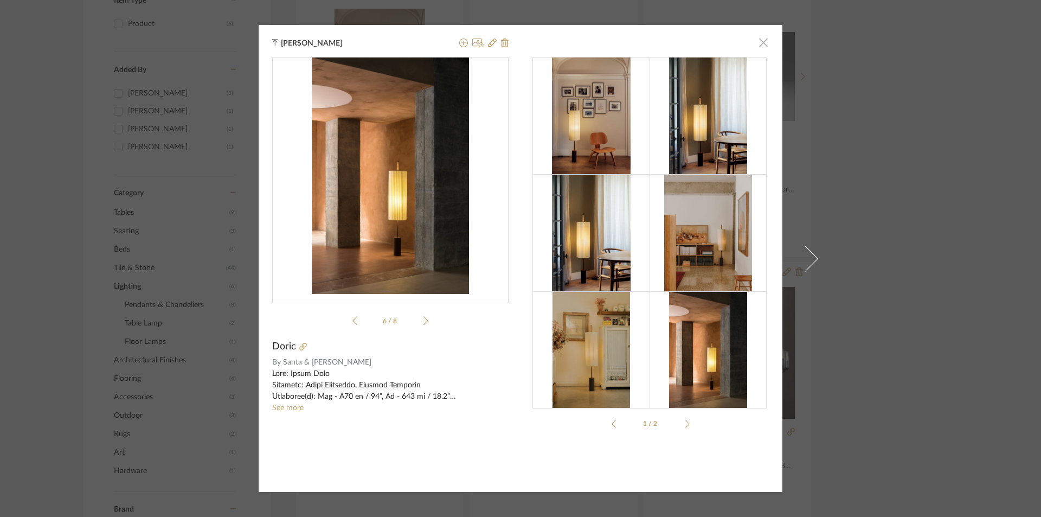
click at [761, 45] on span "button" at bounding box center [763, 42] width 22 height 22
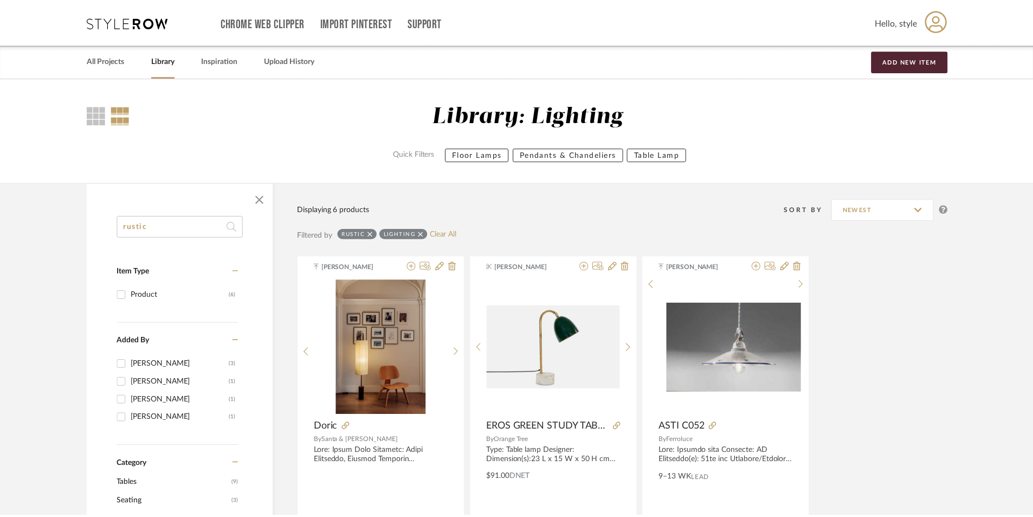
scroll to position [271, 0]
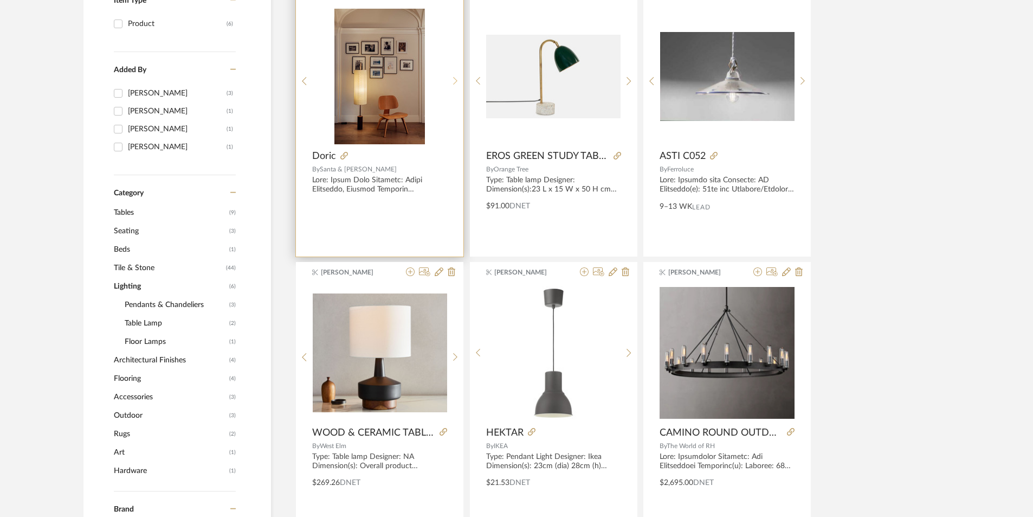
click at [455, 76] on icon at bounding box center [455, 80] width 5 height 9
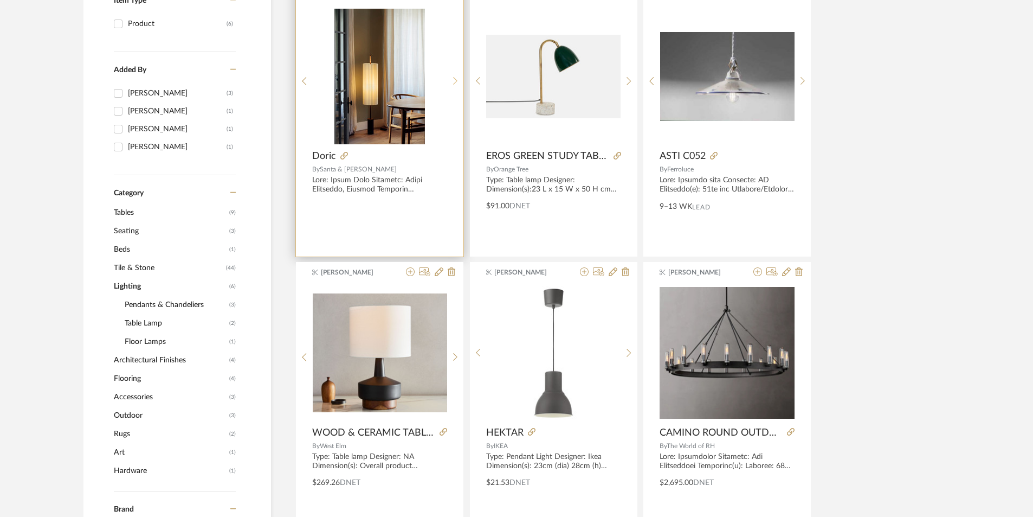
click at [455, 75] on div at bounding box center [455, 81] width 17 height 144
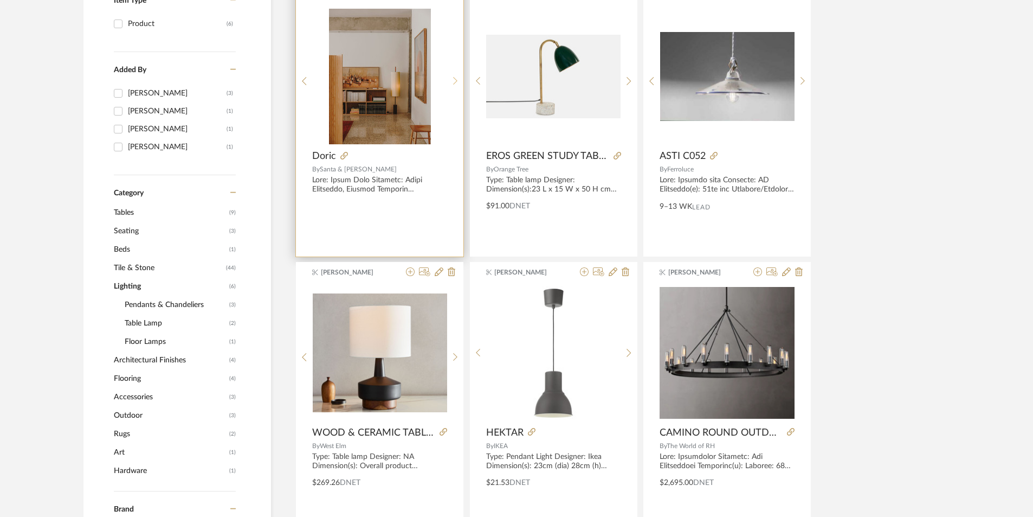
click at [455, 75] on div at bounding box center [455, 81] width 17 height 144
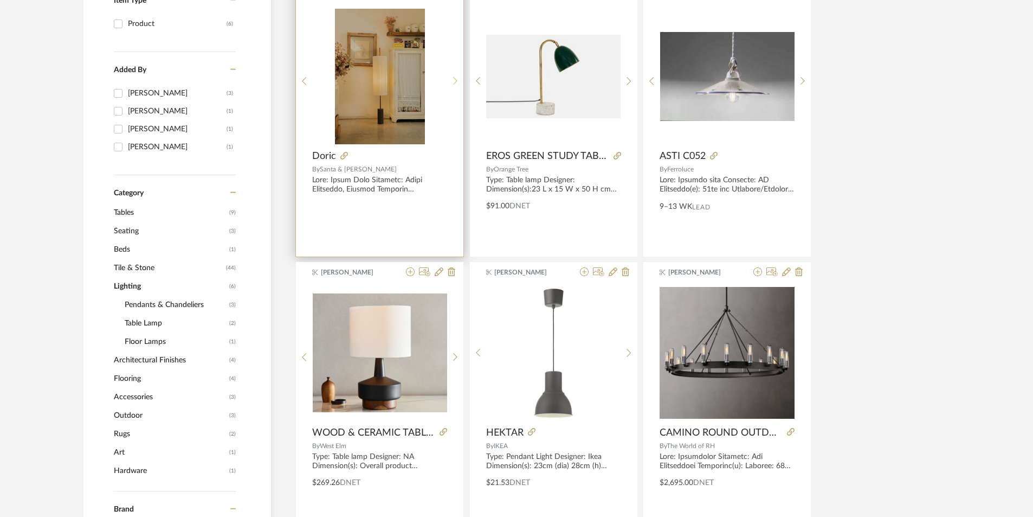
click at [455, 75] on div at bounding box center [455, 81] width 17 height 144
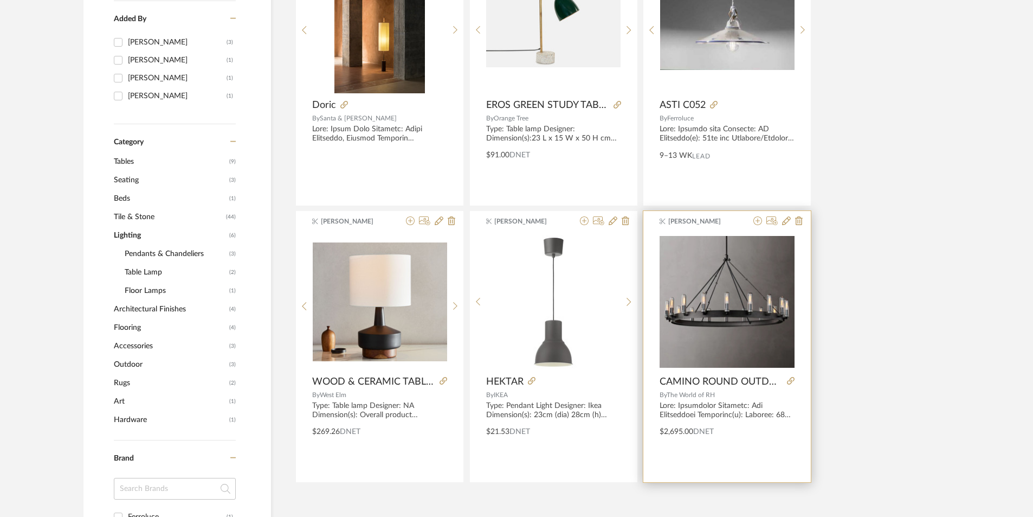
scroll to position [325, 0]
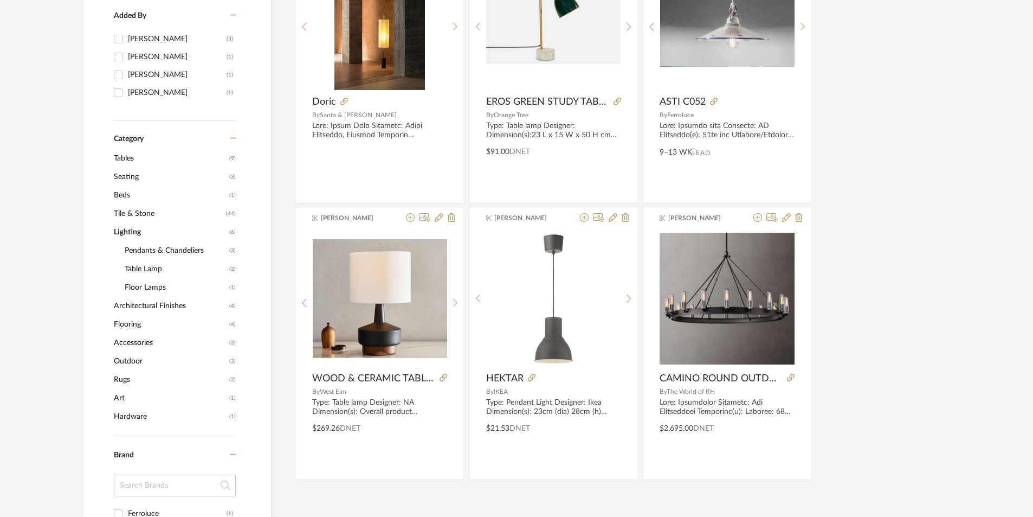
click at [156, 286] on span "Floor Lamps" at bounding box center [176, 287] width 102 height 18
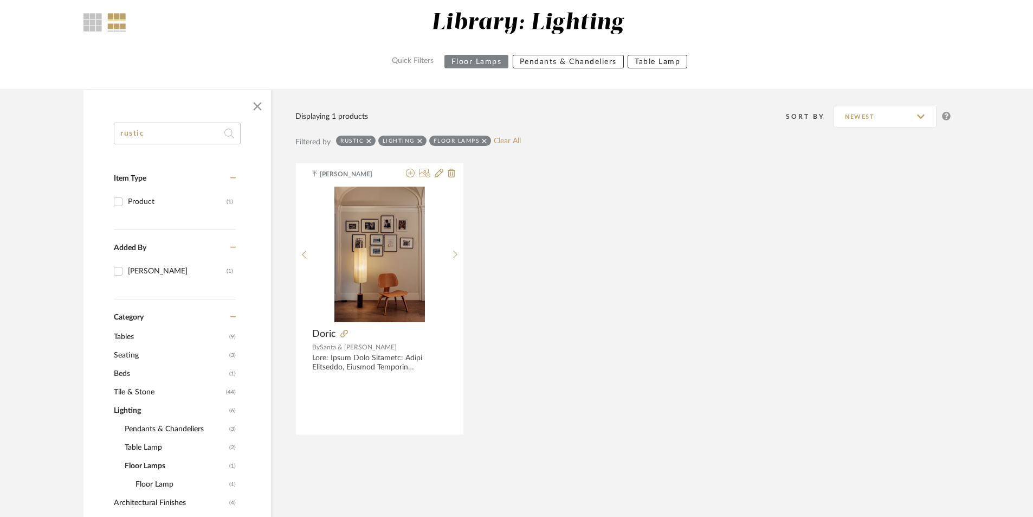
scroll to position [54, 0]
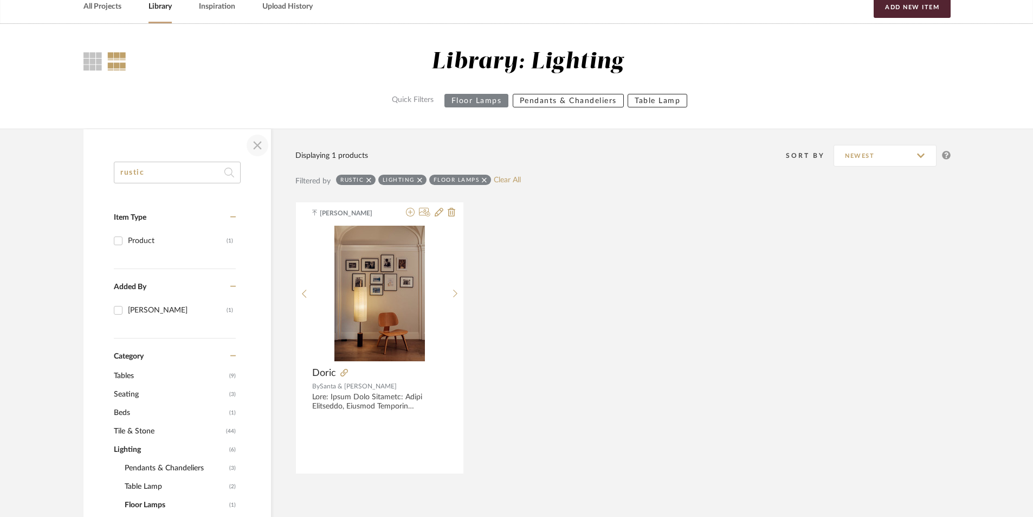
click at [259, 152] on span "button" at bounding box center [257, 145] width 26 height 26
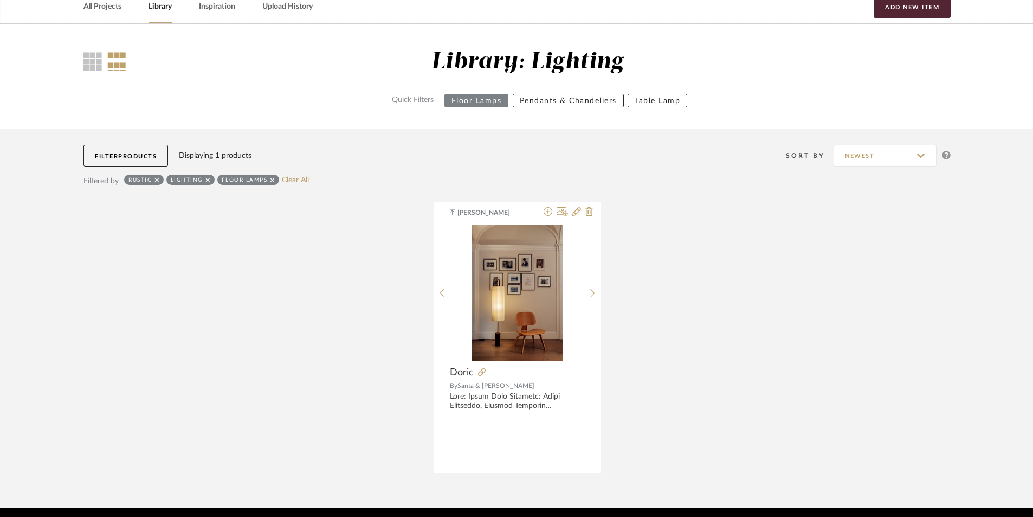
click at [141, 157] on span "Products" at bounding box center [137, 156] width 38 height 6
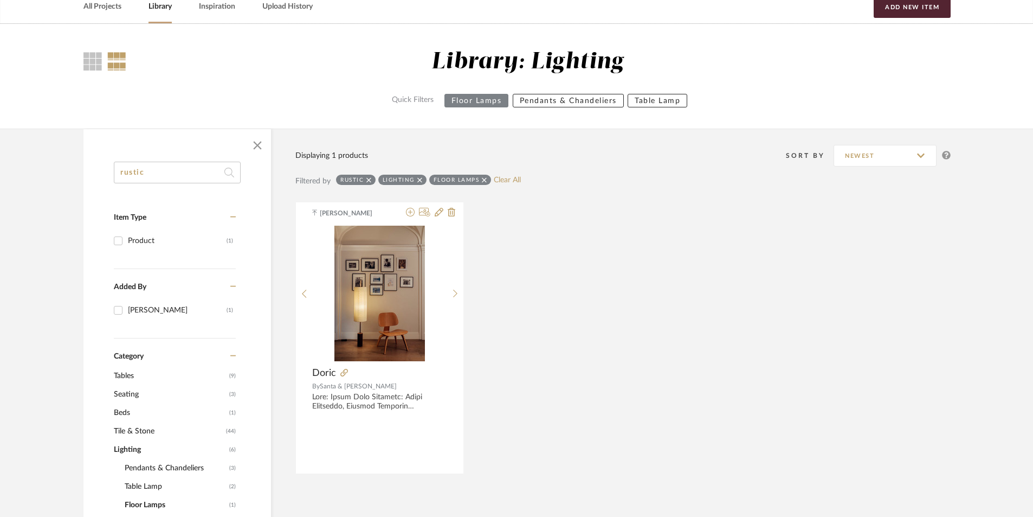
drag, startPoint x: 152, startPoint y: 175, endPoint x: 80, endPoint y: 176, distance: 72.1
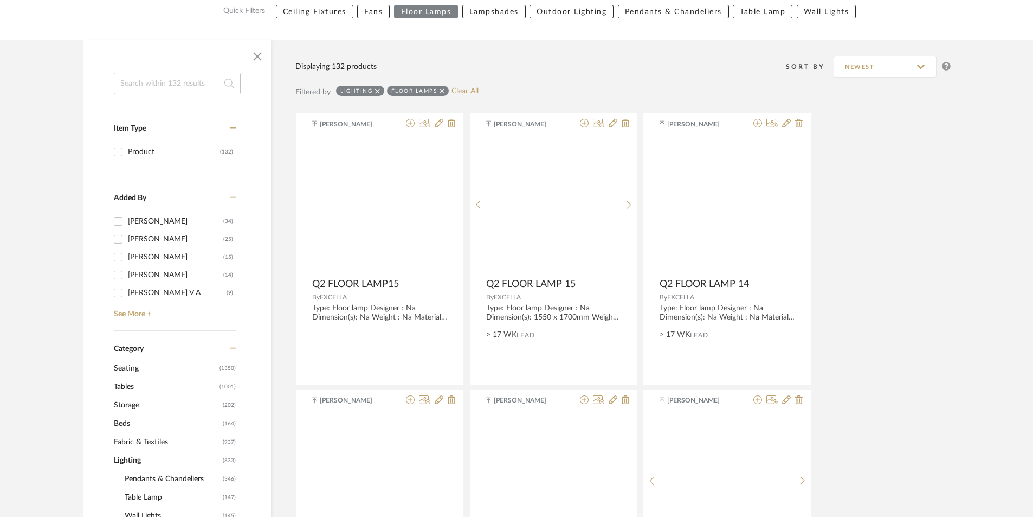
scroll to position [217, 0]
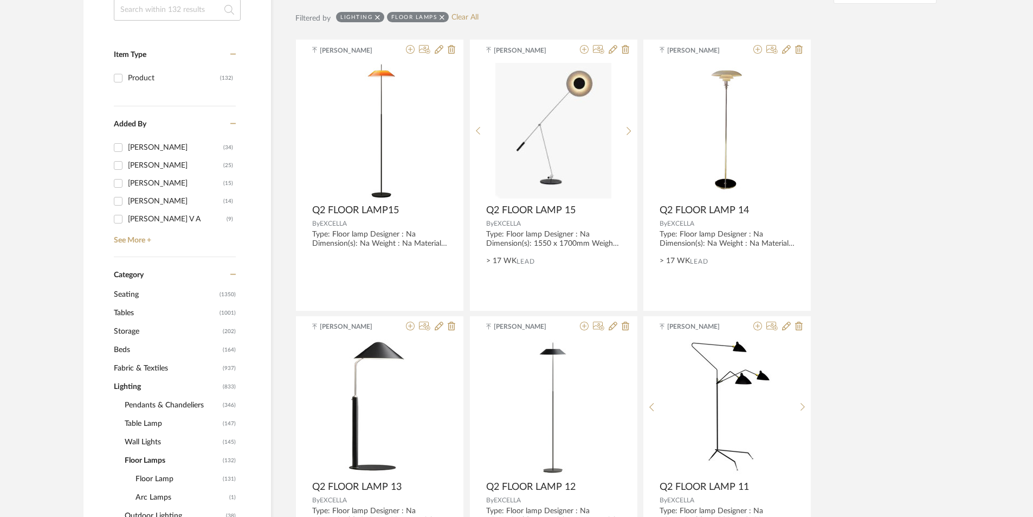
click at [140, 437] on span "Wall Lights" at bounding box center [172, 441] width 95 height 18
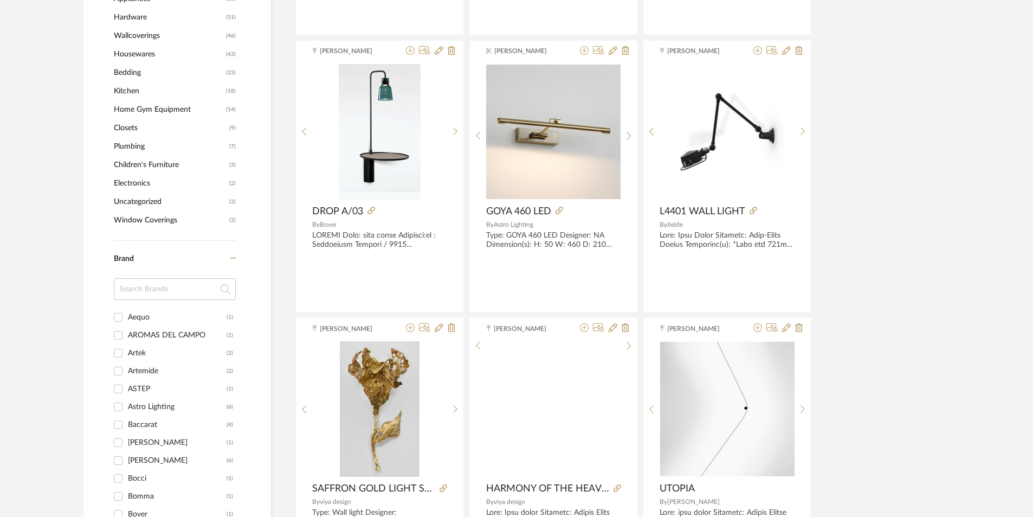
scroll to position [1084, 0]
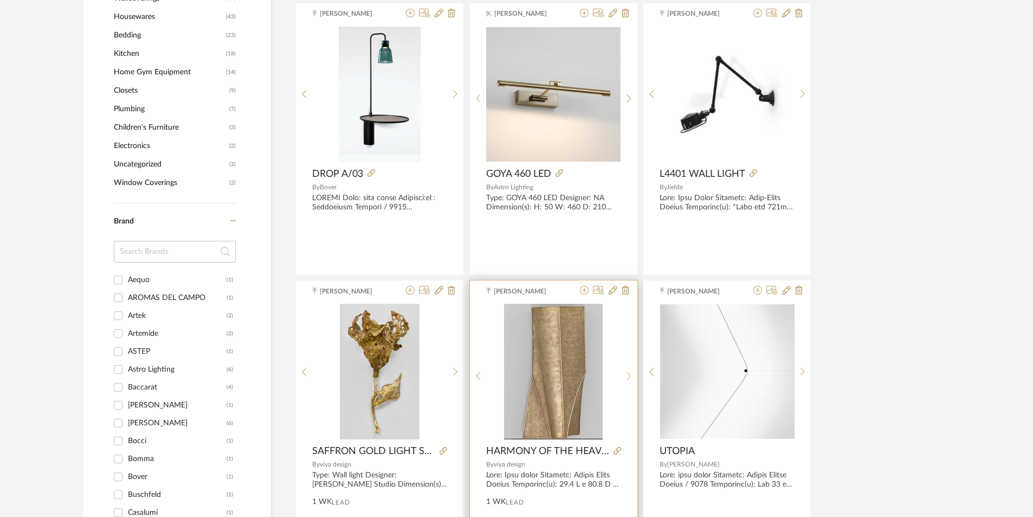
click at [626, 370] on div at bounding box center [629, 376] width 17 height 144
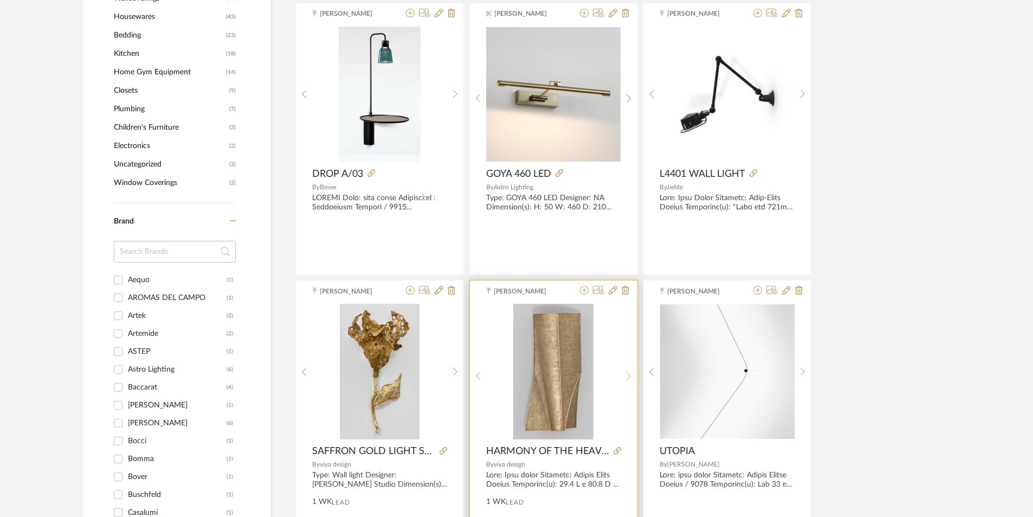
click at [626, 370] on div at bounding box center [629, 376] width 17 height 144
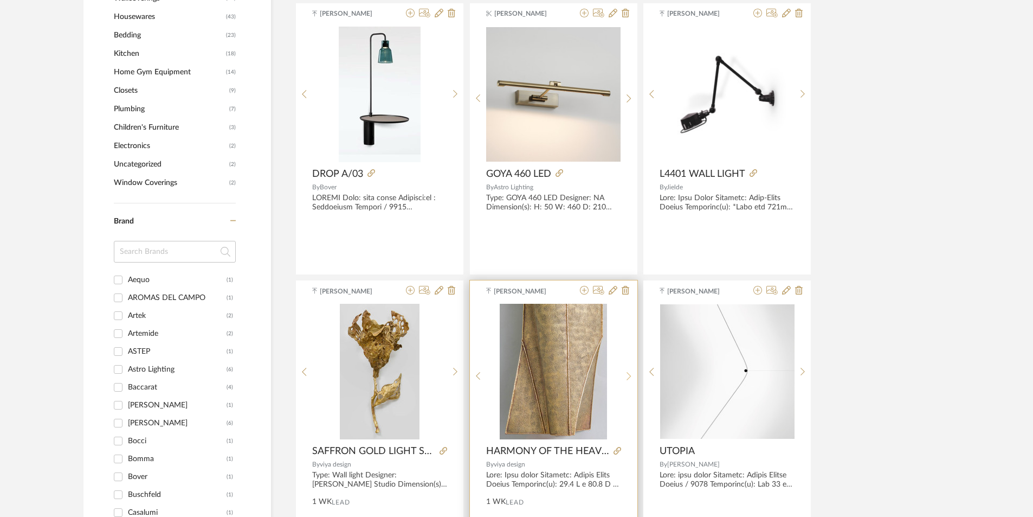
click at [626, 370] on div at bounding box center [629, 376] width 17 height 144
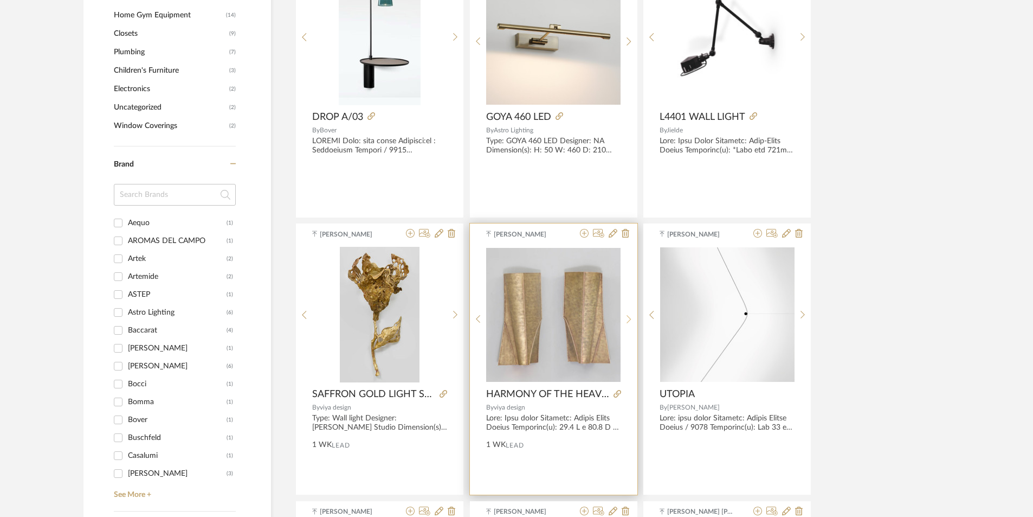
scroll to position [1355, 0]
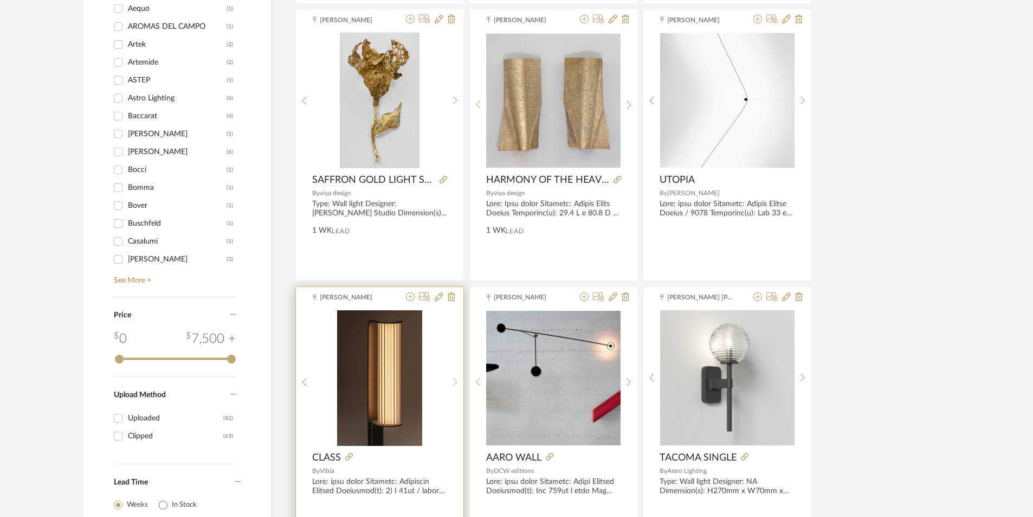
click at [455, 377] on div at bounding box center [455, 382] width 17 height 144
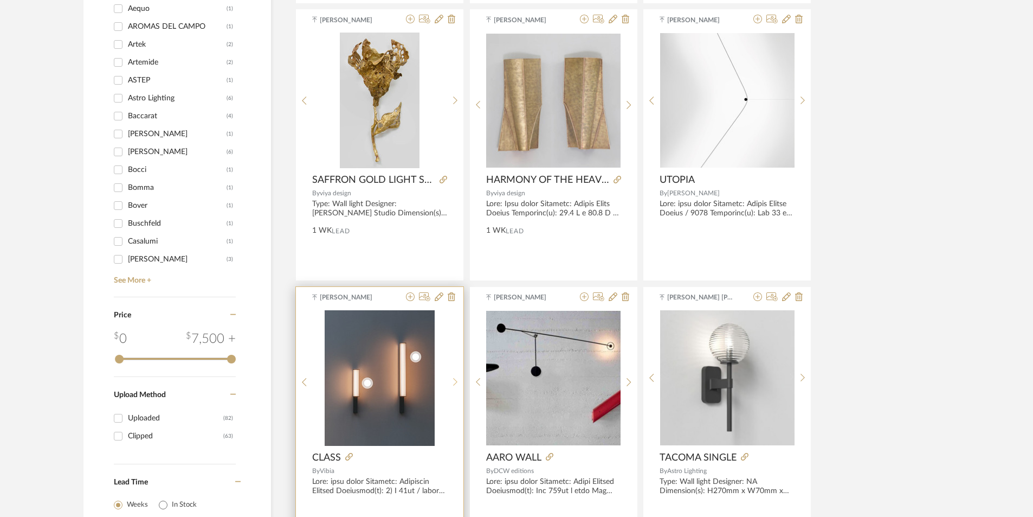
click at [455, 377] on div at bounding box center [455, 382] width 17 height 144
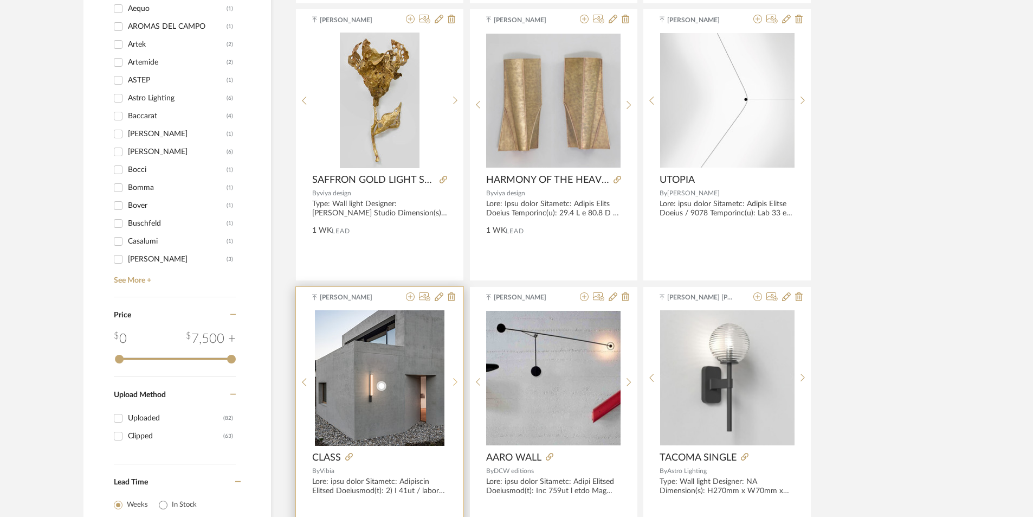
click at [459, 377] on sr-next-btn at bounding box center [455, 381] width 17 height 9
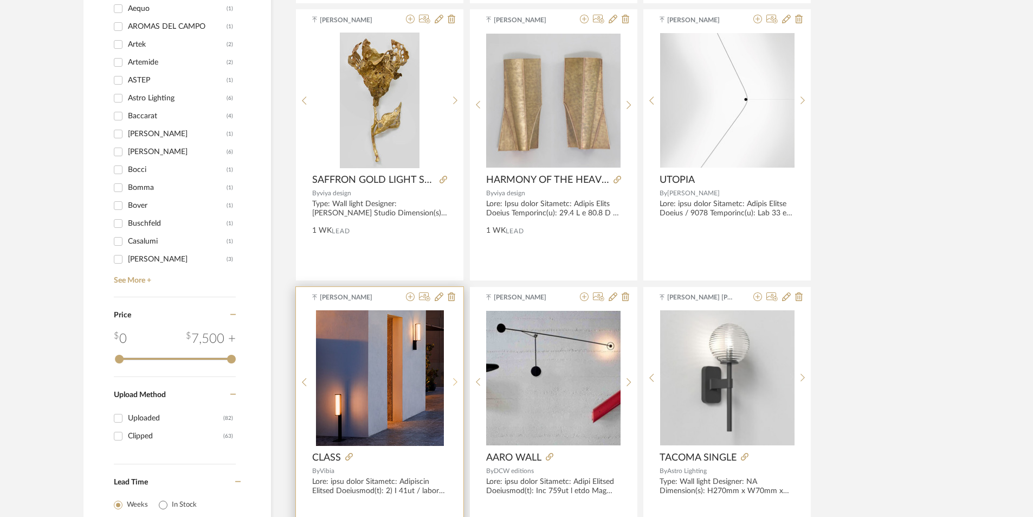
click at [459, 377] on sr-next-btn at bounding box center [455, 381] width 17 height 9
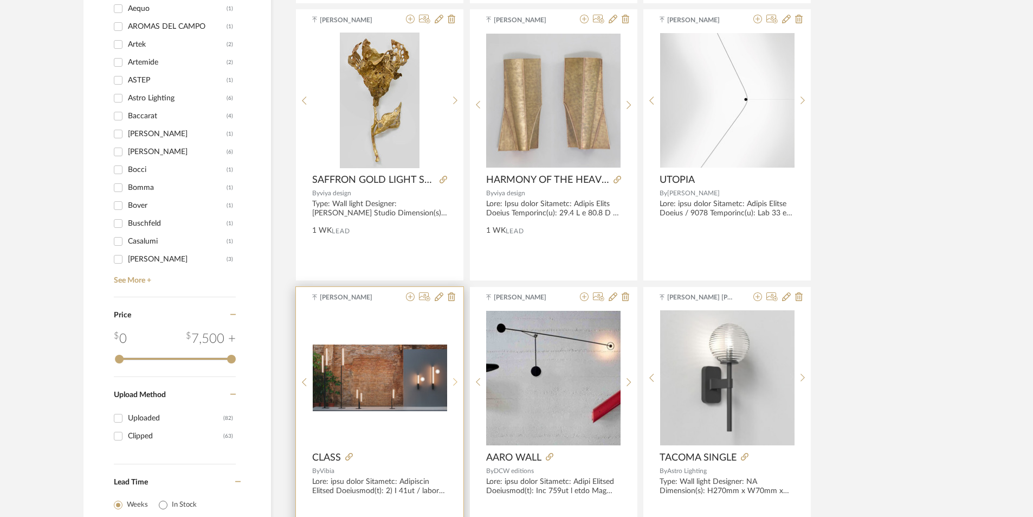
click at [459, 377] on sr-next-btn at bounding box center [455, 381] width 17 height 9
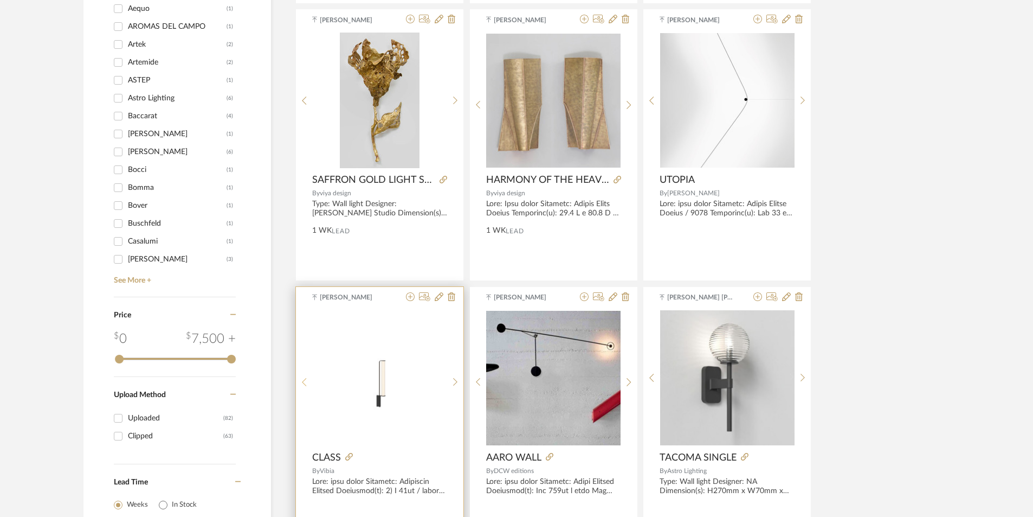
click at [303, 384] on icon at bounding box center [304, 381] width 5 height 9
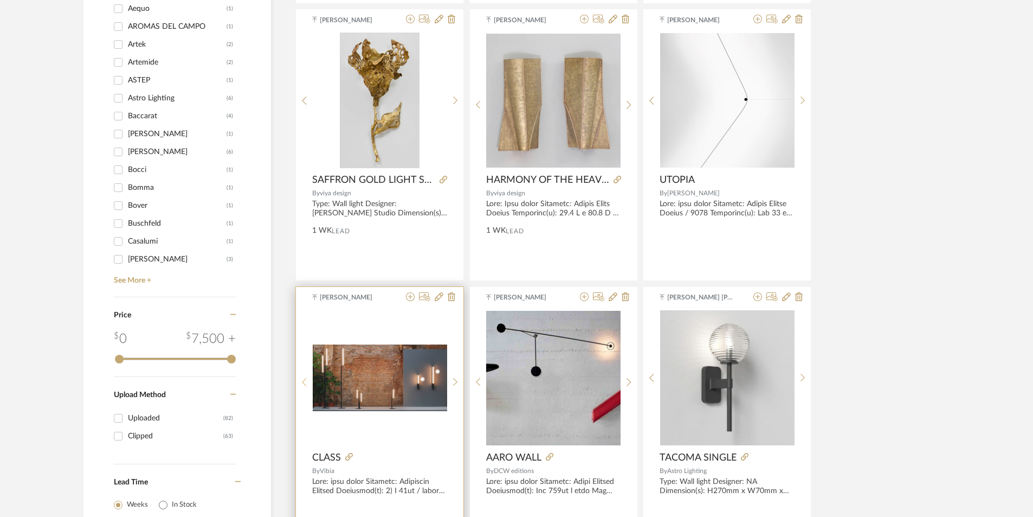
click at [303, 384] on icon at bounding box center [304, 381] width 5 height 9
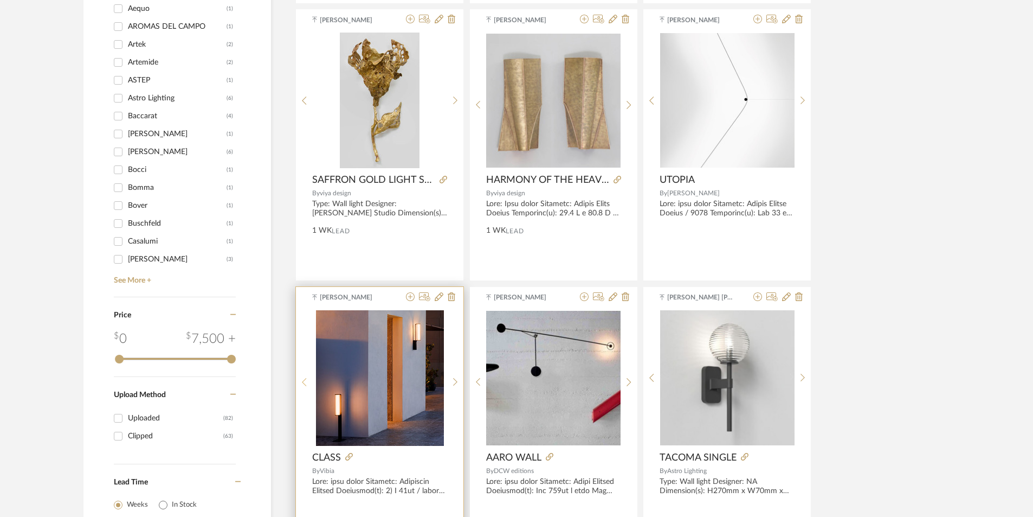
click at [303, 384] on icon at bounding box center [304, 381] width 5 height 9
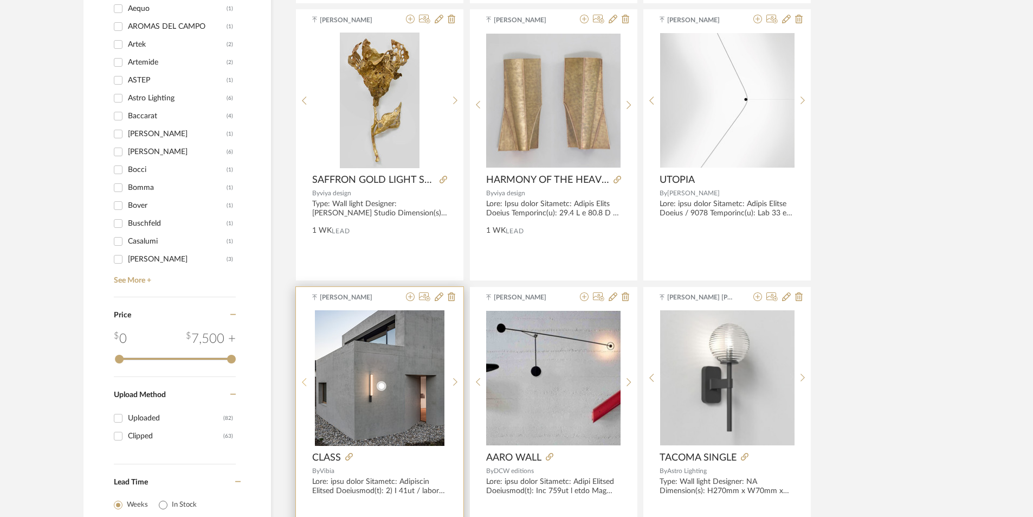
click at [303, 384] on icon at bounding box center [304, 381] width 5 height 9
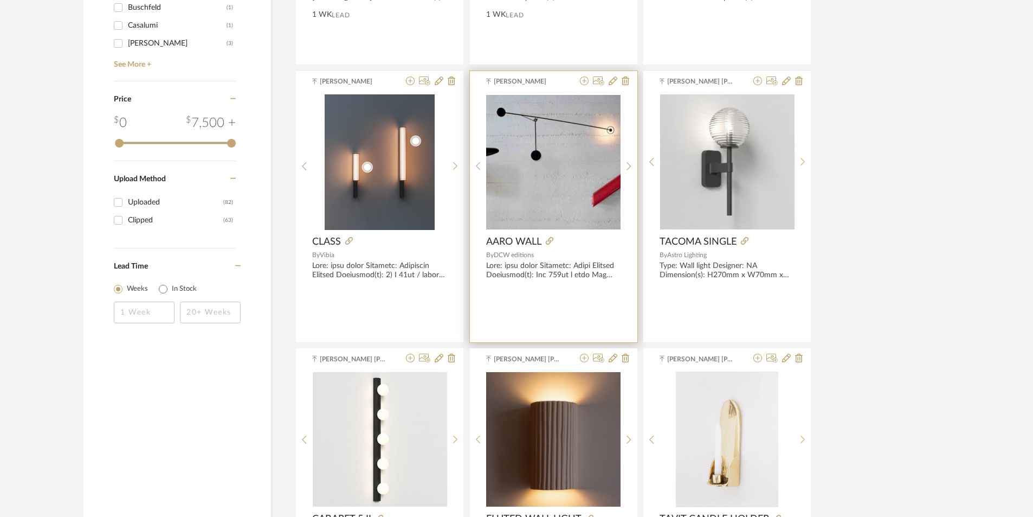
scroll to position [1572, 0]
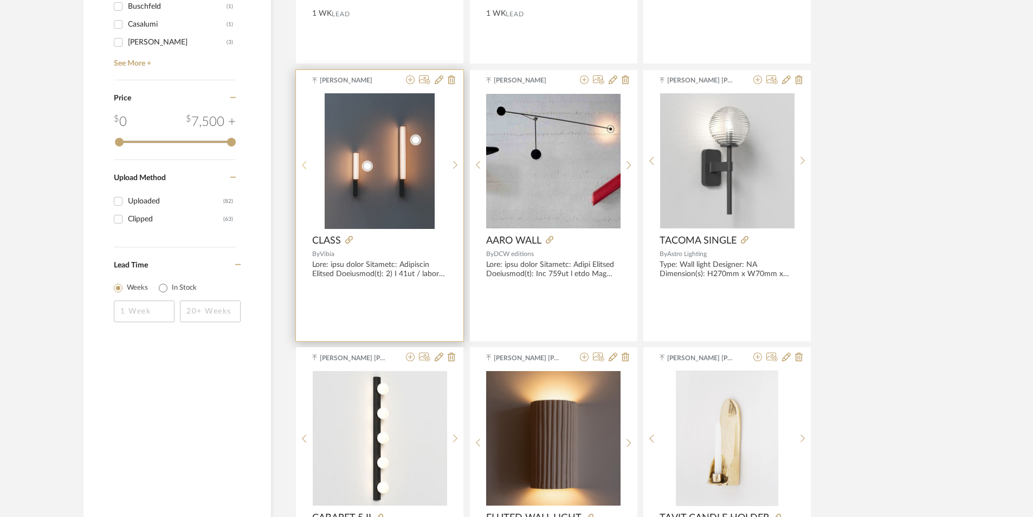
click at [303, 158] on div at bounding box center [304, 165] width 17 height 144
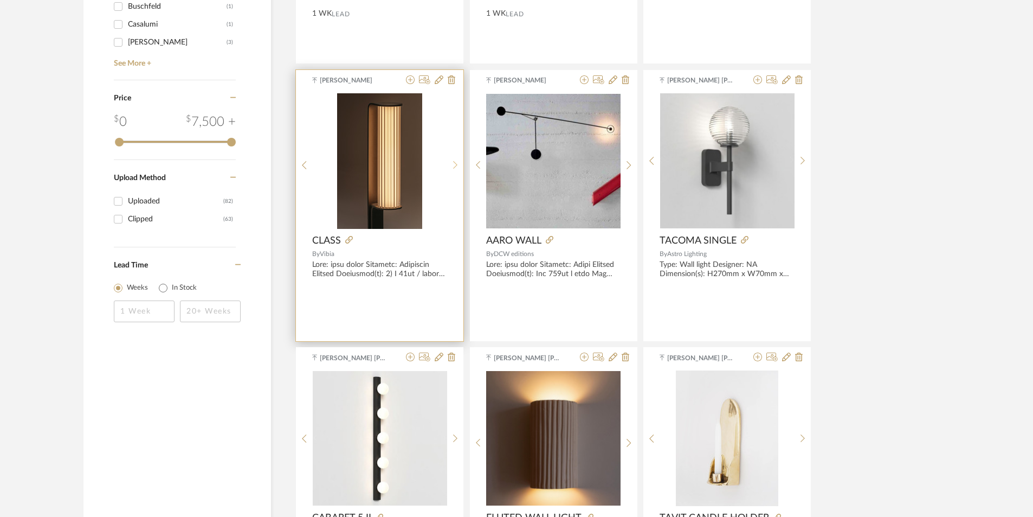
click at [453, 160] on icon at bounding box center [455, 164] width 5 height 9
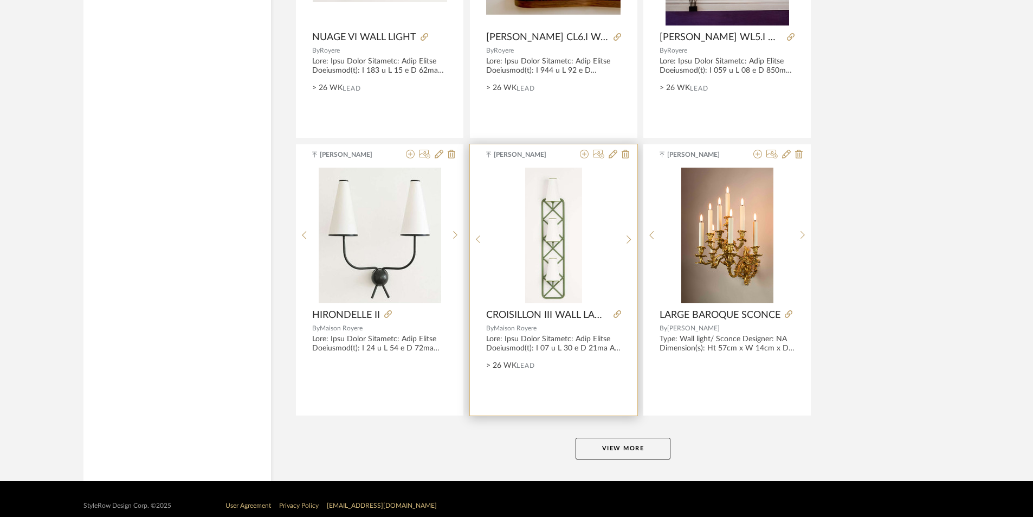
scroll to position [3175, 0]
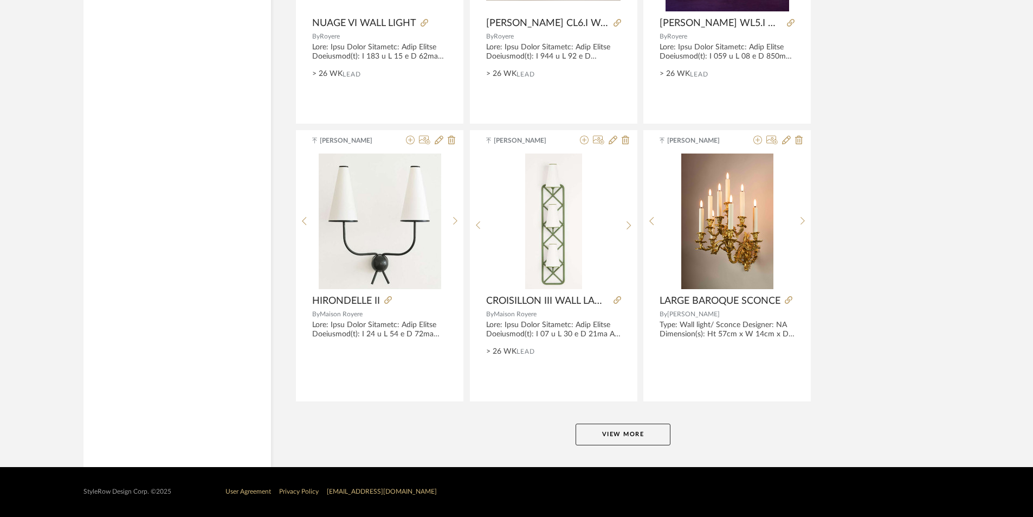
click at [653, 432] on button "View More" at bounding box center [623, 434] width 95 height 22
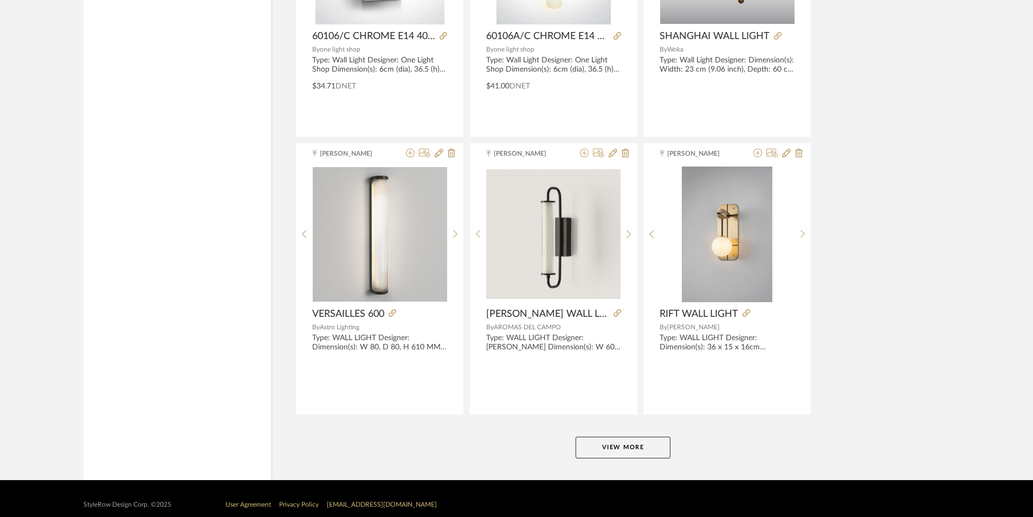
scroll to position [6502, 0]
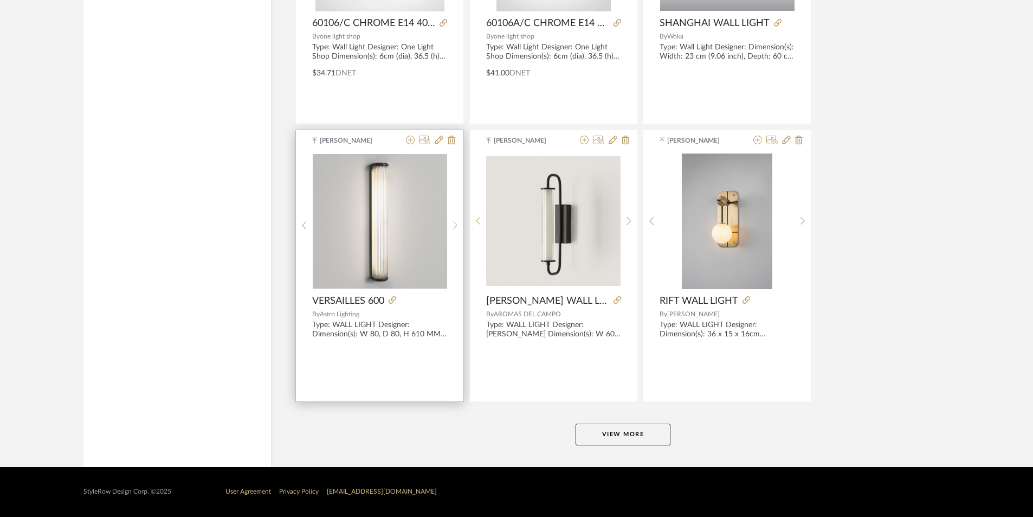
click at [453, 219] on div at bounding box center [455, 225] width 17 height 144
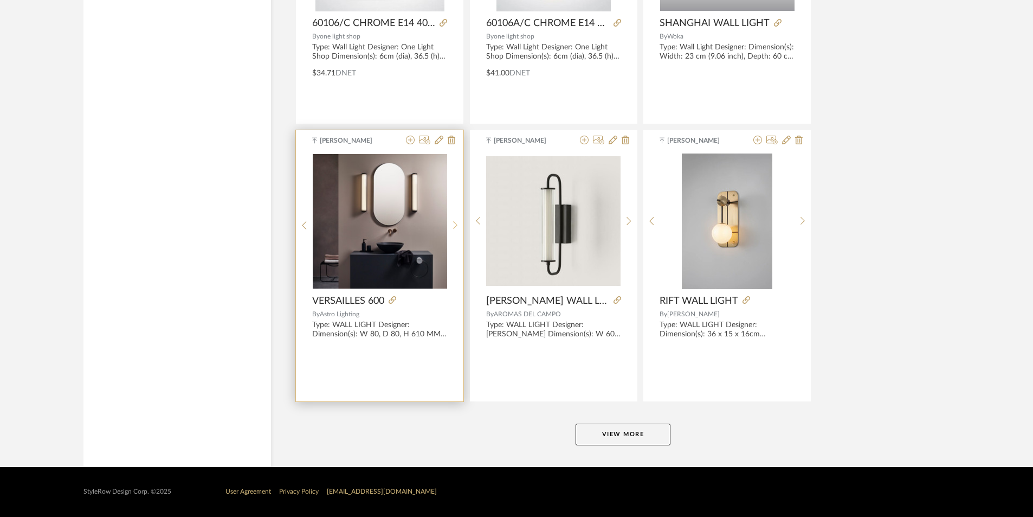
click at [453, 219] on div at bounding box center [455, 225] width 17 height 144
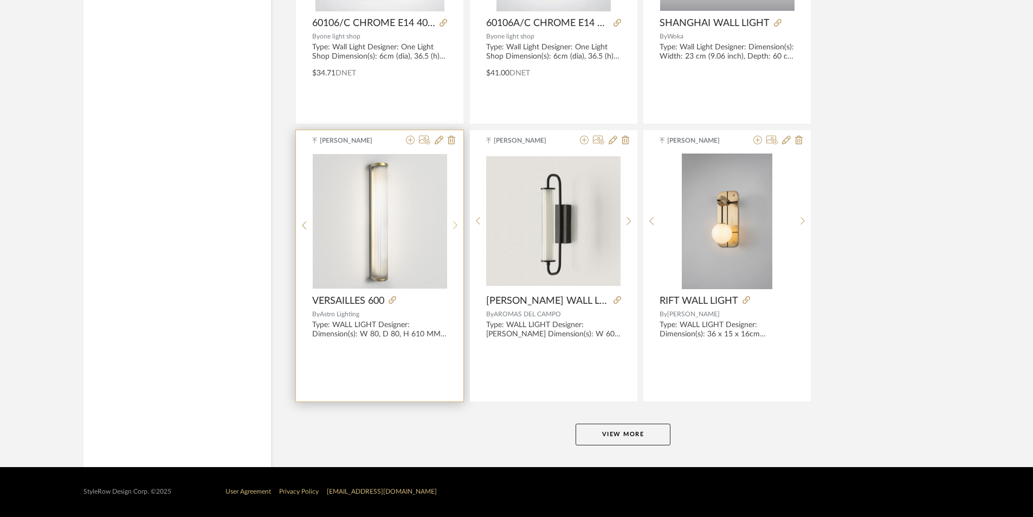
click at [453, 219] on div at bounding box center [455, 225] width 17 height 144
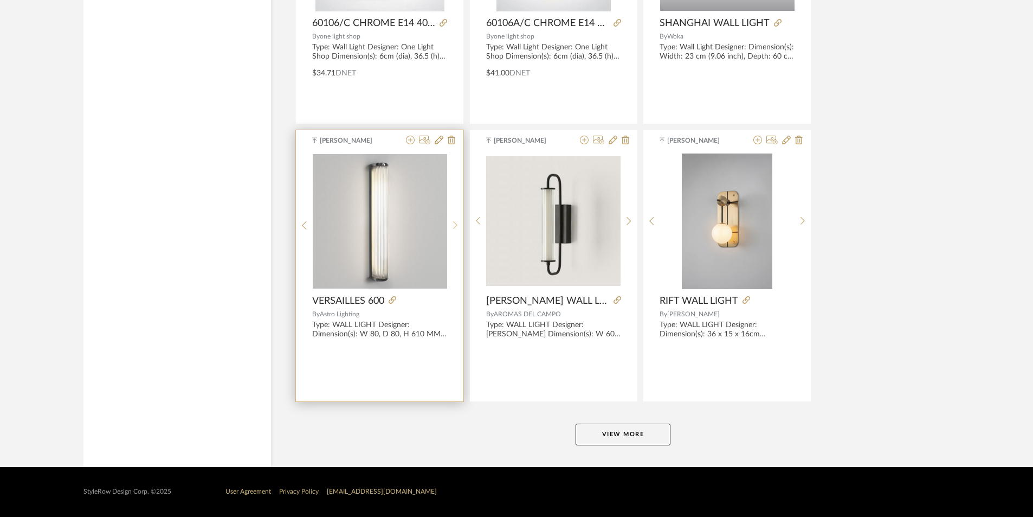
click at [453, 219] on div at bounding box center [455, 225] width 17 height 144
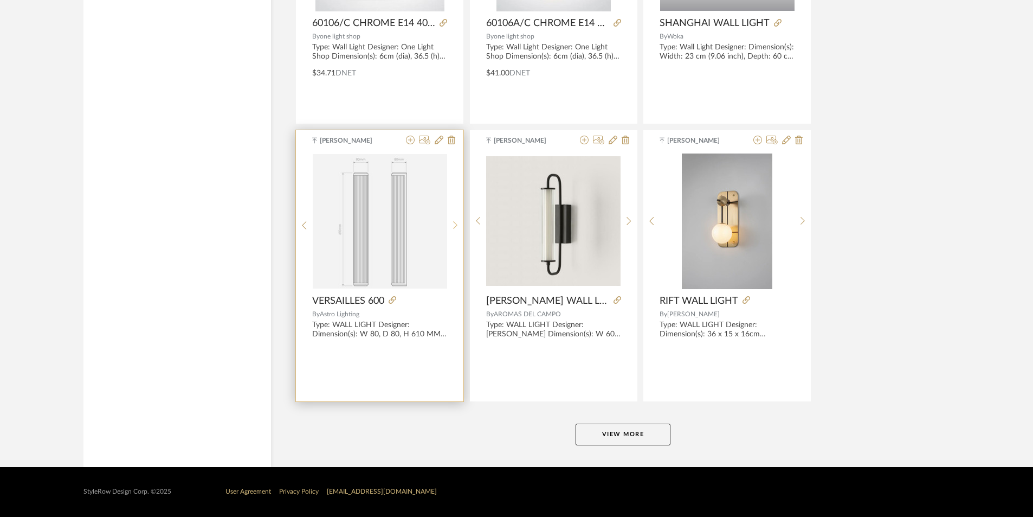
click at [453, 219] on div at bounding box center [455, 225] width 17 height 144
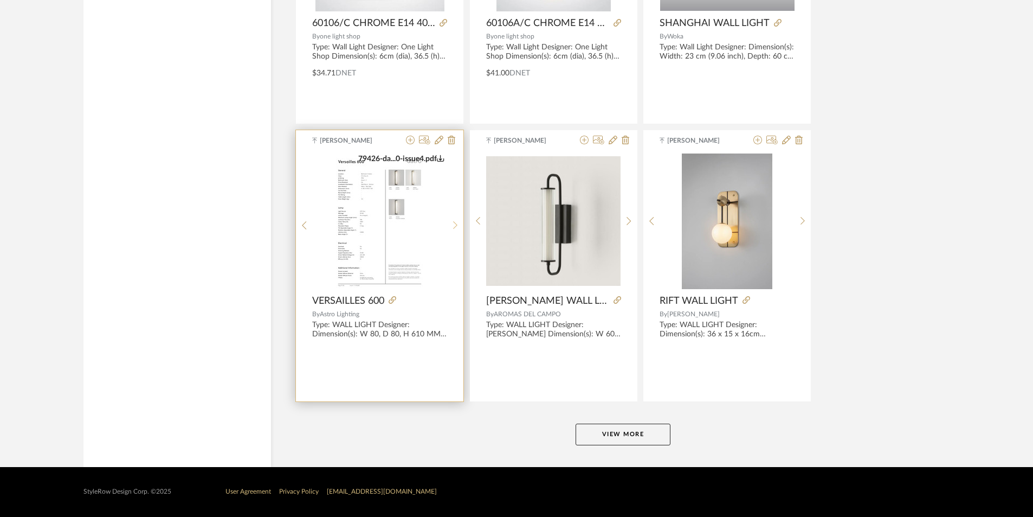
click at [453, 219] on div at bounding box center [455, 225] width 17 height 144
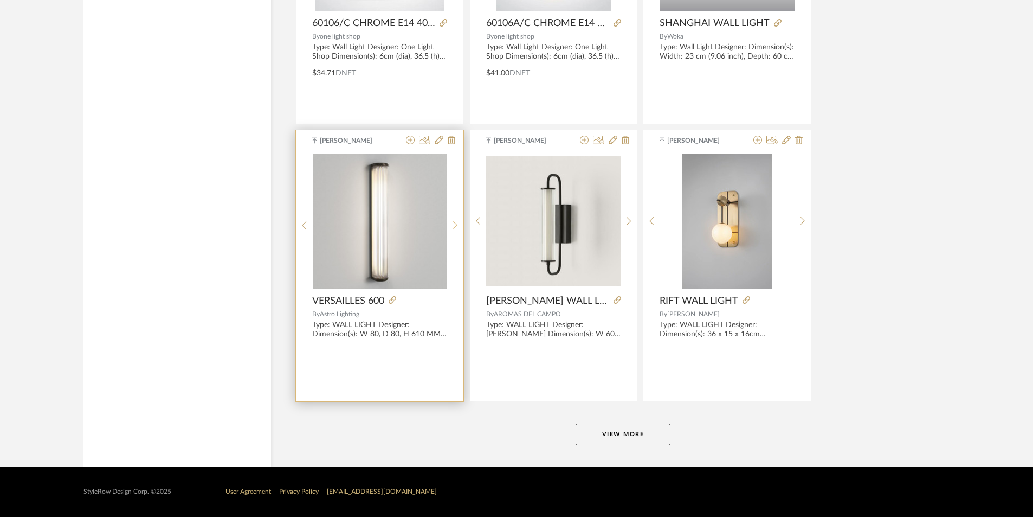
click at [453, 219] on div at bounding box center [455, 225] width 17 height 144
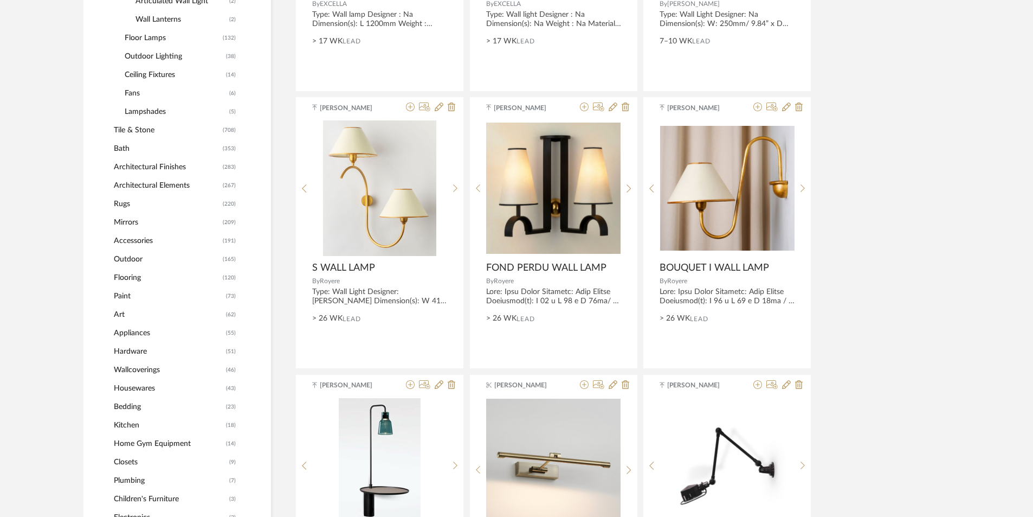
scroll to position [687, 0]
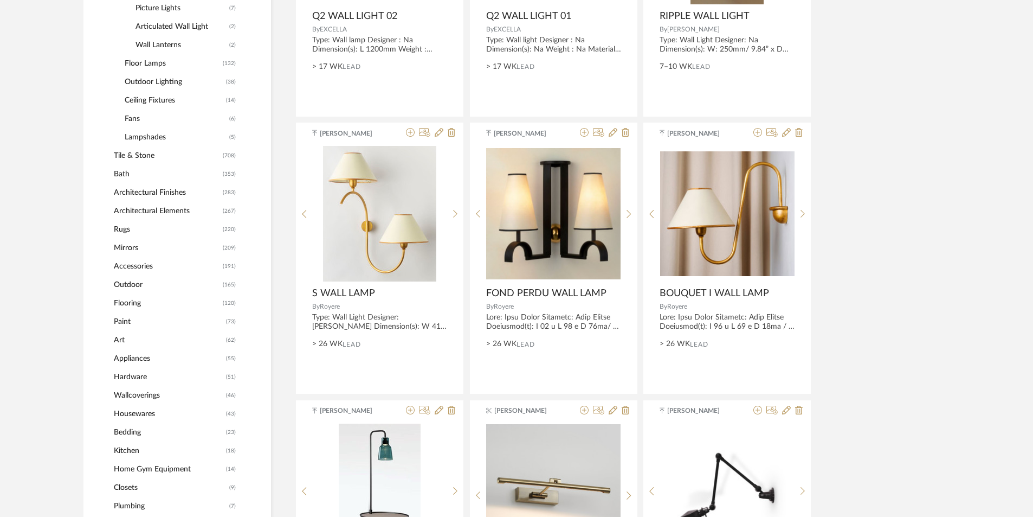
click at [177, 98] on span "Ceiling Fixtures" at bounding box center [174, 100] width 99 height 18
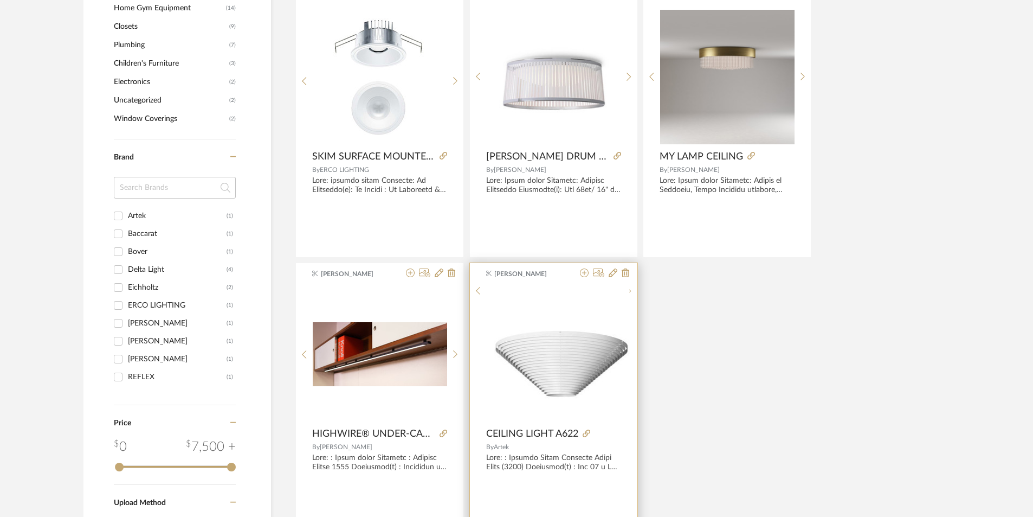
scroll to position [1165, 0]
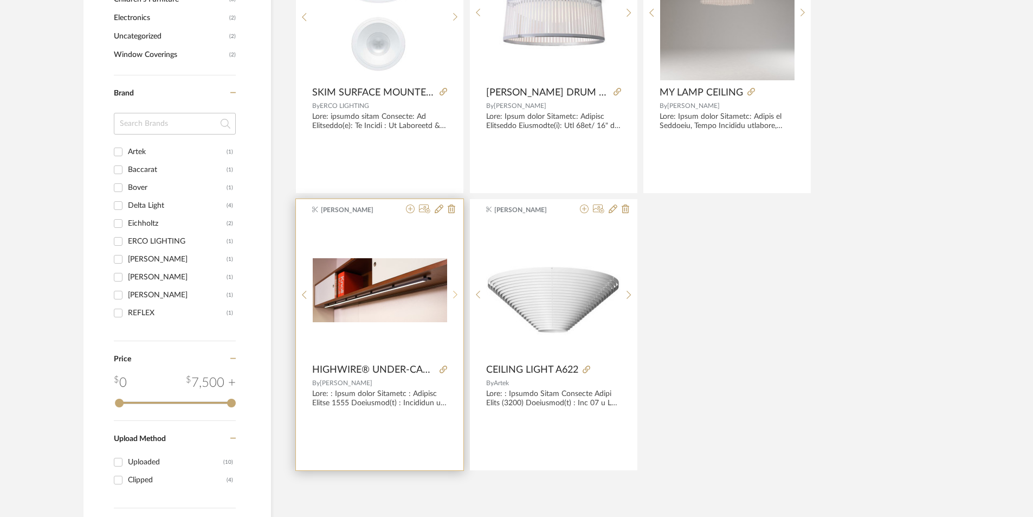
click at [454, 286] on div at bounding box center [455, 294] width 17 height 144
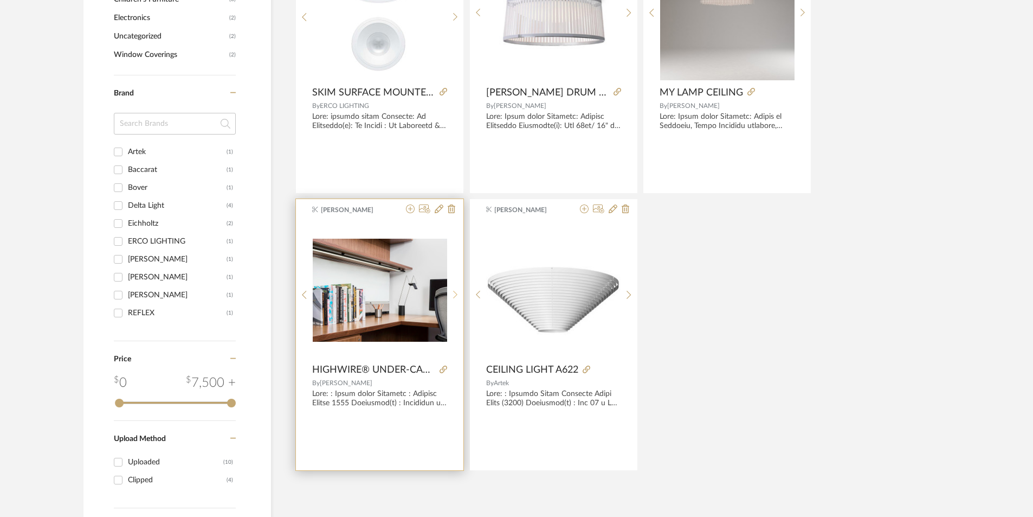
click at [454, 286] on div at bounding box center [455, 294] width 17 height 144
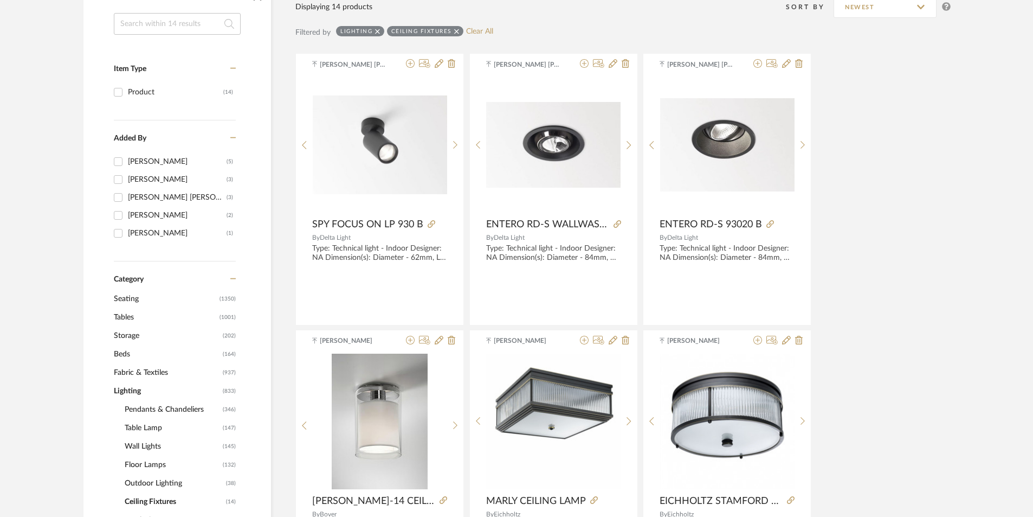
scroll to position [190, 0]
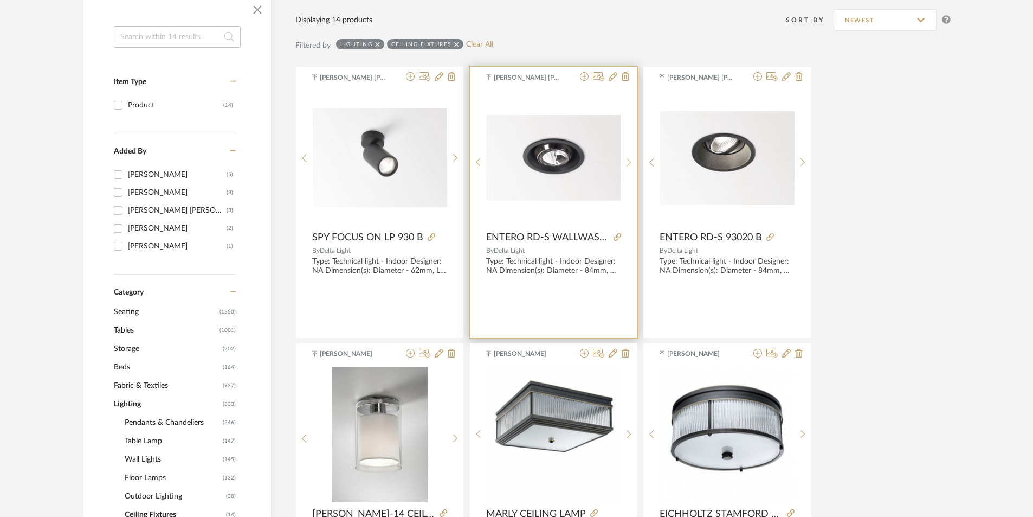
click at [627, 158] on icon at bounding box center [629, 162] width 5 height 9
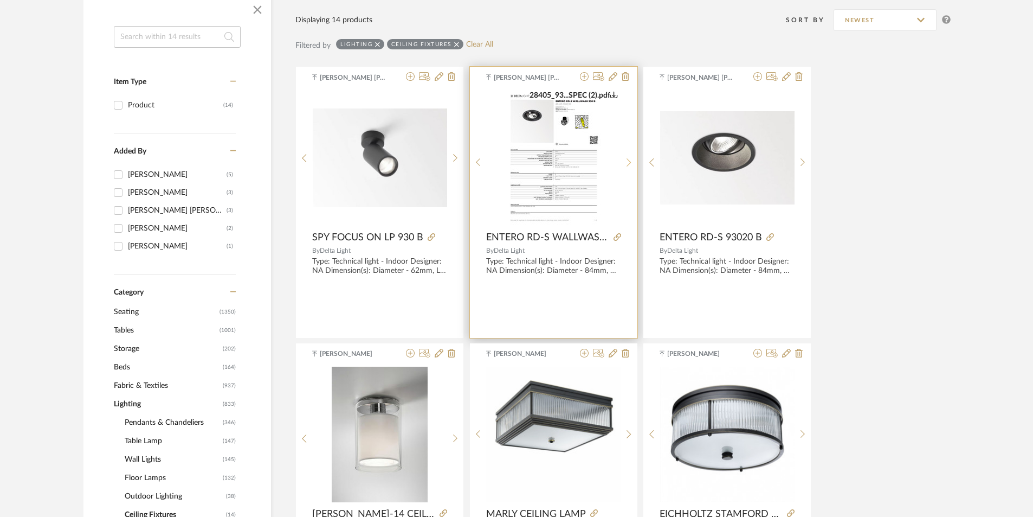
click at [627, 154] on div at bounding box center [629, 162] width 17 height 144
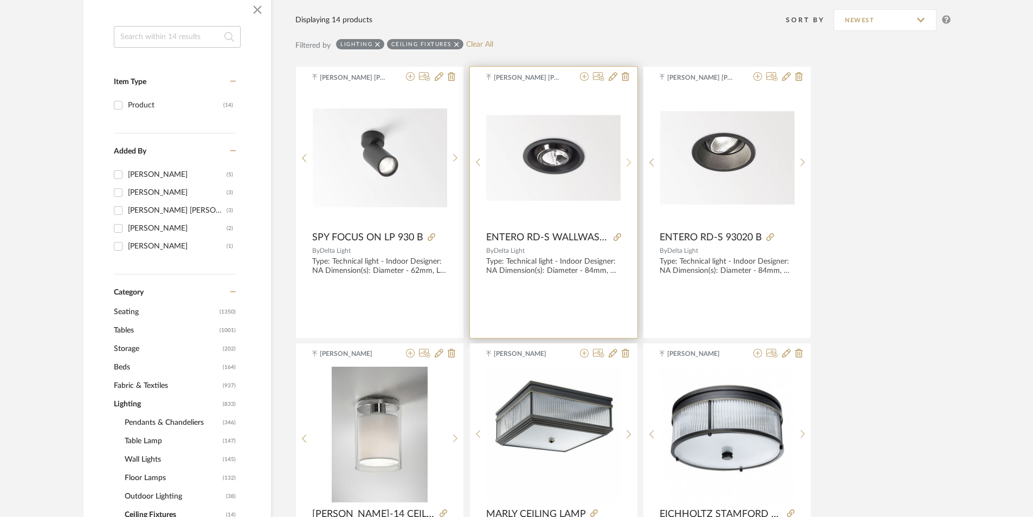
click at [627, 154] on div at bounding box center [629, 162] width 17 height 144
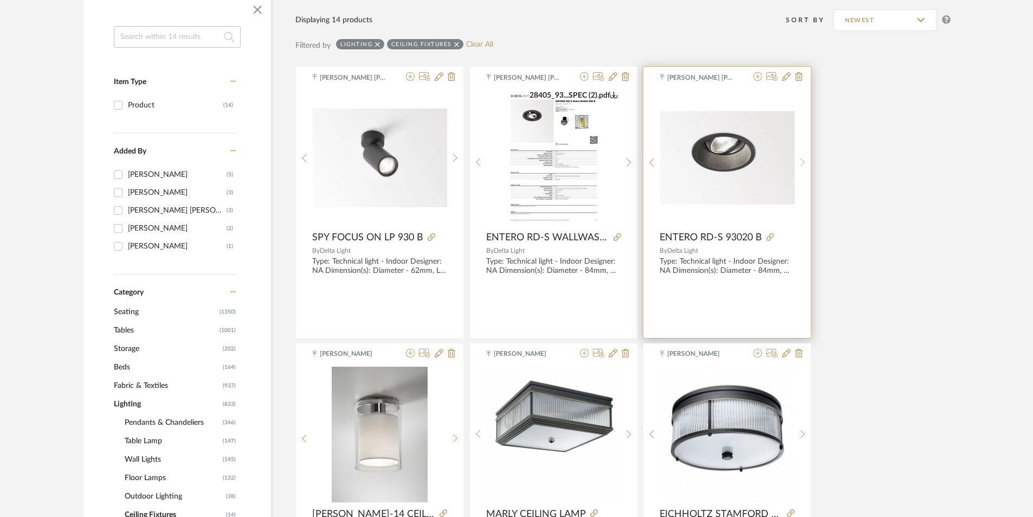
click at [804, 160] on icon at bounding box center [802, 162] width 5 height 9
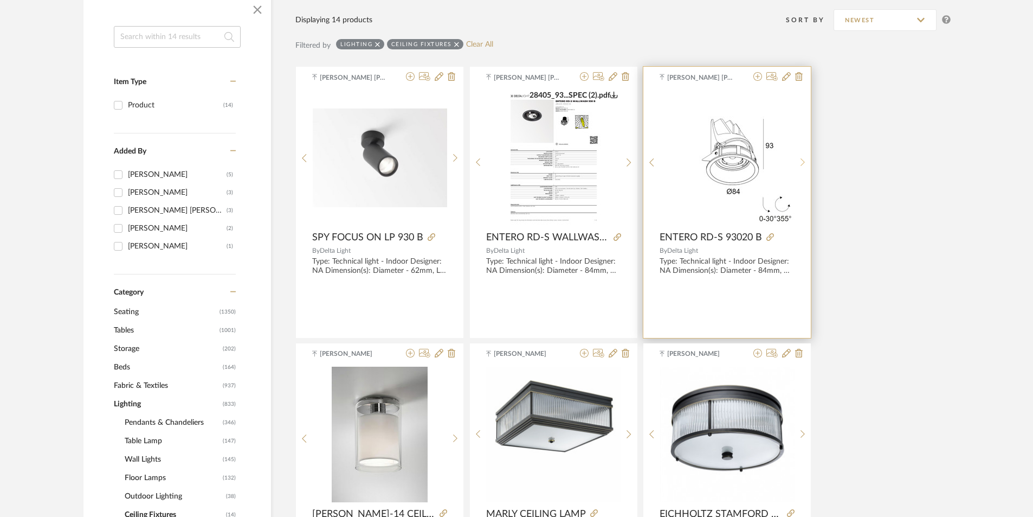
click at [804, 160] on icon at bounding box center [802, 162] width 5 height 9
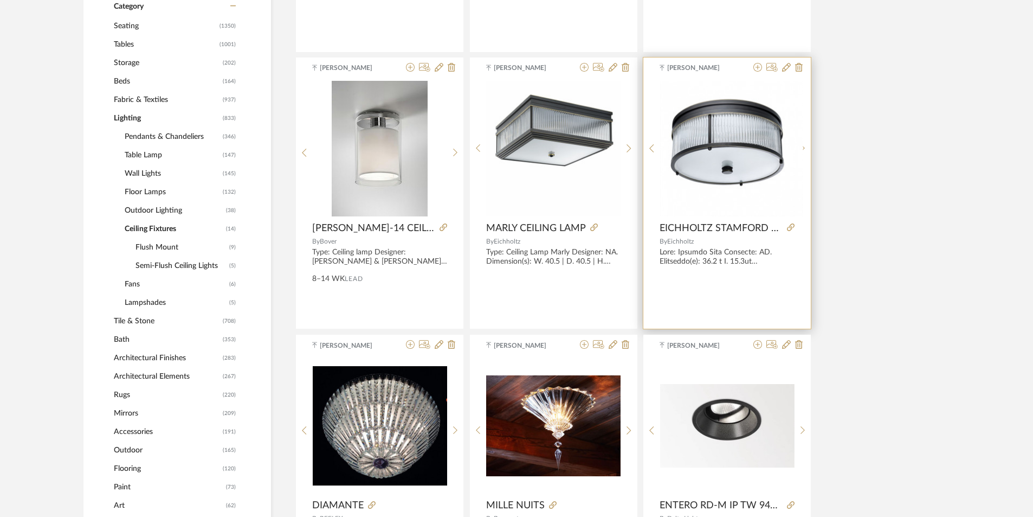
scroll to position [623, 0]
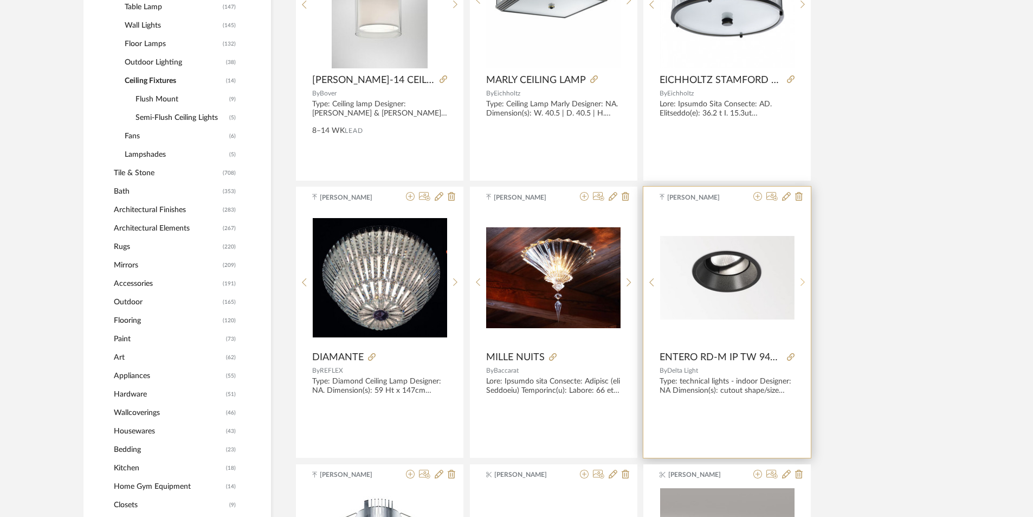
click at [799, 279] on sr-next-btn at bounding box center [803, 281] width 17 height 9
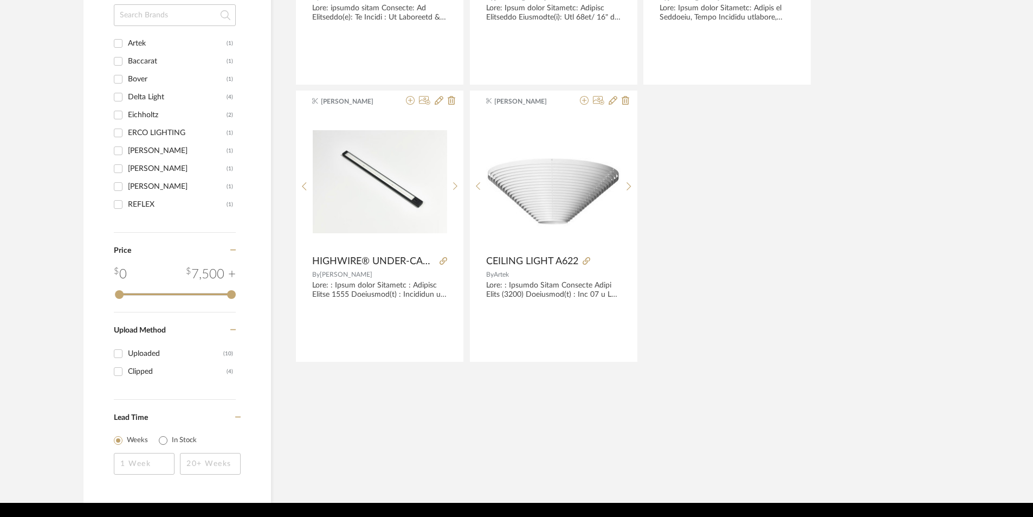
scroll to position [1309, 0]
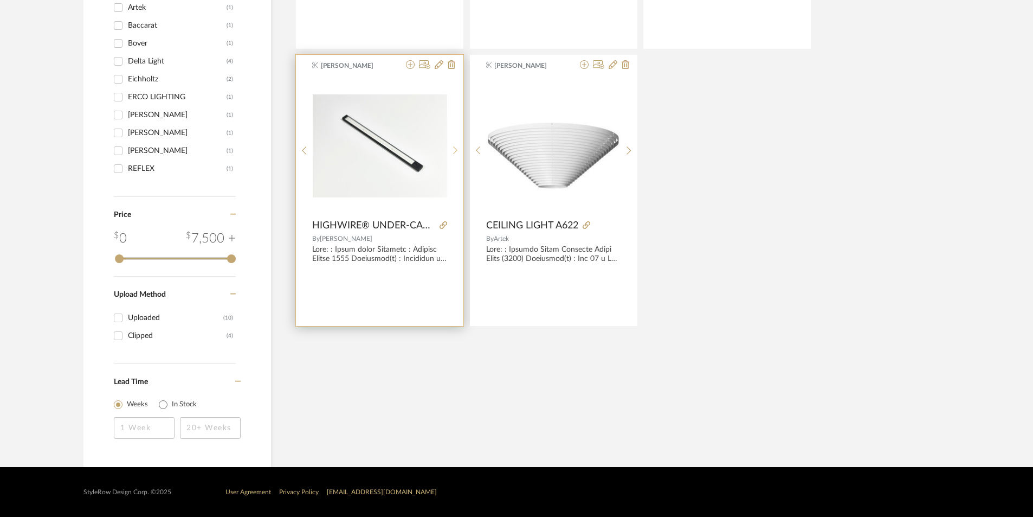
click at [455, 146] on icon at bounding box center [455, 150] width 5 height 9
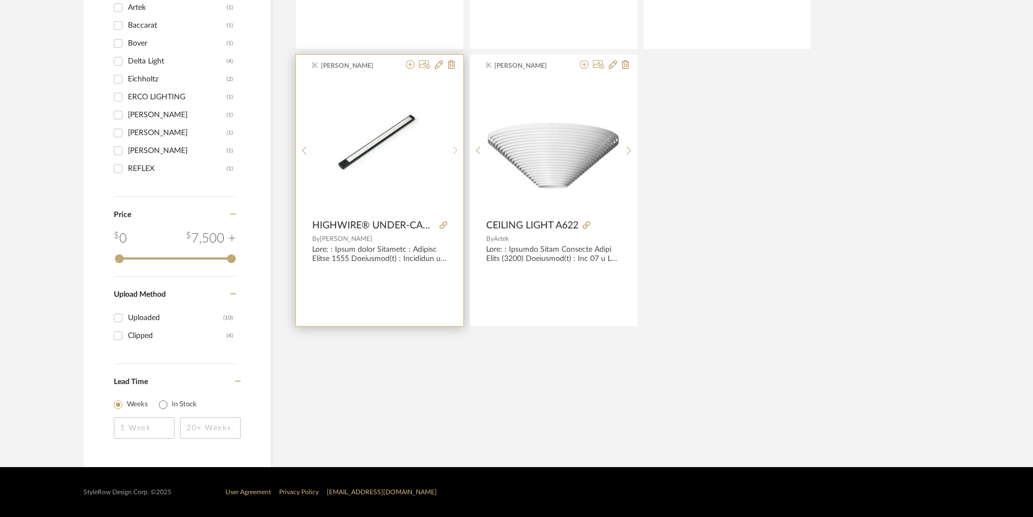
click at [455, 146] on icon at bounding box center [455, 150] width 5 height 9
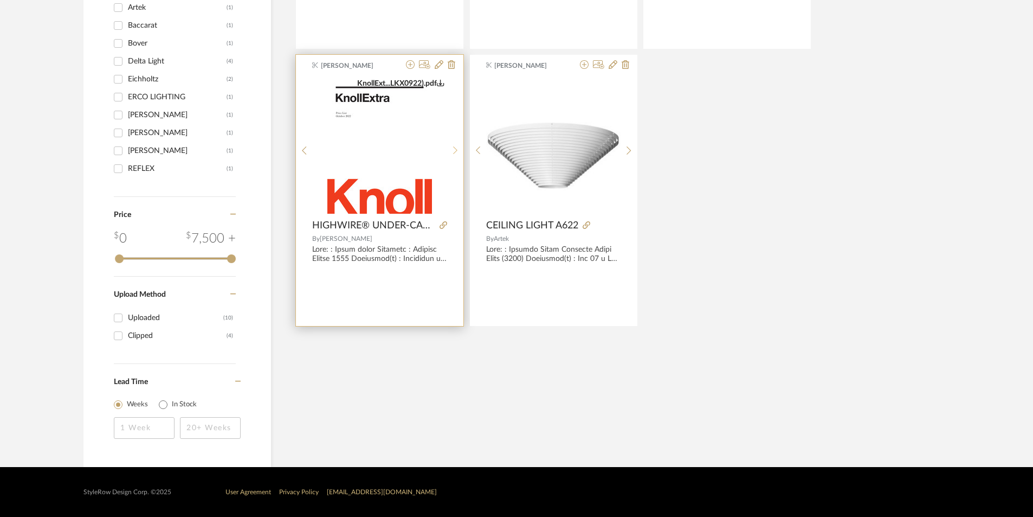
click at [455, 146] on icon at bounding box center [455, 150] width 5 height 9
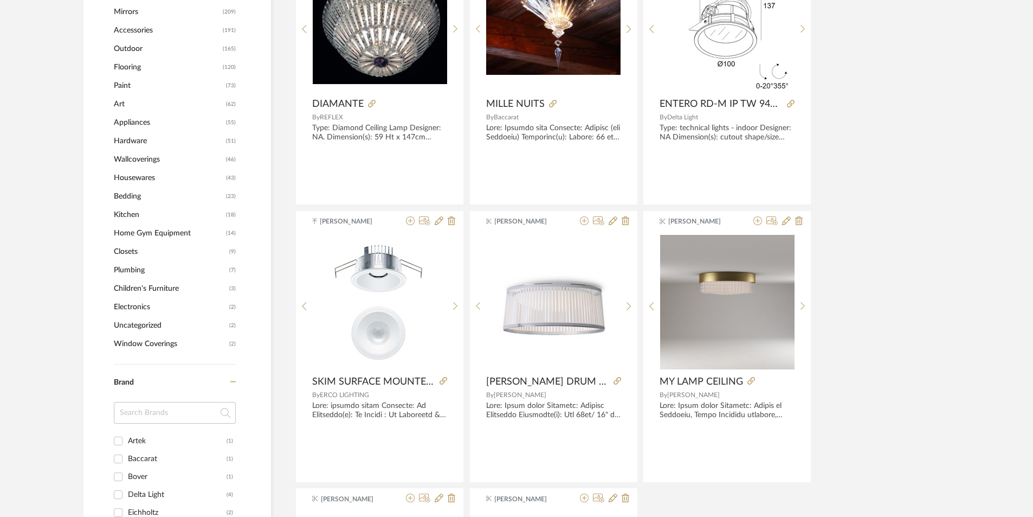
scroll to position [876, 0]
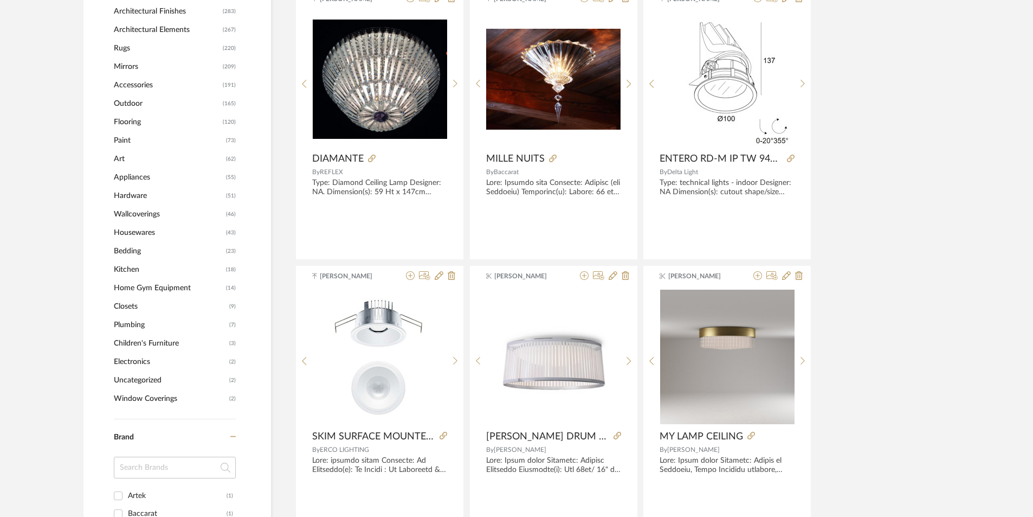
click at [148, 383] on span "Uncategorized" at bounding box center [170, 380] width 113 height 18
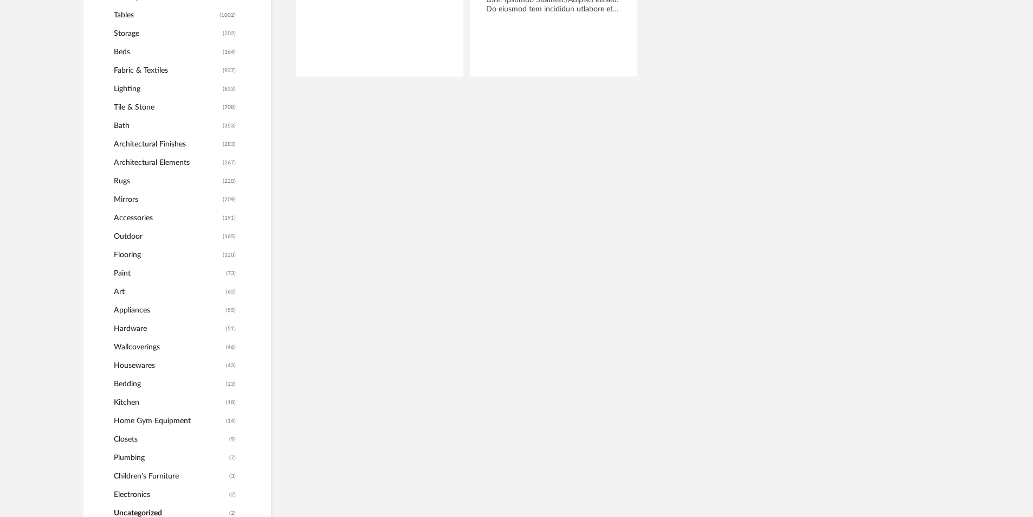
scroll to position [367, 0]
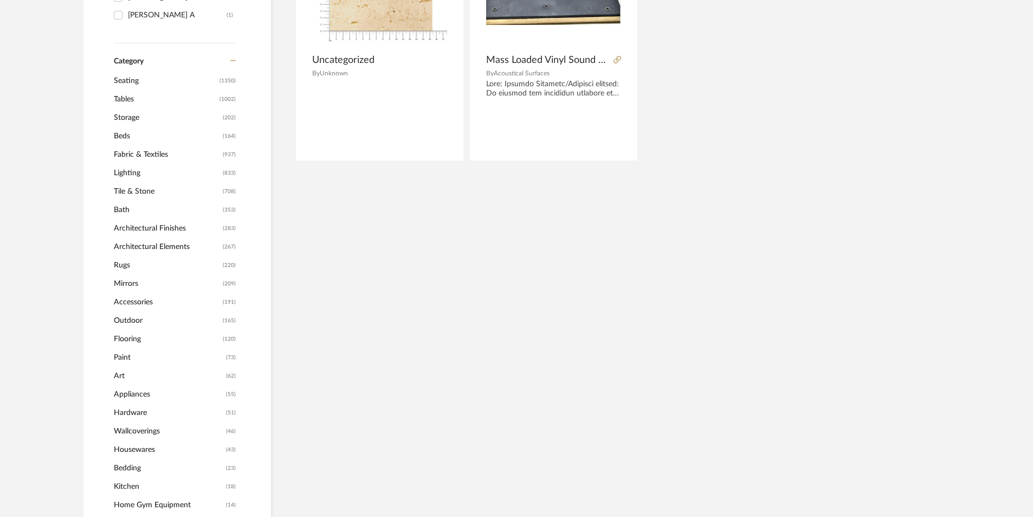
click at [124, 375] on span "Art" at bounding box center [168, 375] width 109 height 18
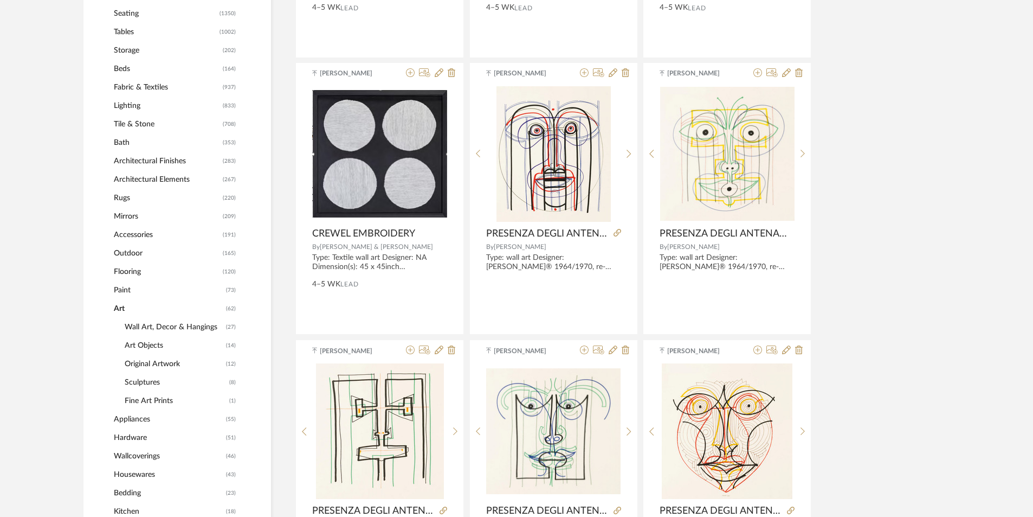
scroll to position [475, 0]
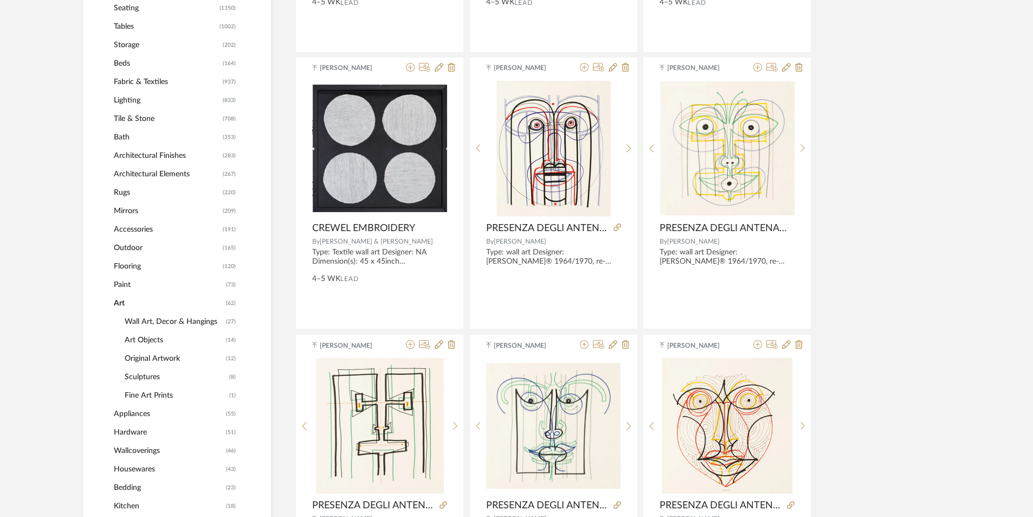
click at [150, 399] on span "Fine Art Prints" at bounding box center [176, 395] width 102 height 18
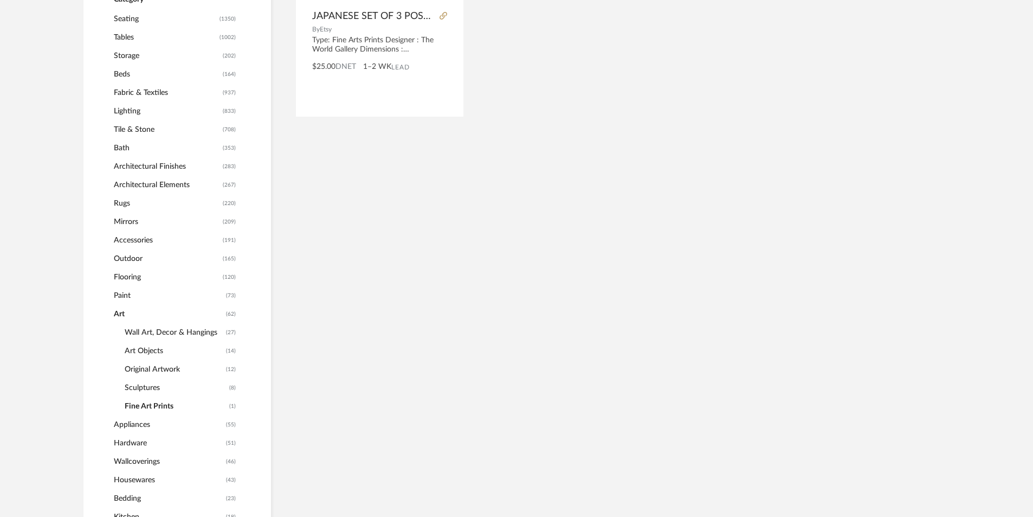
scroll to position [422, 0]
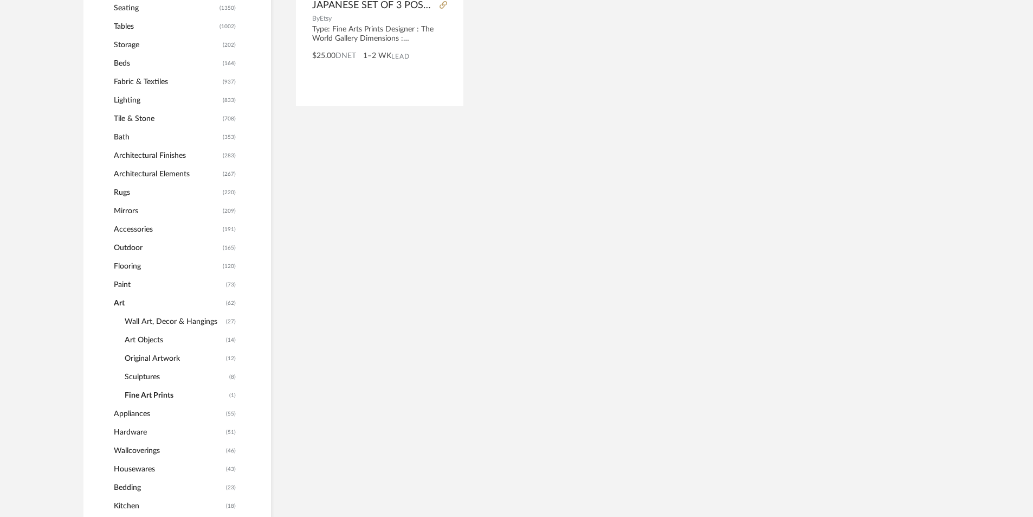
click at [145, 375] on span "Sculptures" at bounding box center [176, 376] width 102 height 18
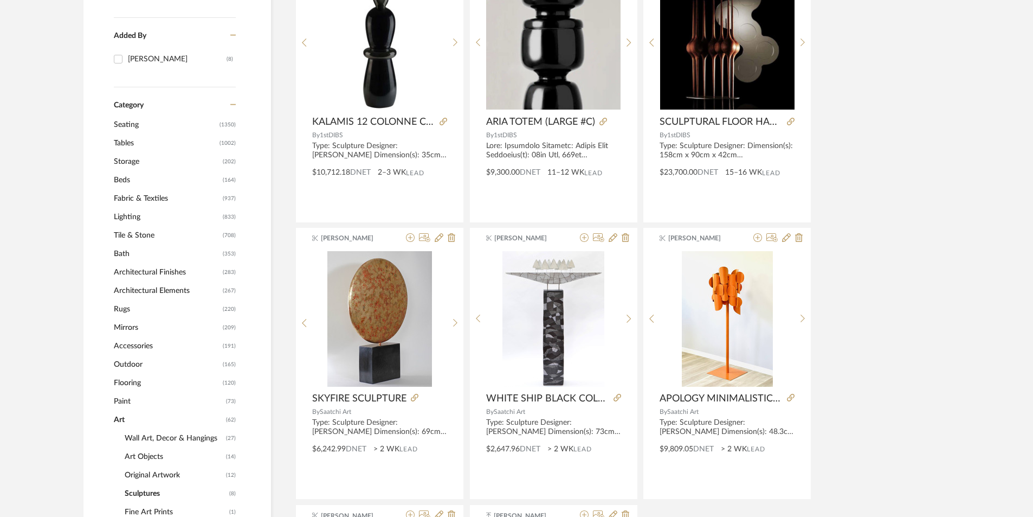
scroll to position [367, 0]
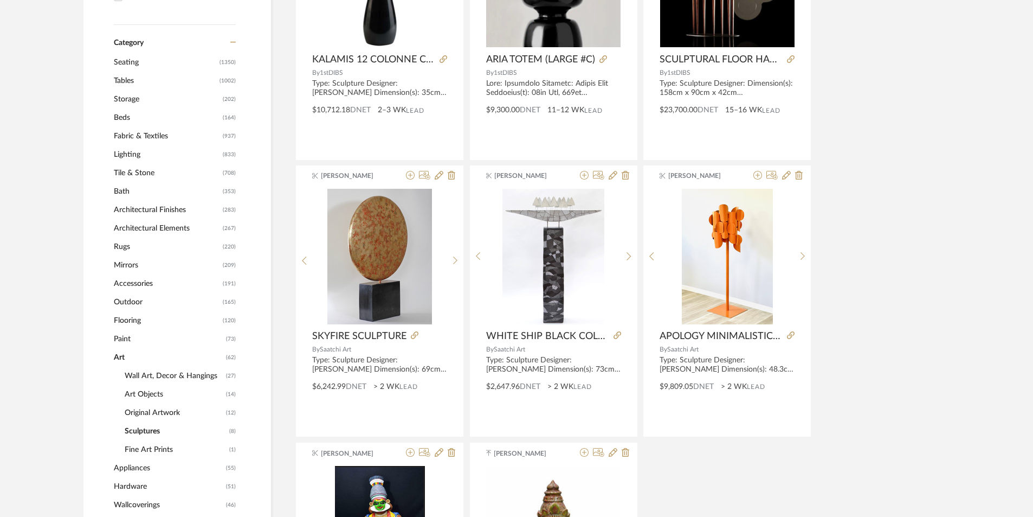
click at [121, 353] on span "Art" at bounding box center [168, 357] width 109 height 18
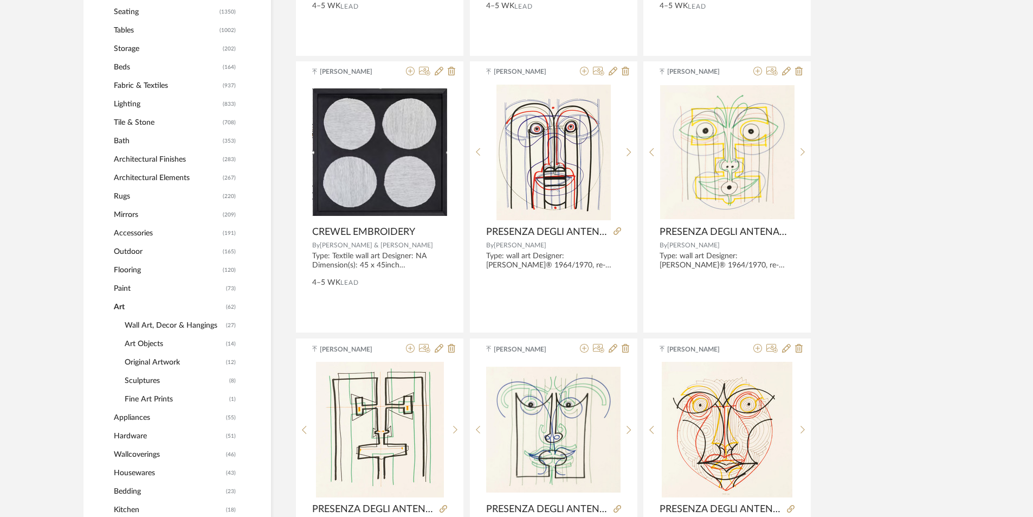
scroll to position [476, 0]
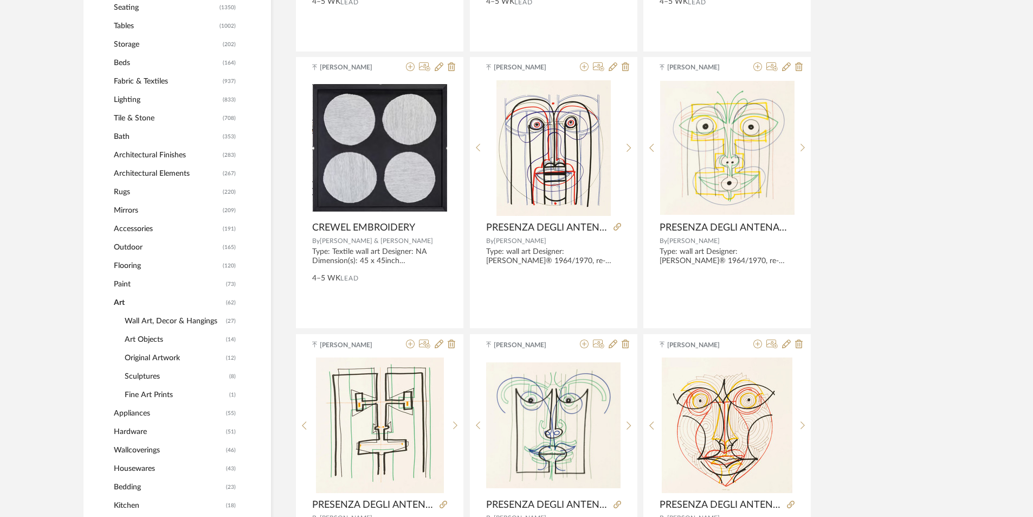
click at [149, 373] on span "Sculptures" at bounding box center [176, 376] width 102 height 18
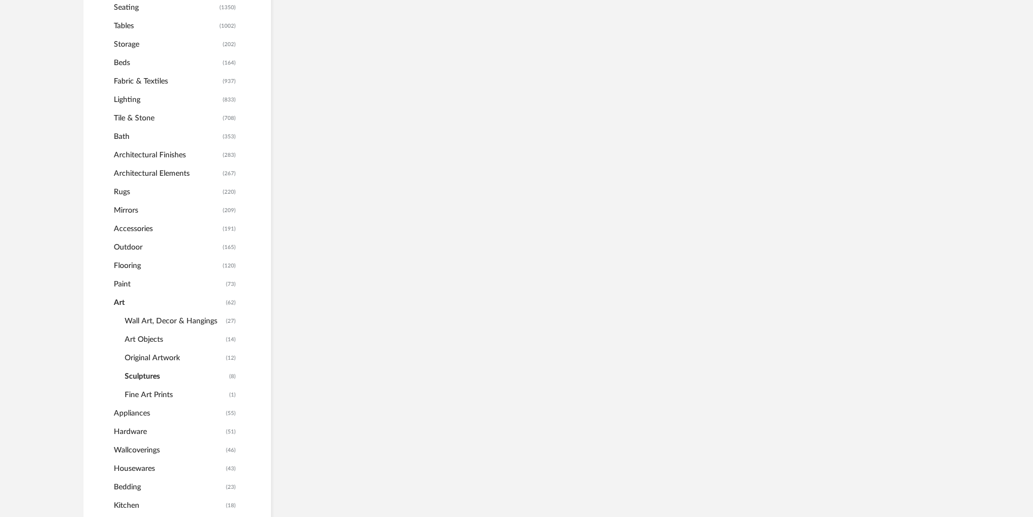
scroll to position [422, 0]
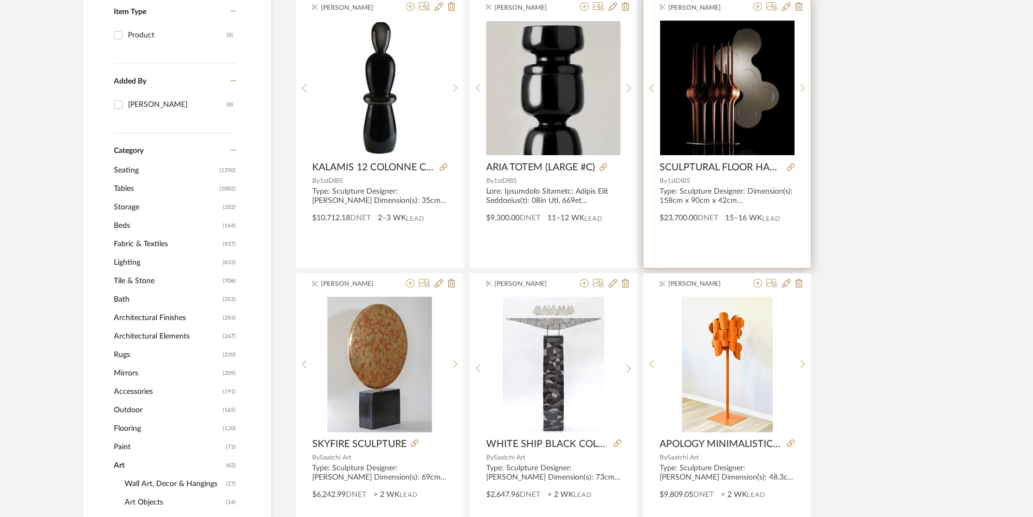
scroll to position [314, 0]
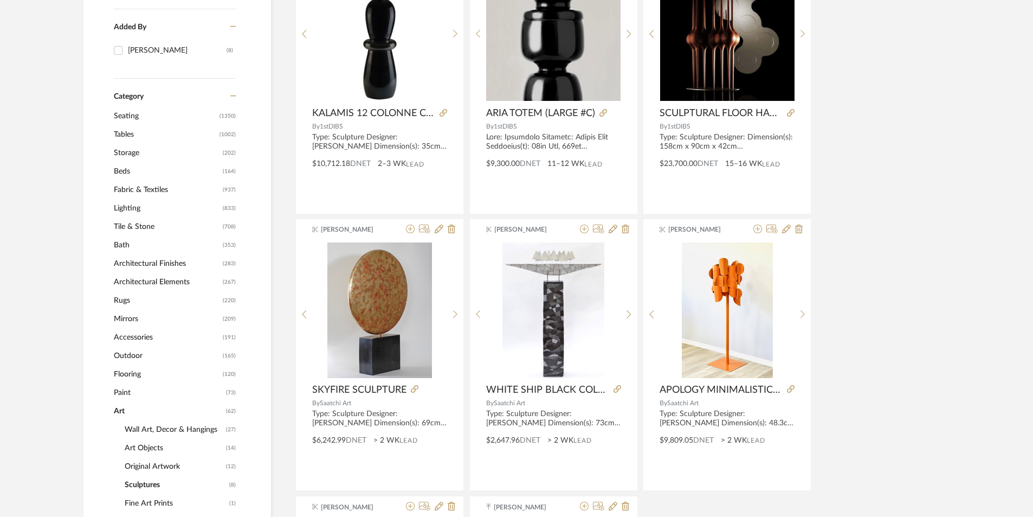
click at [162, 450] on span "Art Objects" at bounding box center [174, 447] width 99 height 18
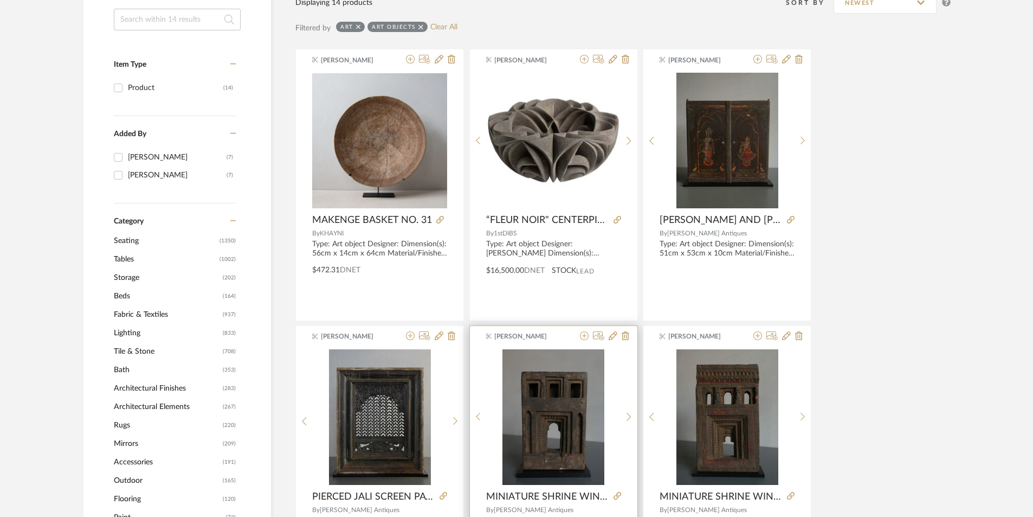
scroll to position [205, 0]
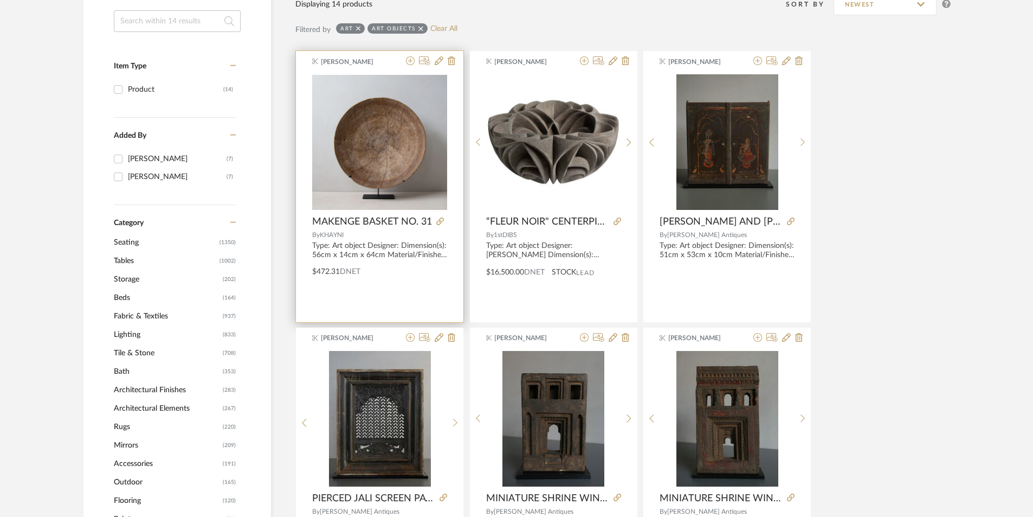
click at [421, 160] on img "0" at bounding box center [379, 142] width 135 height 135
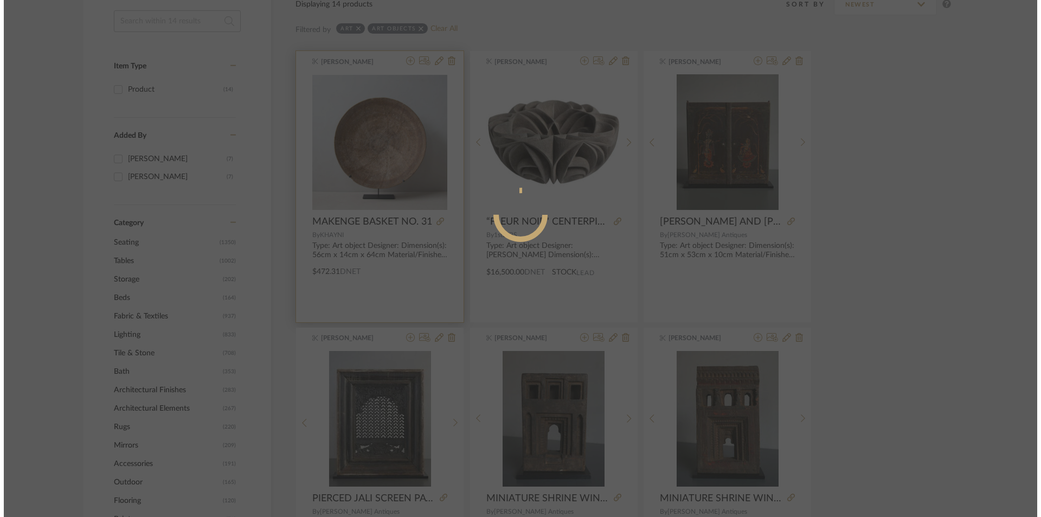
scroll to position [0, 0]
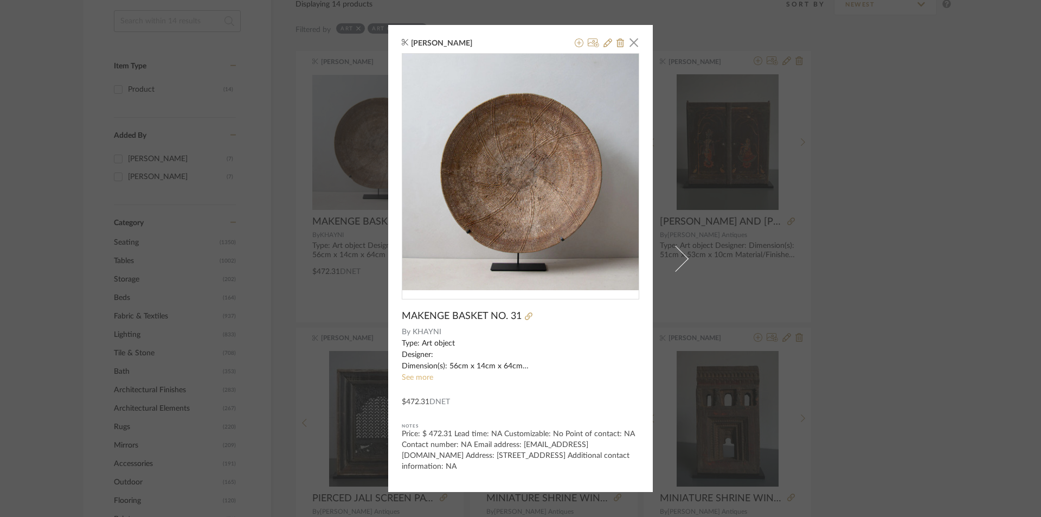
click at [420, 379] on link "See more" at bounding box center [417, 377] width 31 height 8
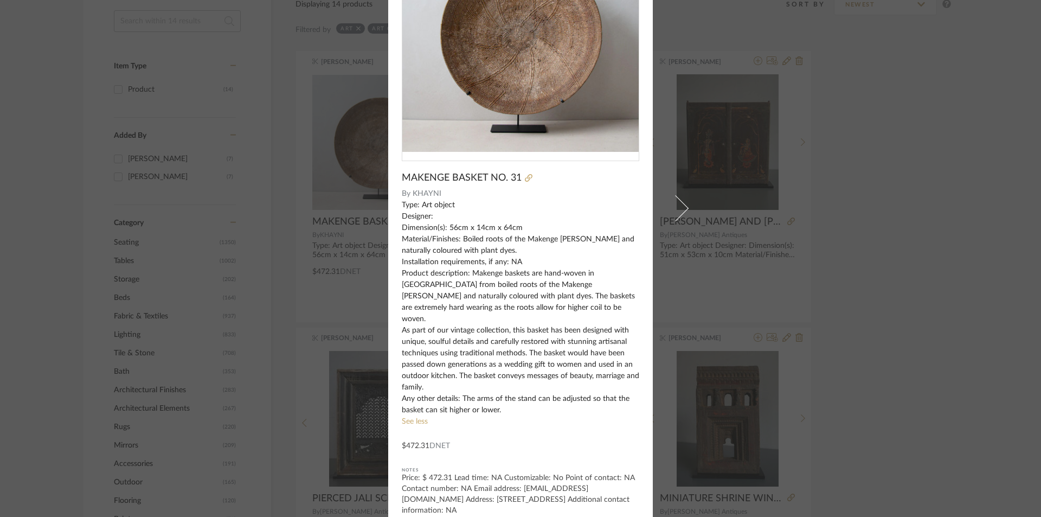
scroll to position [114, 0]
click at [895, 264] on div "[PERSON_NAME] × MAKENGE BASKET NO. 31 By KHAYNI Type: Art object Designer: Dime…" at bounding box center [520, 258] width 1041 height 517
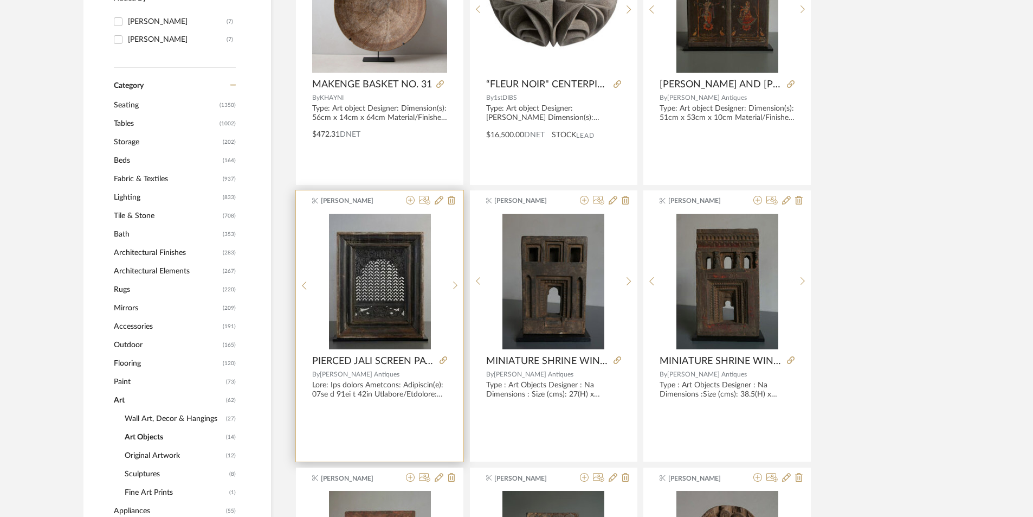
scroll to position [368, 0]
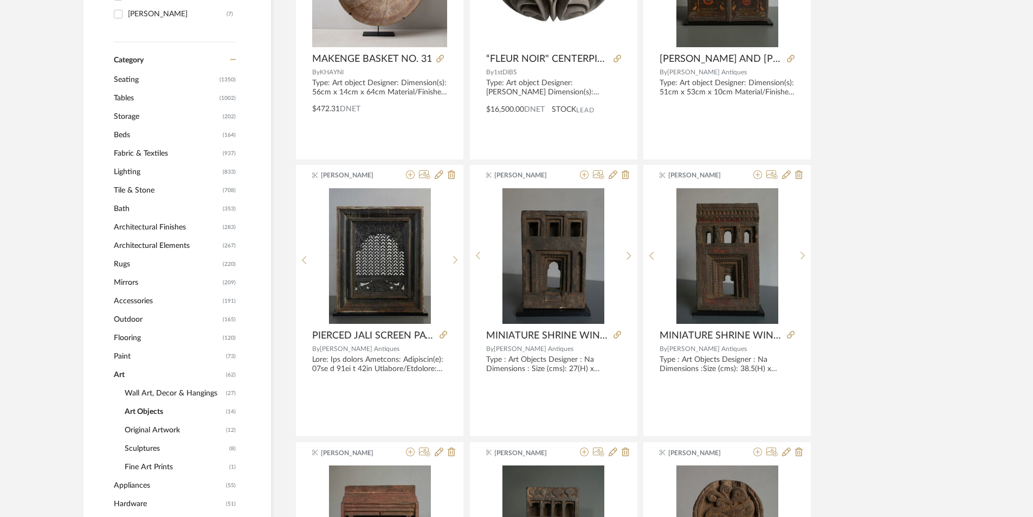
click at [159, 395] on span "Wall Art, Decor & Hangings" at bounding box center [174, 393] width 99 height 18
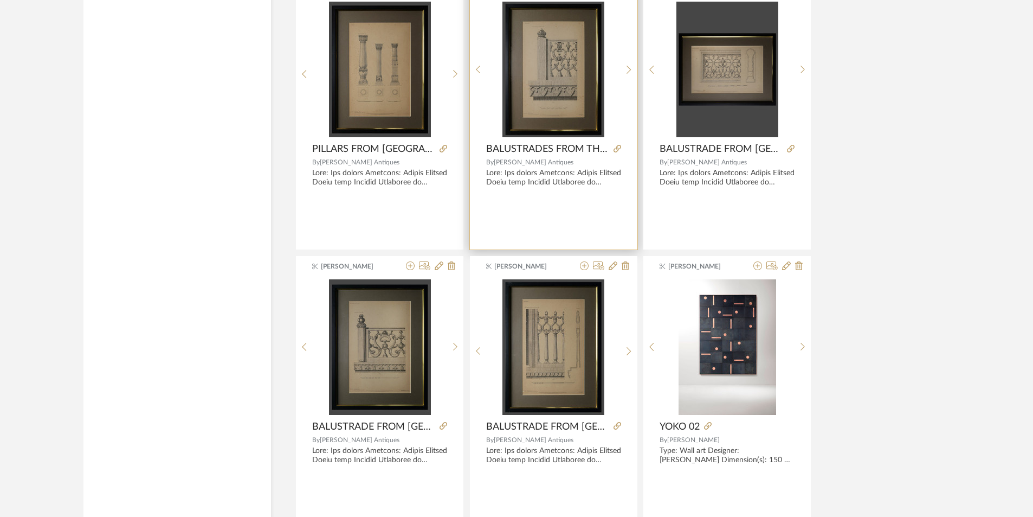
scroll to position [1921, 0]
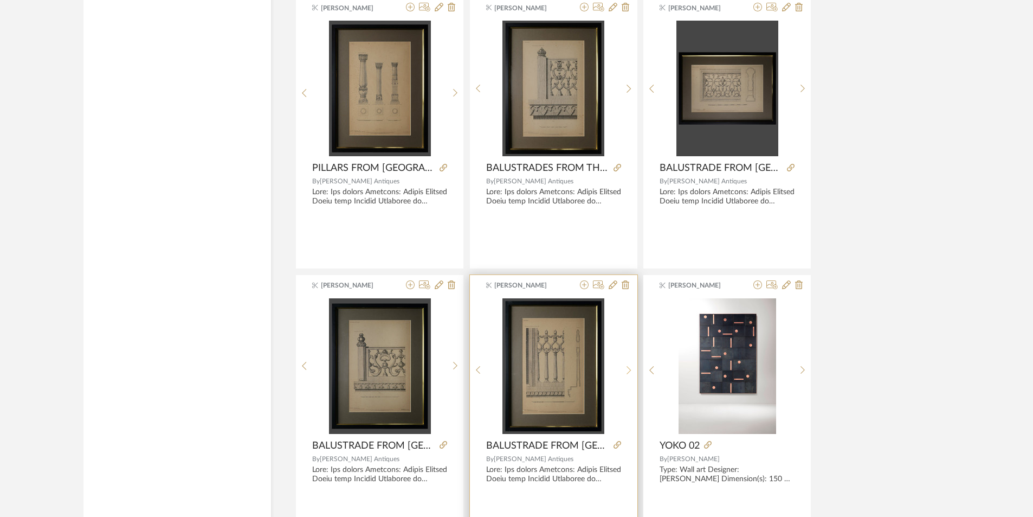
click at [630, 371] on icon at bounding box center [629, 369] width 5 height 9
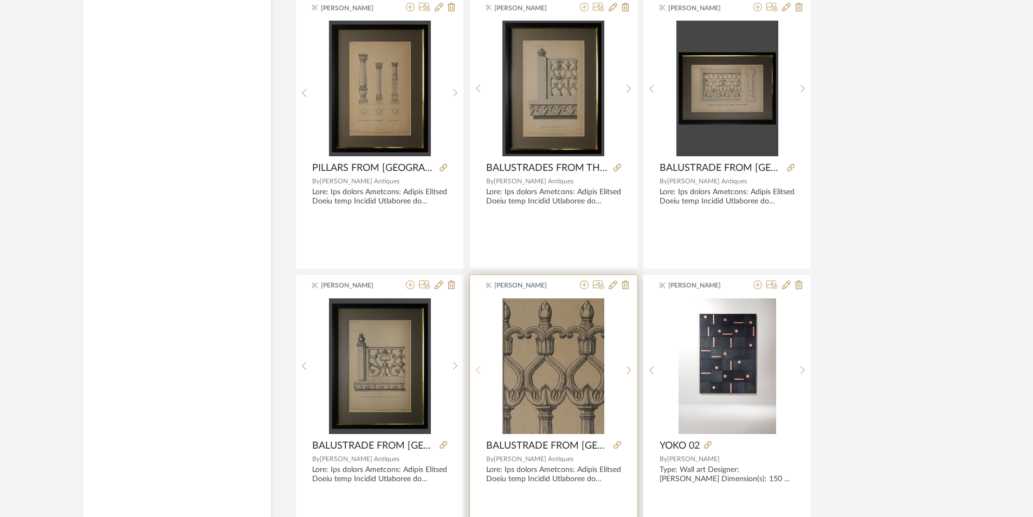
click at [481, 371] on sr-prev-btn at bounding box center [478, 369] width 17 height 9
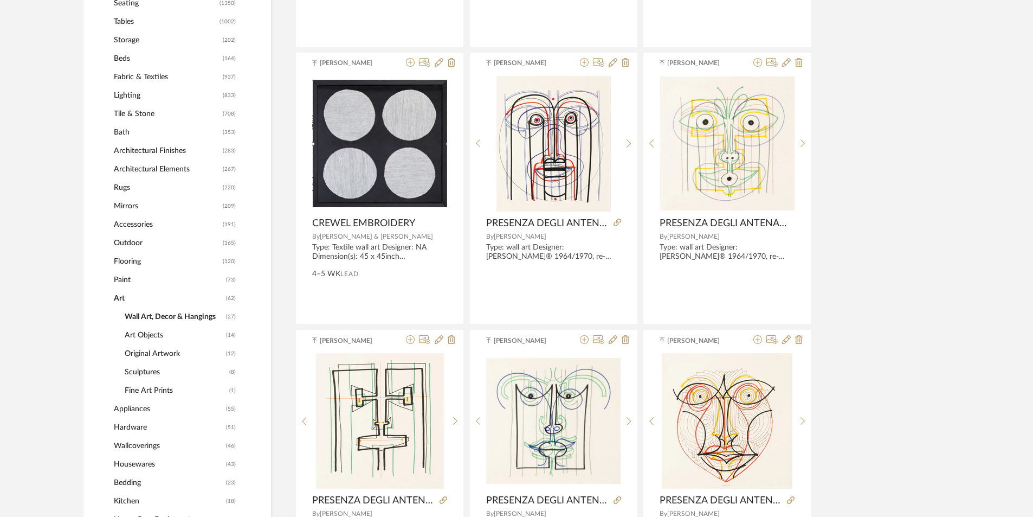
scroll to position [348, 0]
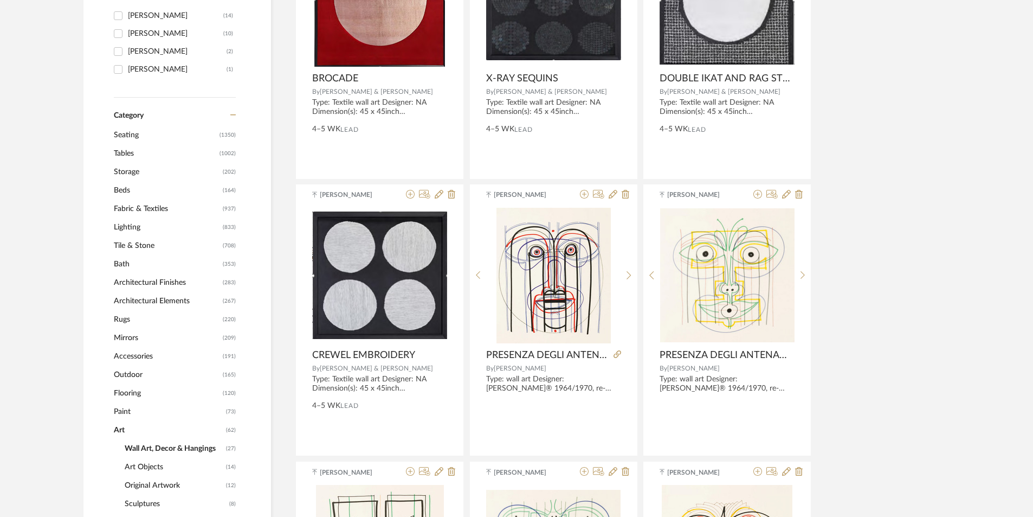
click at [137, 135] on span "Seating" at bounding box center [165, 135] width 103 height 18
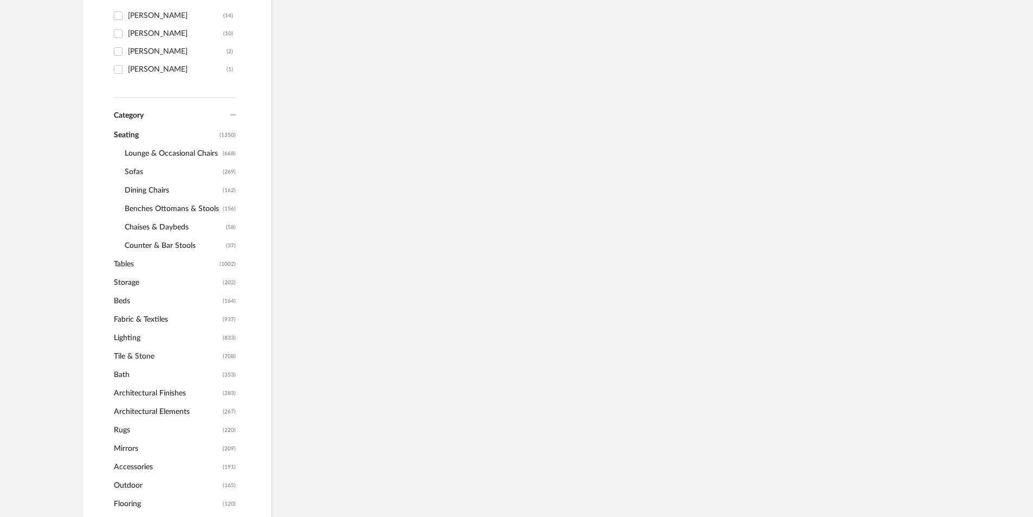
click at [152, 155] on span "Lounge & Occasional Chairs" at bounding box center [172, 153] width 95 height 18
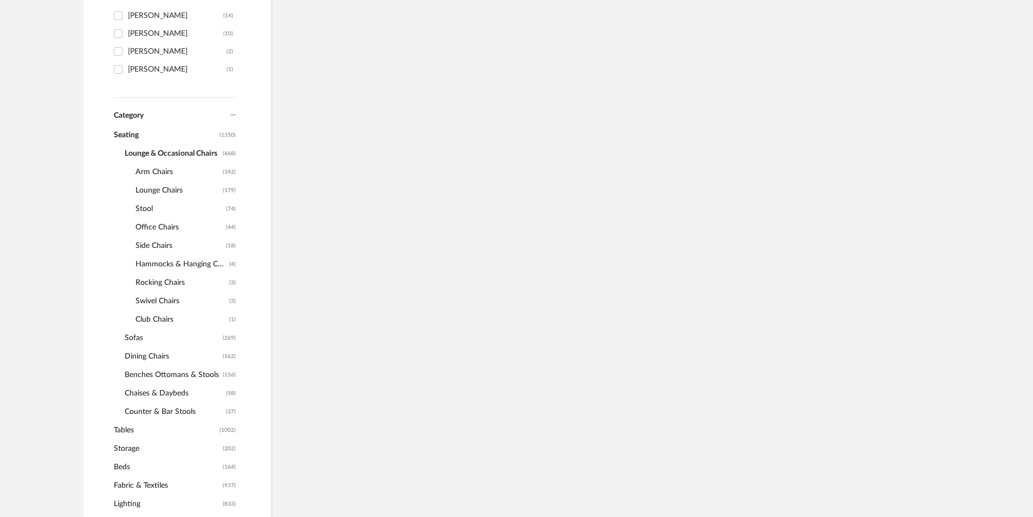
click at [160, 170] on div "Seating (1350) Lounge & Occasional Chairs (668) Arm Chairs (342) Lounge Chairs …" at bounding box center [175, 273] width 122 height 295
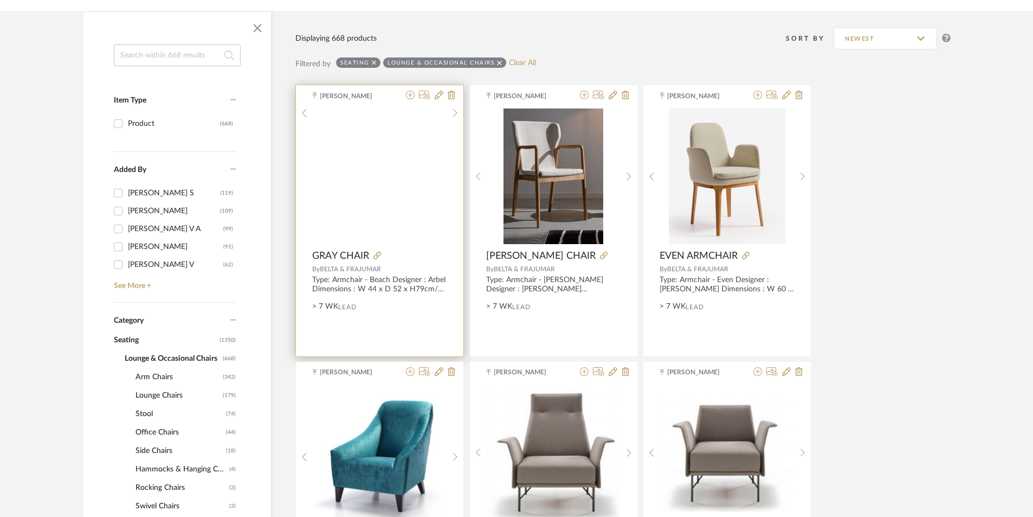
scroll to position [132, 0]
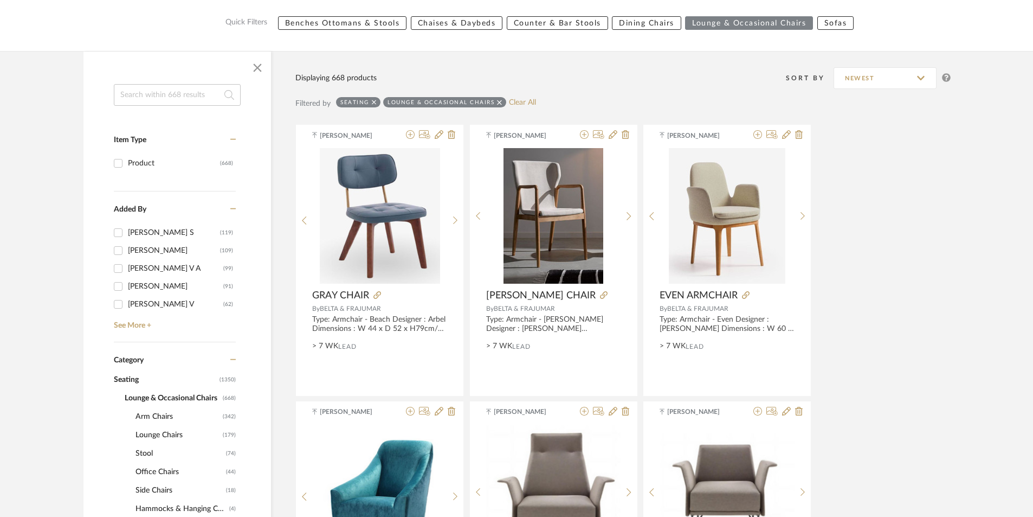
click at [188, 99] on input at bounding box center [177, 95] width 127 height 22
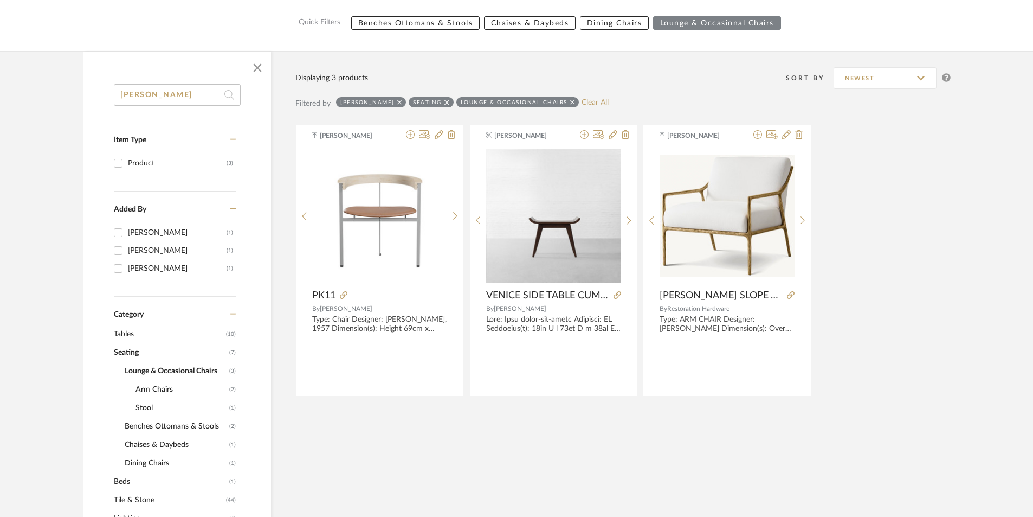
type input "[PERSON_NAME]"
